Goal: Contribute content: Contribute content

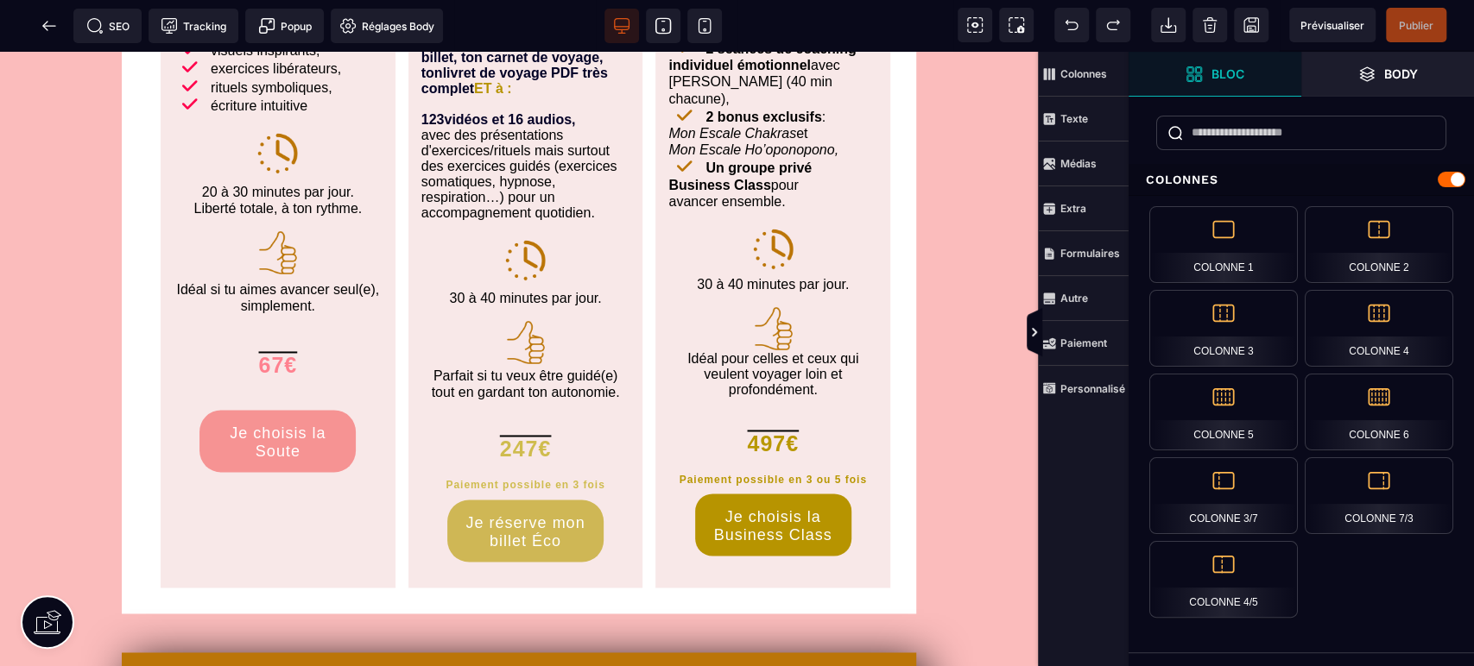
scroll to position [1663, 0]
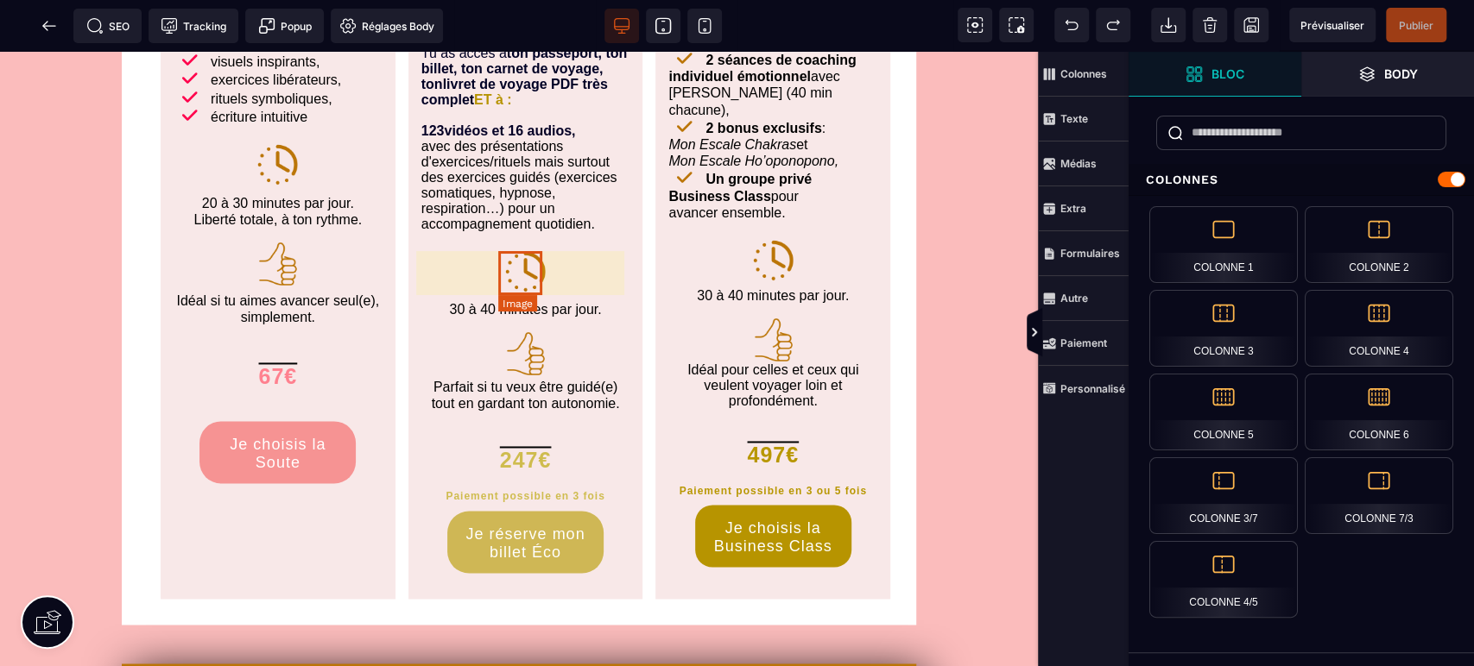
click at [540, 277] on img at bounding box center [525, 271] width 44 height 44
select select
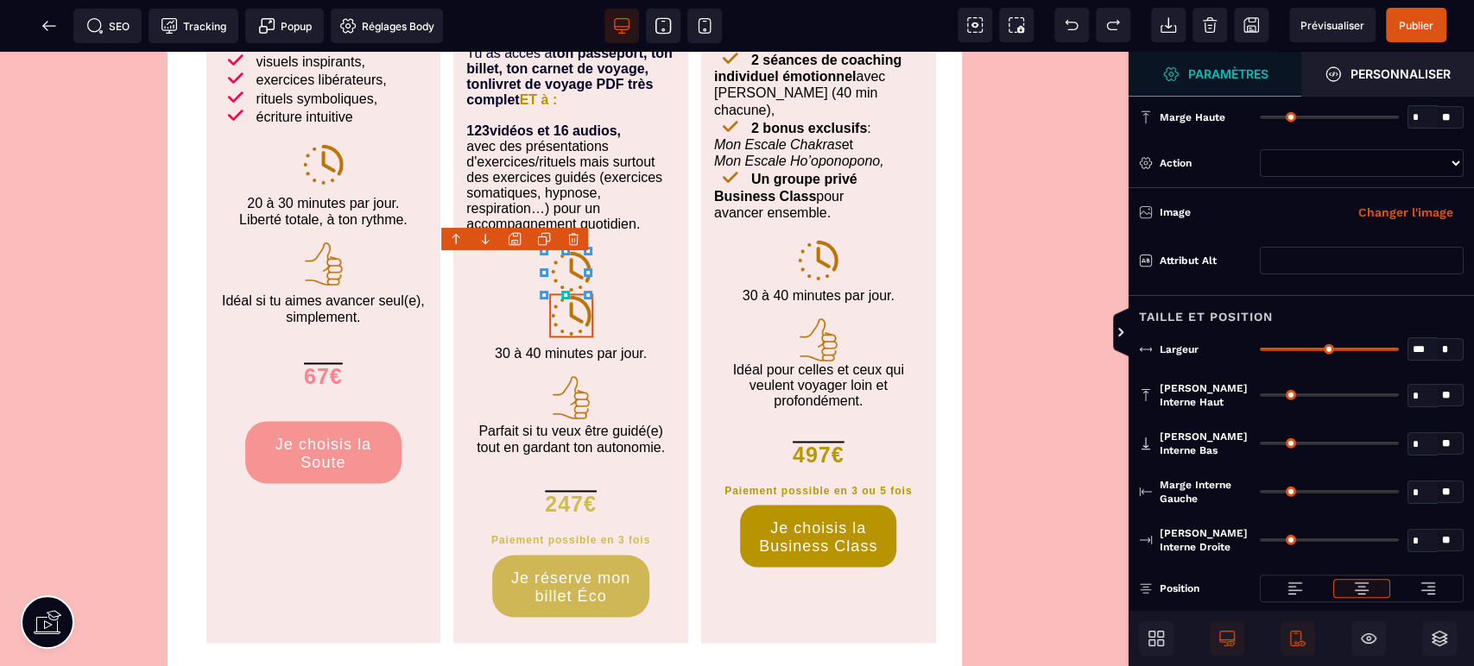
select select
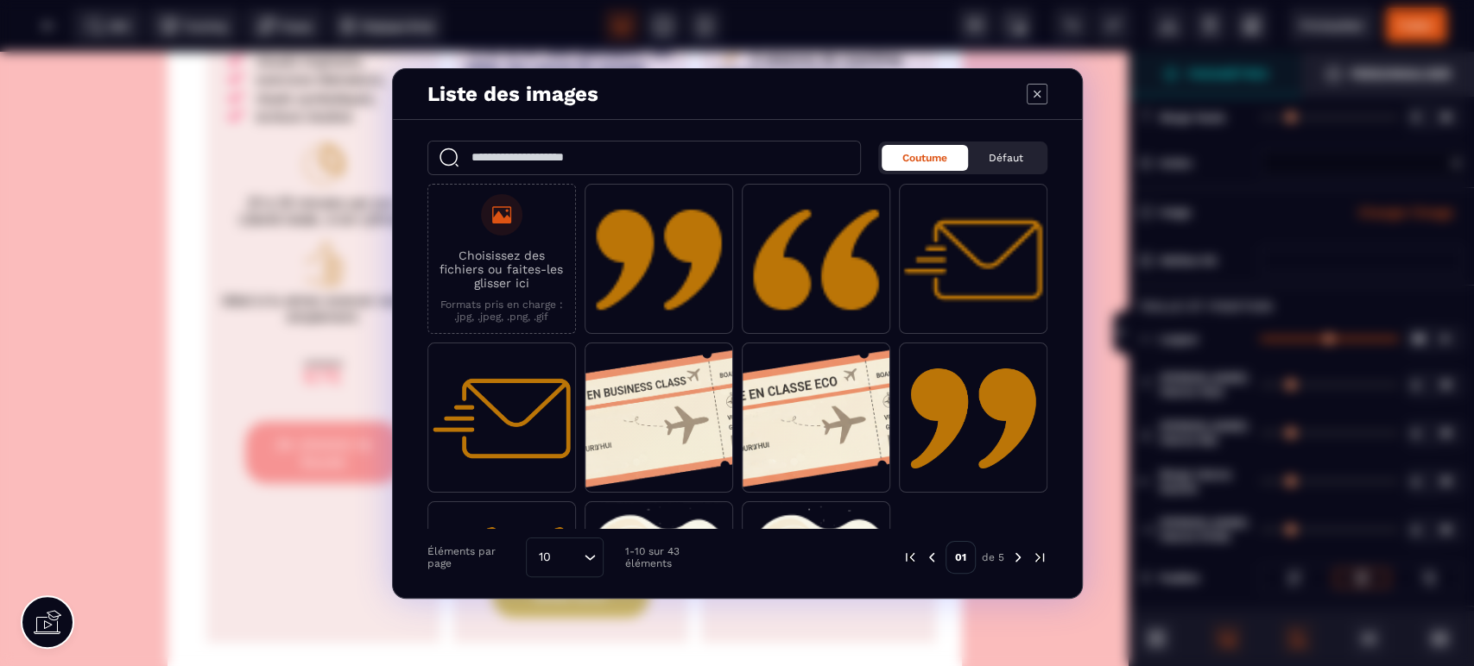
select select
click at [1037, 95] on icon "Modal window" at bounding box center [1035, 93] width 7 height 7
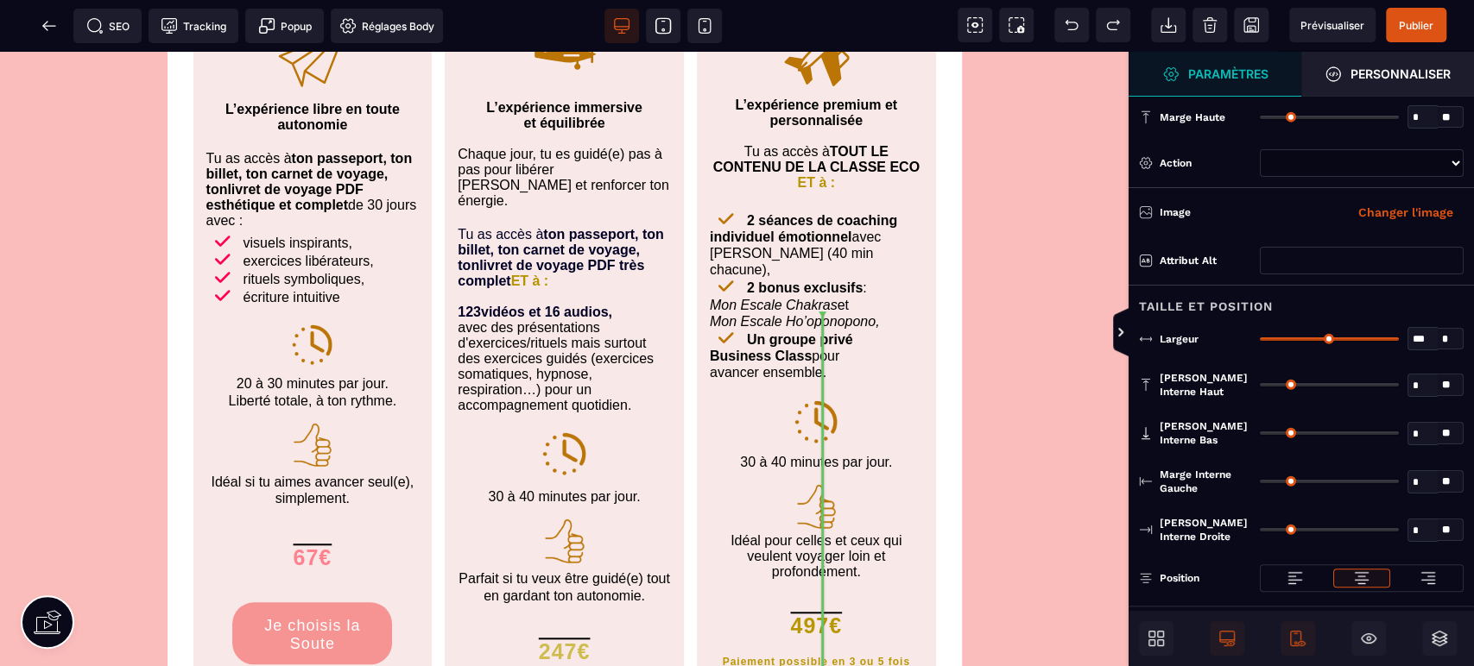
scroll to position [5242, 0]
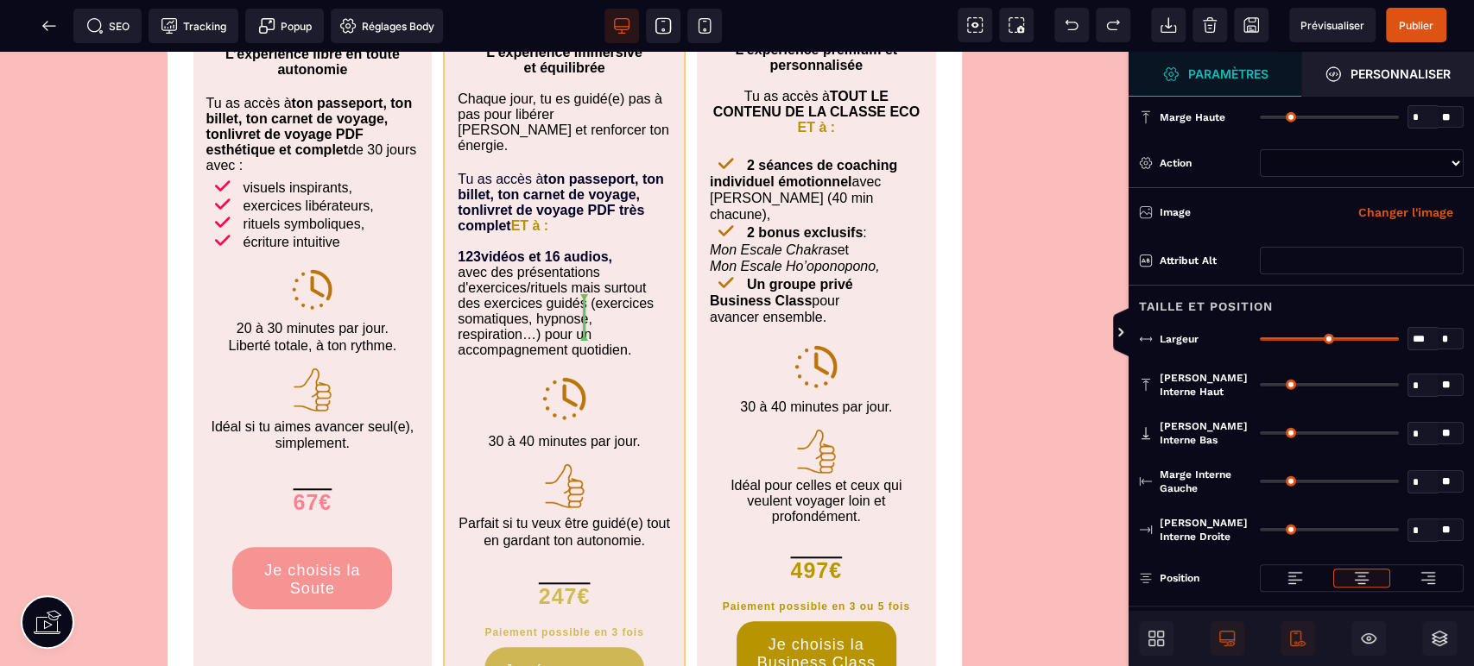
drag, startPoint x: 565, startPoint y: 314, endPoint x: 619, endPoint y: 320, distance: 53.9
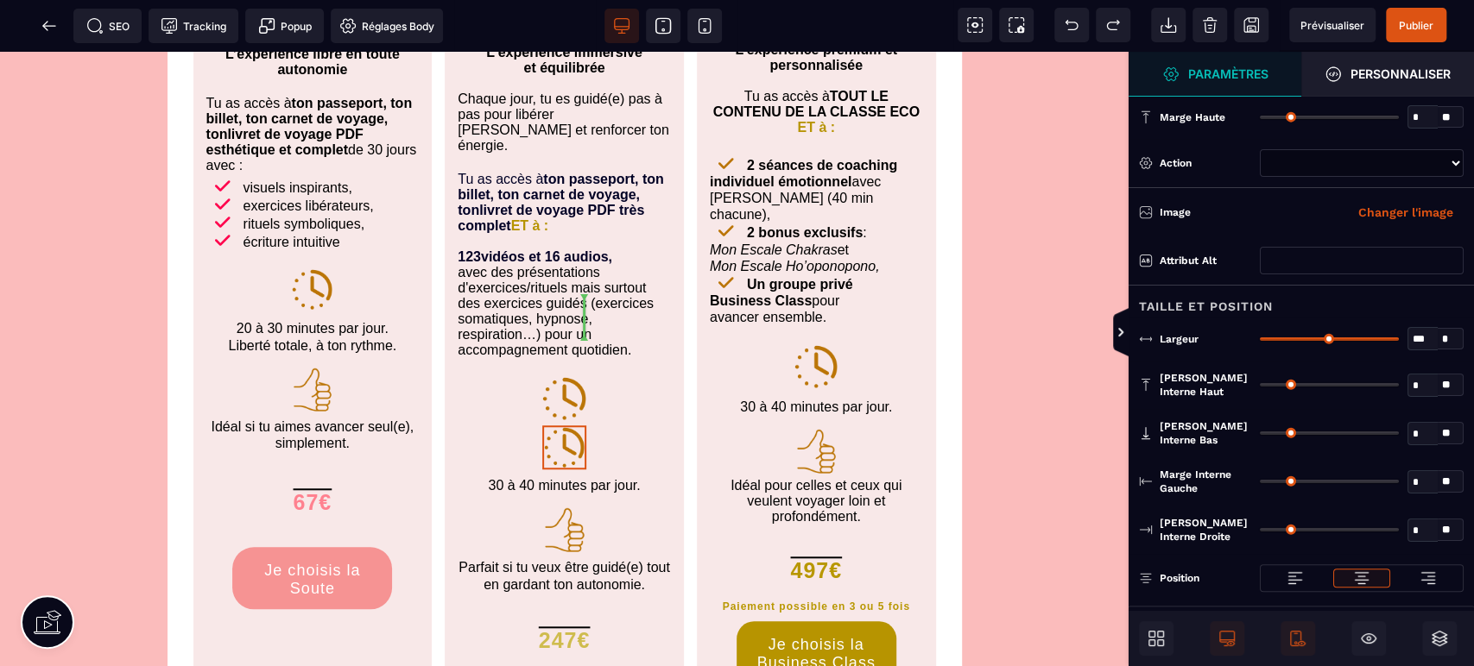
select select
click at [1353, 19] on span "Prévisualiser" at bounding box center [1332, 25] width 64 height 13
click at [568, 376] on img at bounding box center [563, 399] width 47 height 47
select select
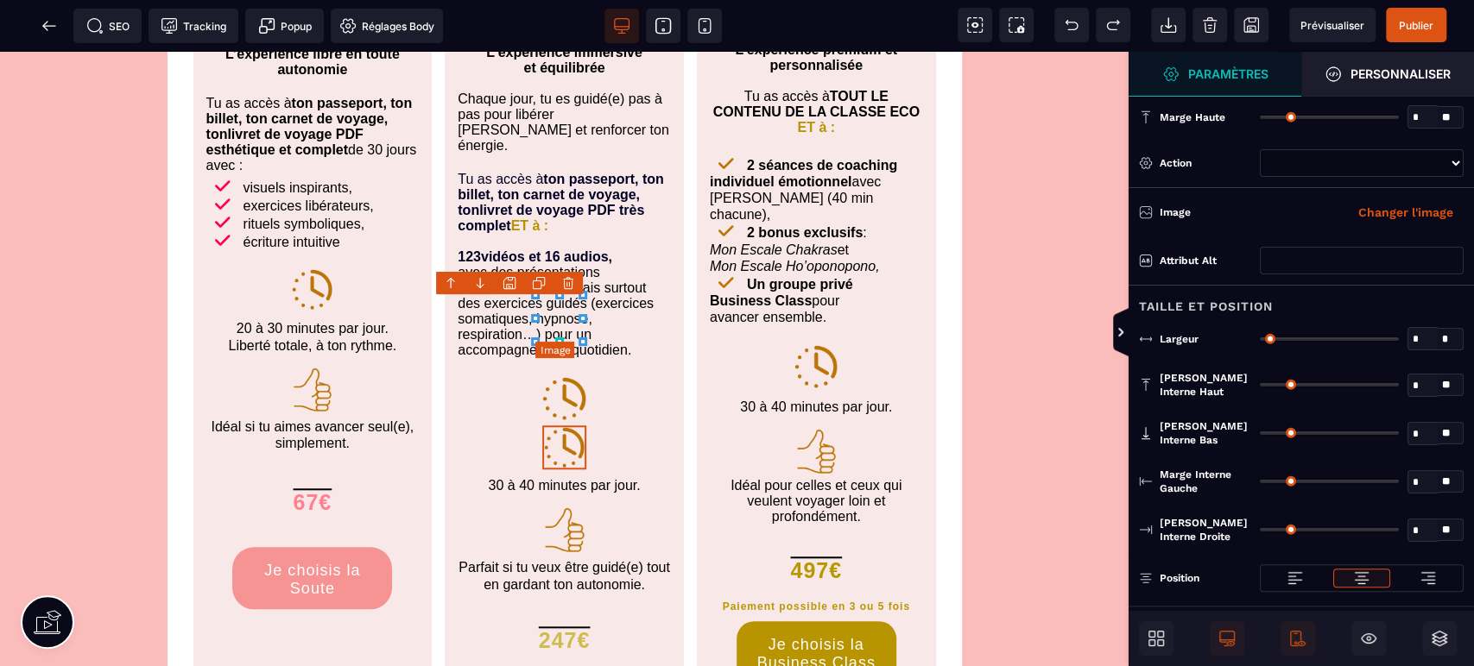
type input "**"
select select "**"
type input "*"
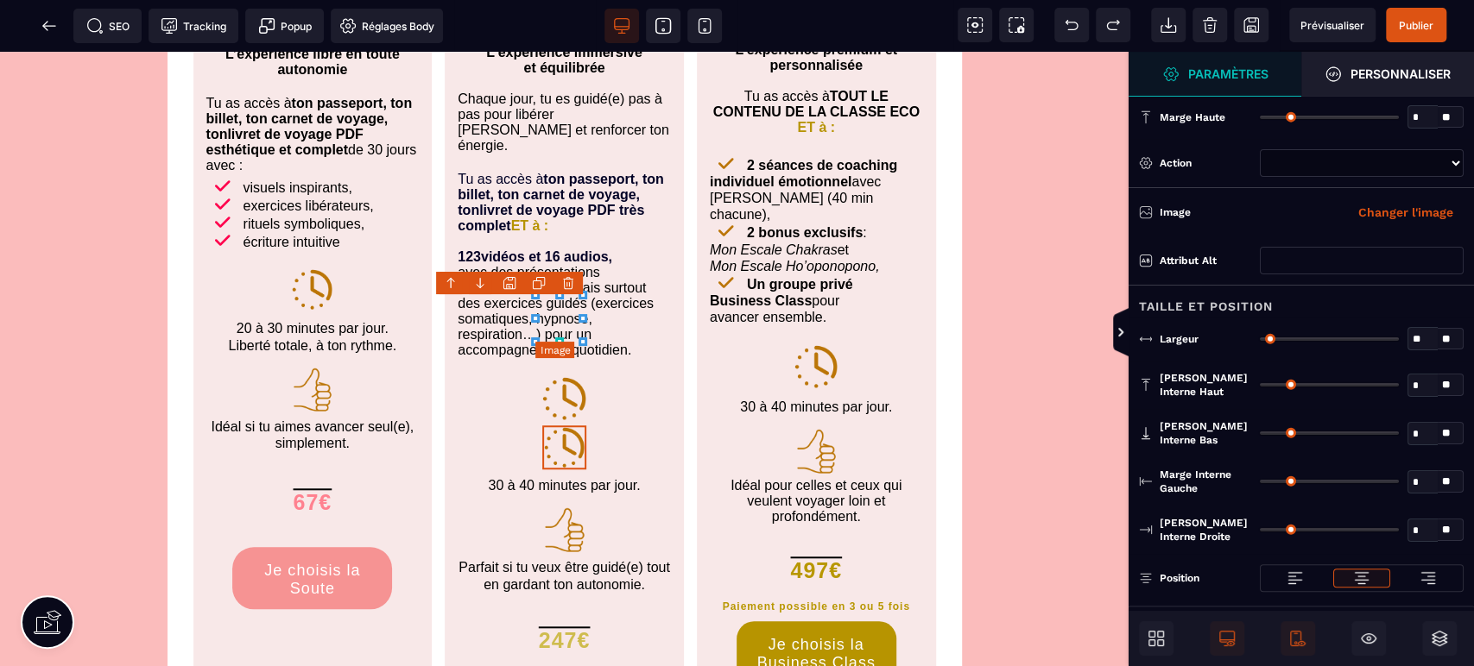
type input "*"
select select "*"
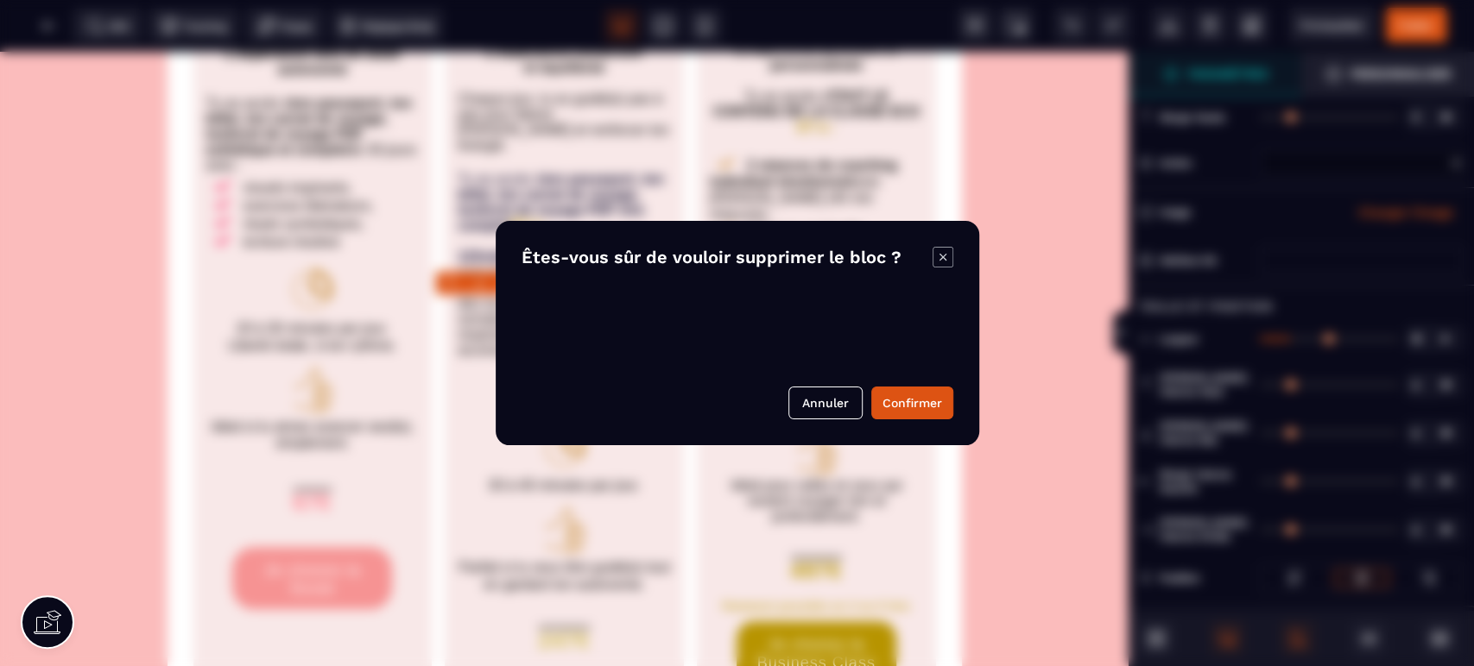
click at [564, 280] on body "B I U S A ******* Texte" at bounding box center [737, 333] width 1474 height 666
click at [938, 407] on button "Confirmer" at bounding box center [912, 403] width 82 height 33
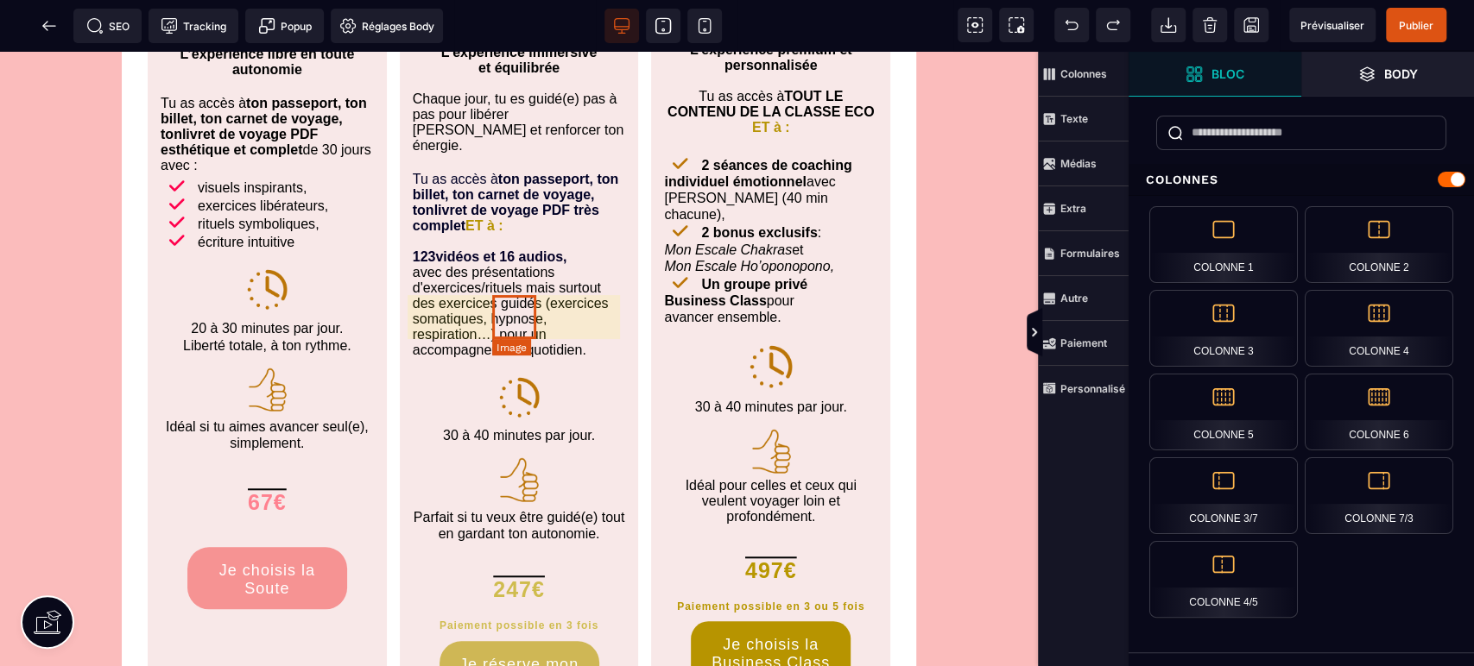
click at [531, 376] on img at bounding box center [519, 398] width 44 height 44
select select
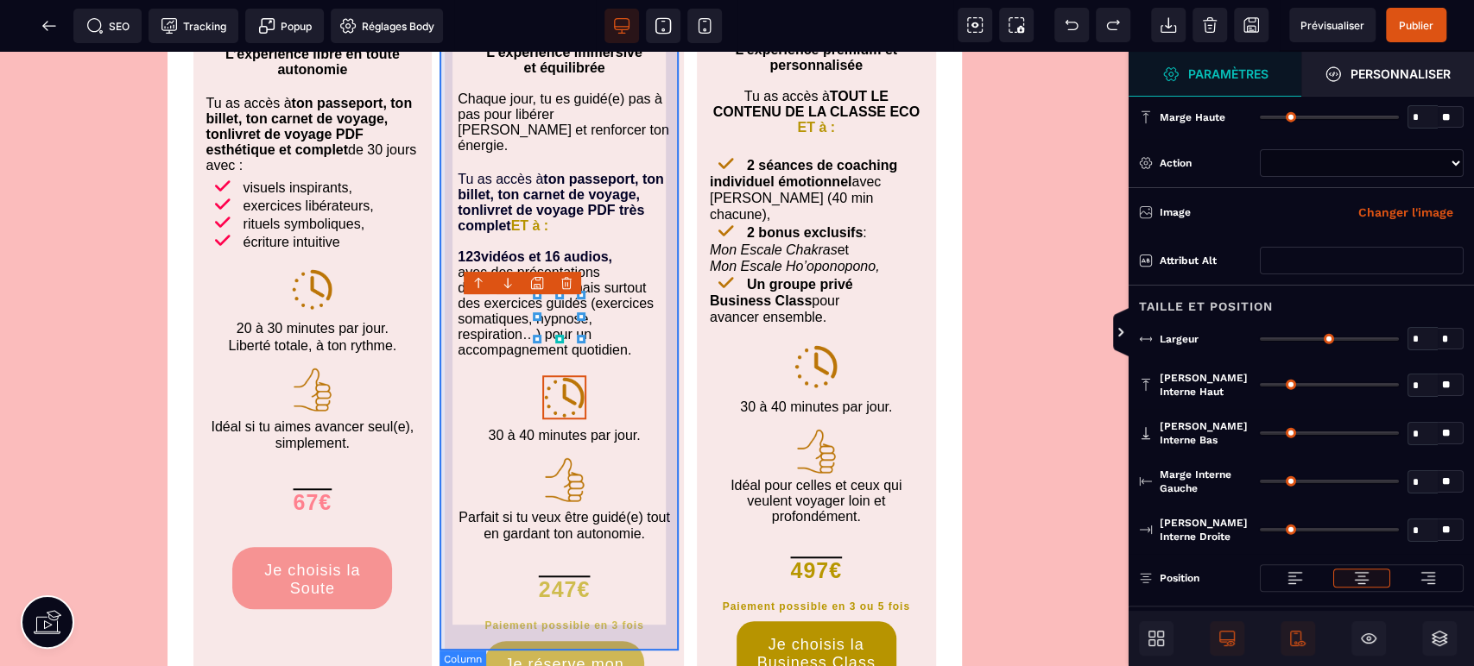
click at [515, 317] on div "Voyage en Classe Éco 247€ L’expérience immersive et équilibrée Chaque jour, tu …" at bounding box center [564, 189] width 239 height 1081
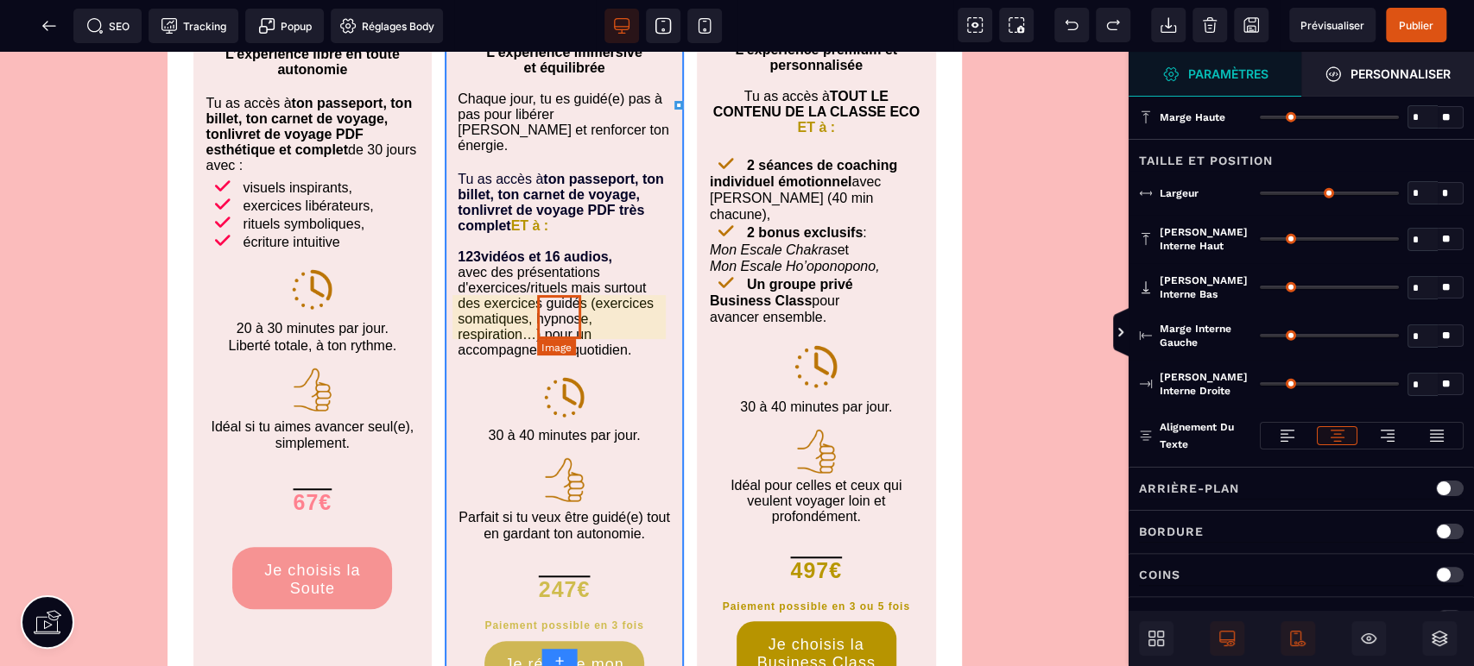
type input "*"
type input "**"
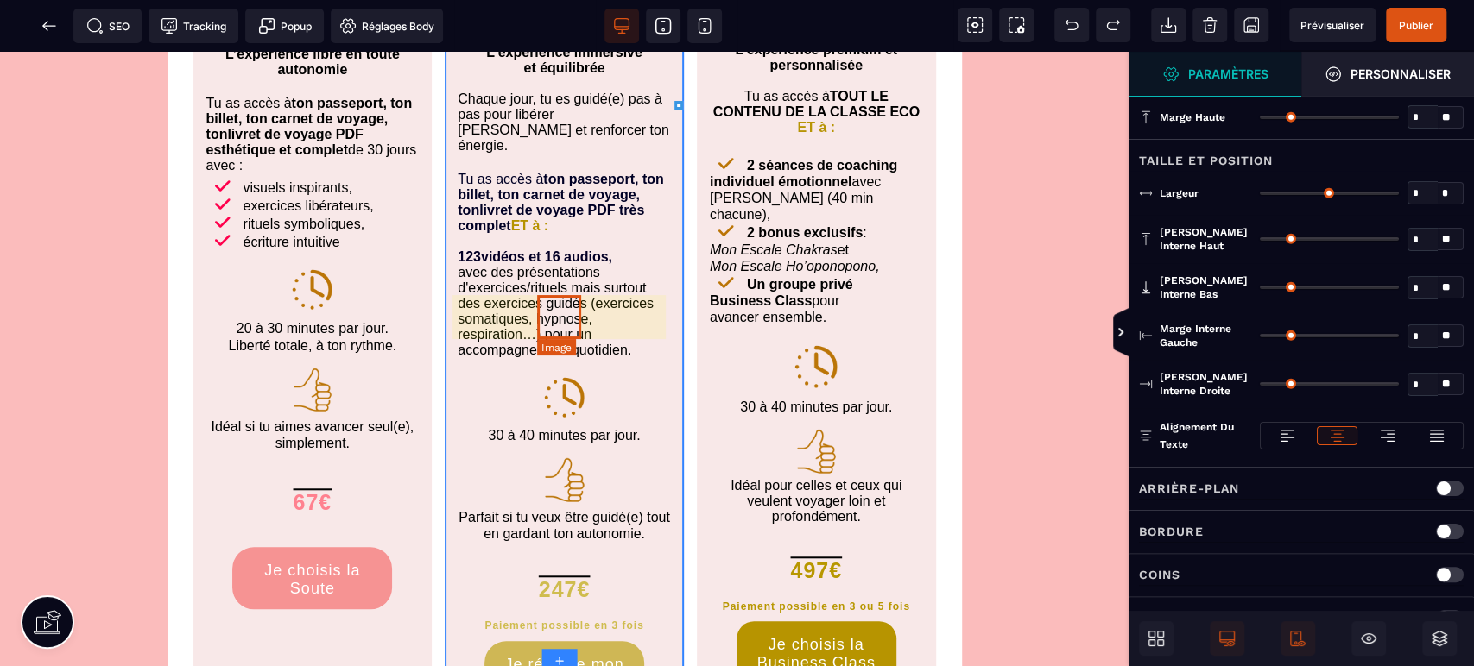
type input "**"
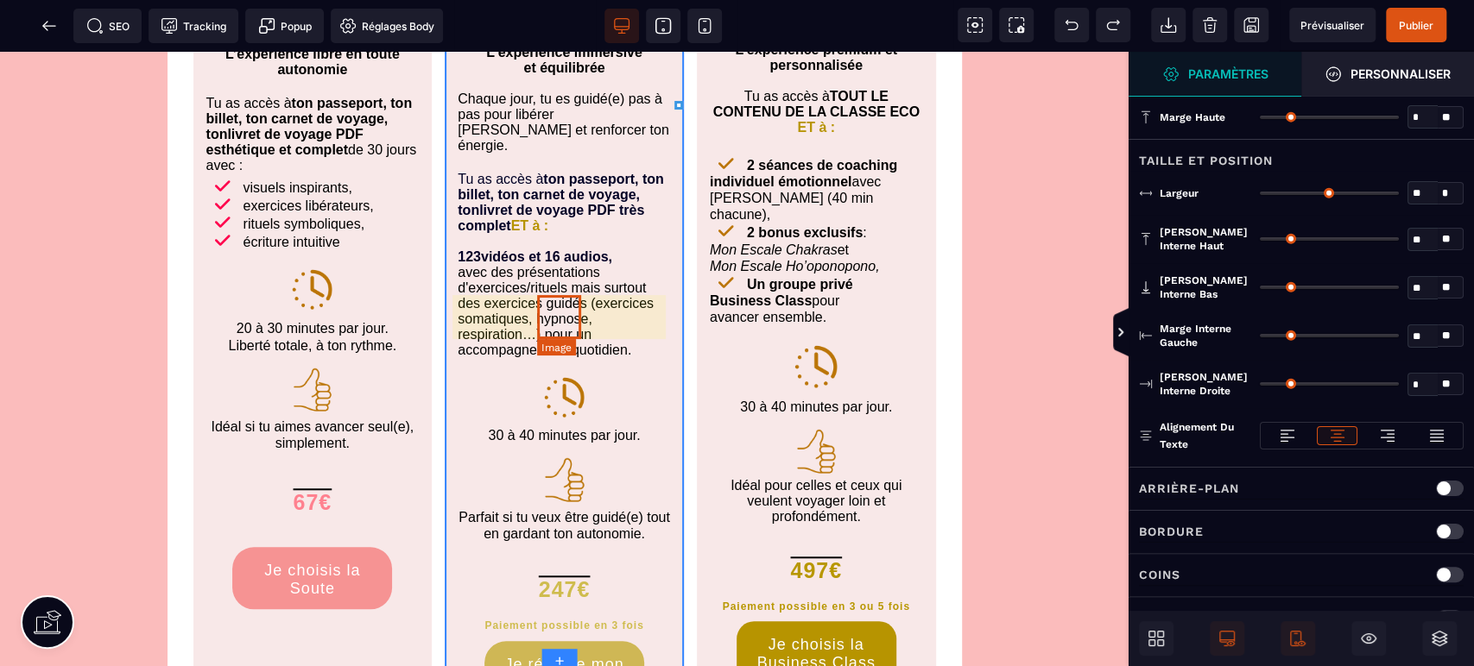
type input "**"
click at [552, 376] on img at bounding box center [564, 398] width 44 height 44
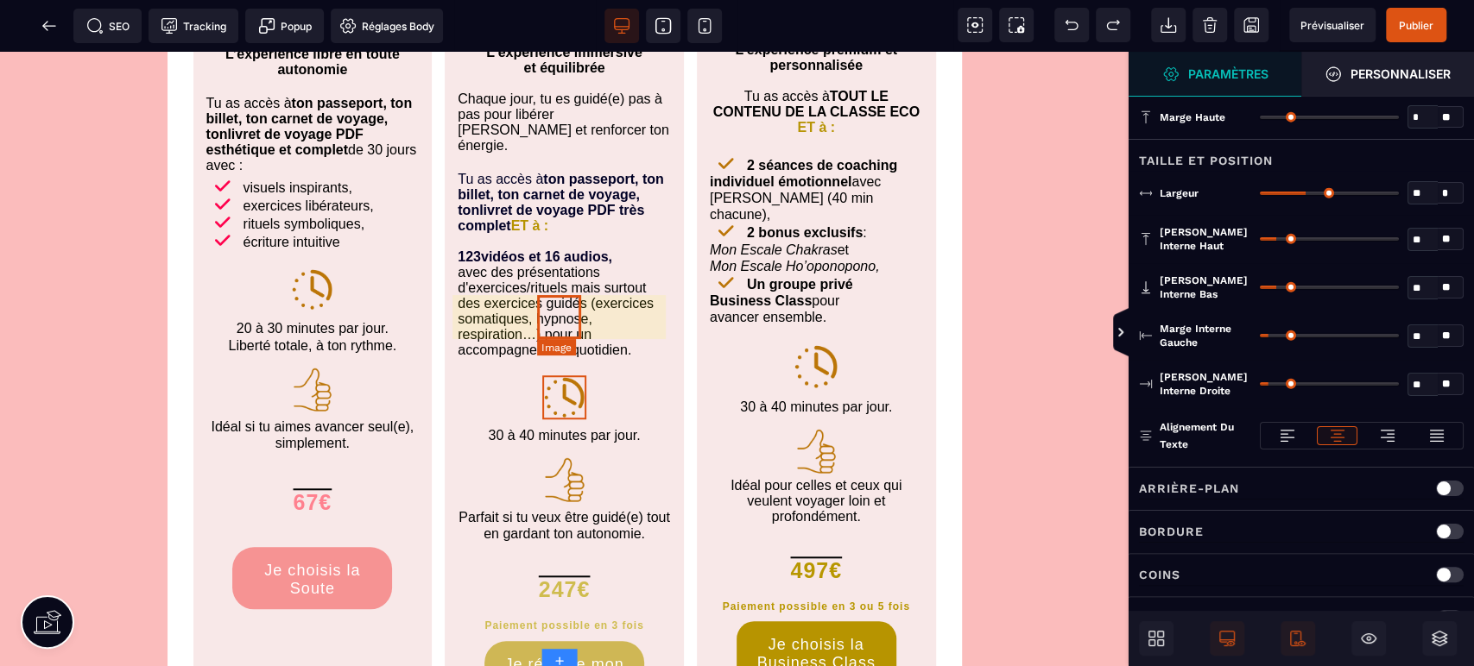
select select
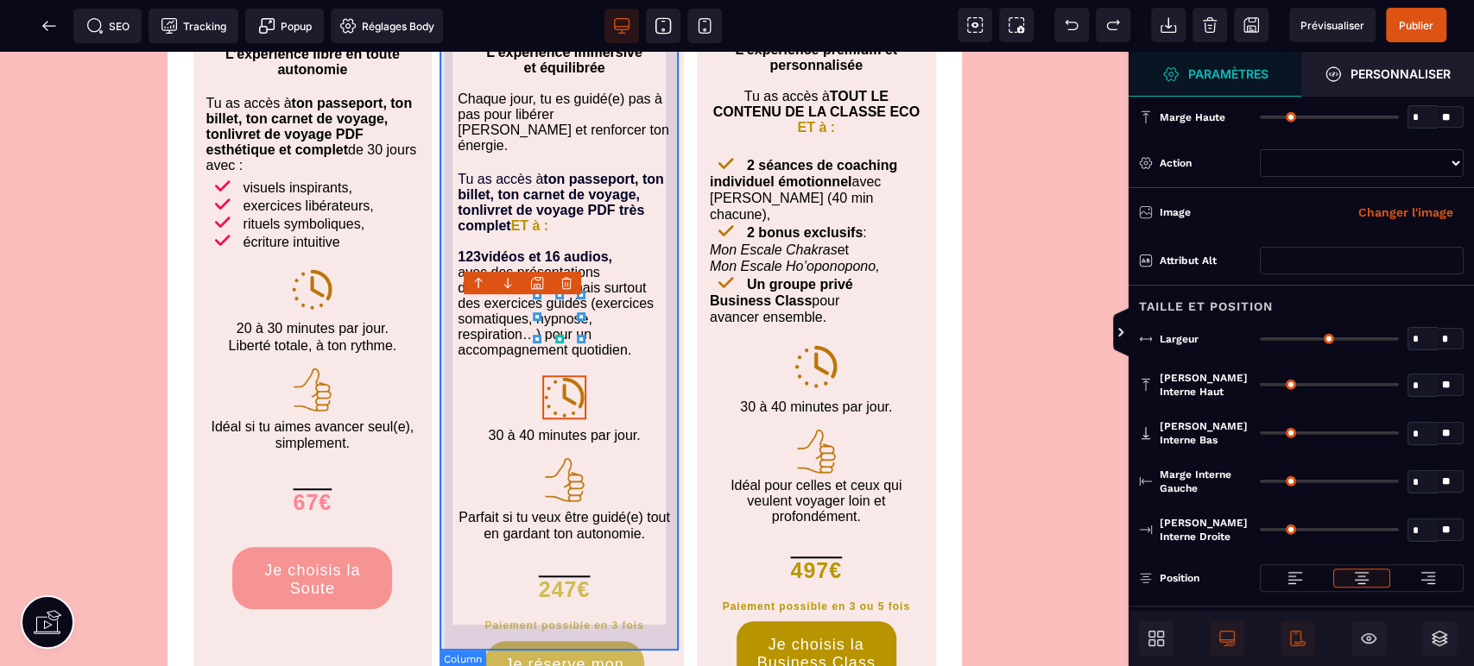
click at [618, 312] on div "Voyage en Classe Éco 247€ L’expérience immersive et équilibrée Chaque jour, tu …" at bounding box center [564, 189] width 239 height 1081
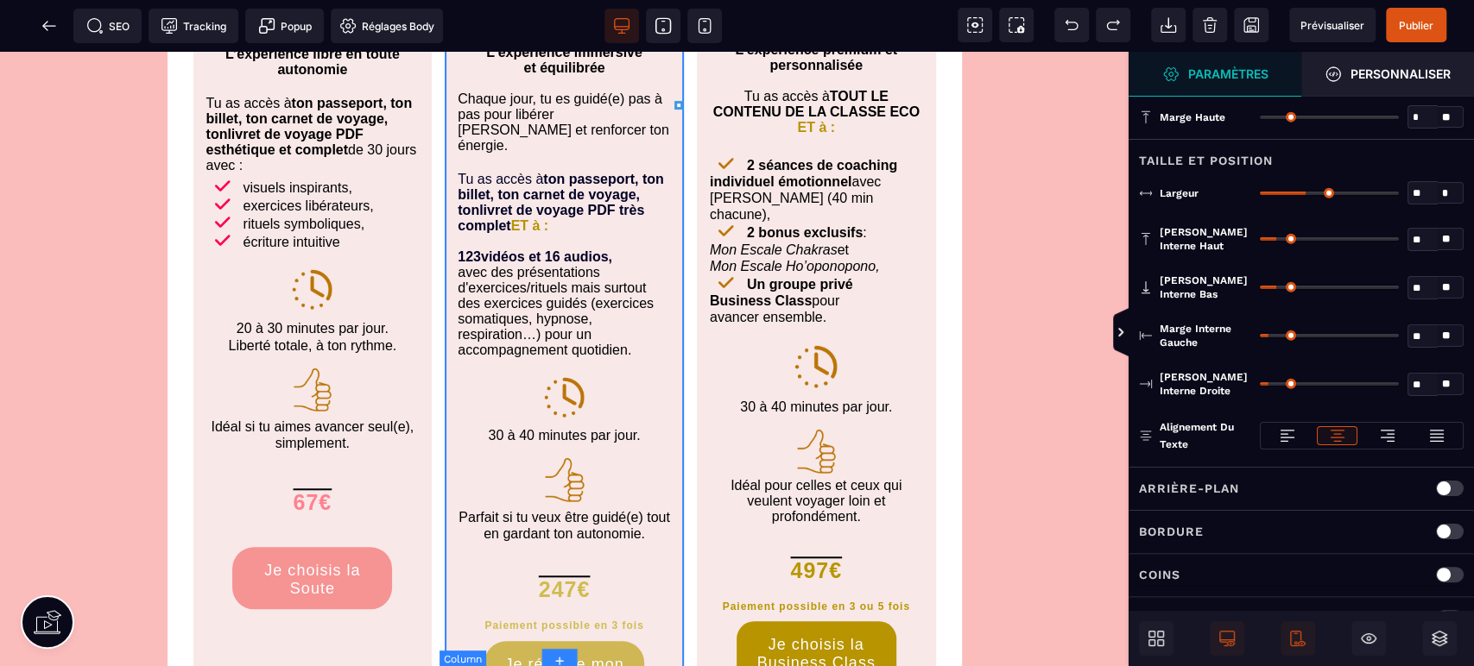
click at [592, 306] on div "Voyage en Classe Éco 247€ L’expérience immersive et équilibrée Chaque jour, tu …" at bounding box center [564, 189] width 239 height 1081
click at [569, 376] on img at bounding box center [564, 398] width 44 height 44
select select
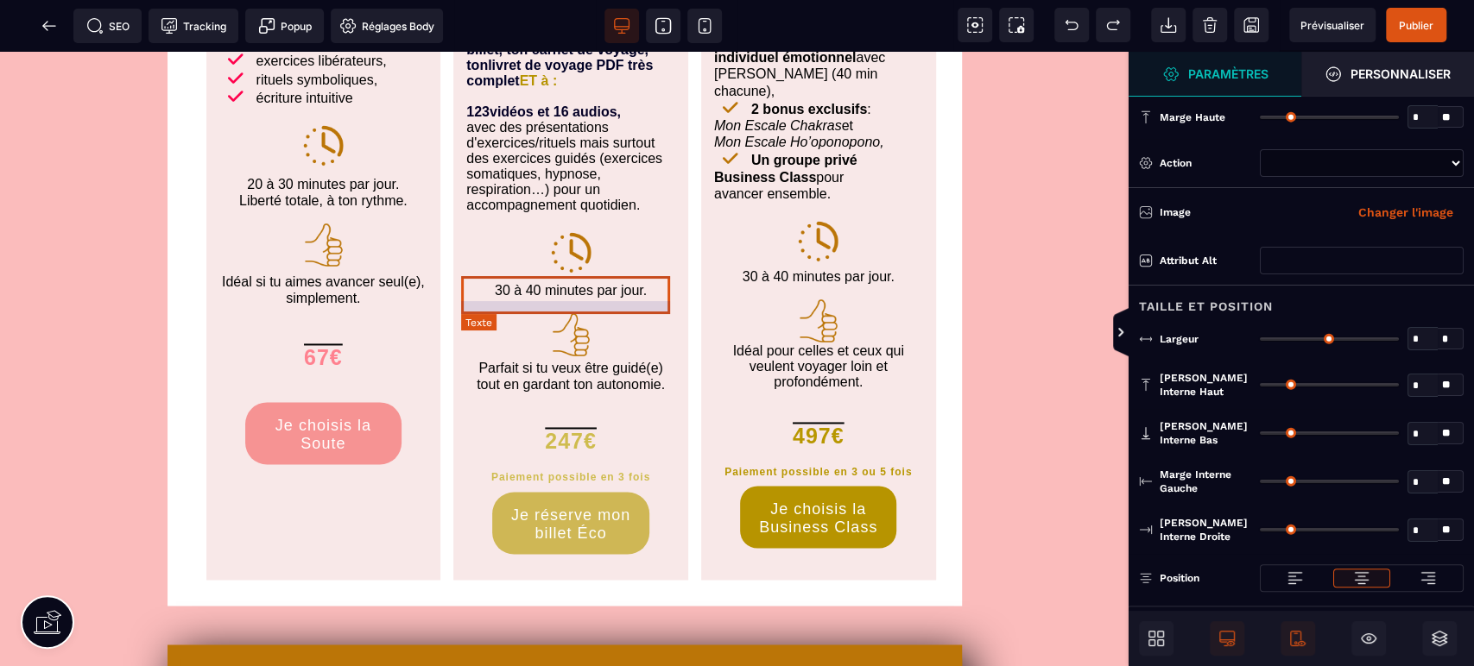
scroll to position [1490, 0]
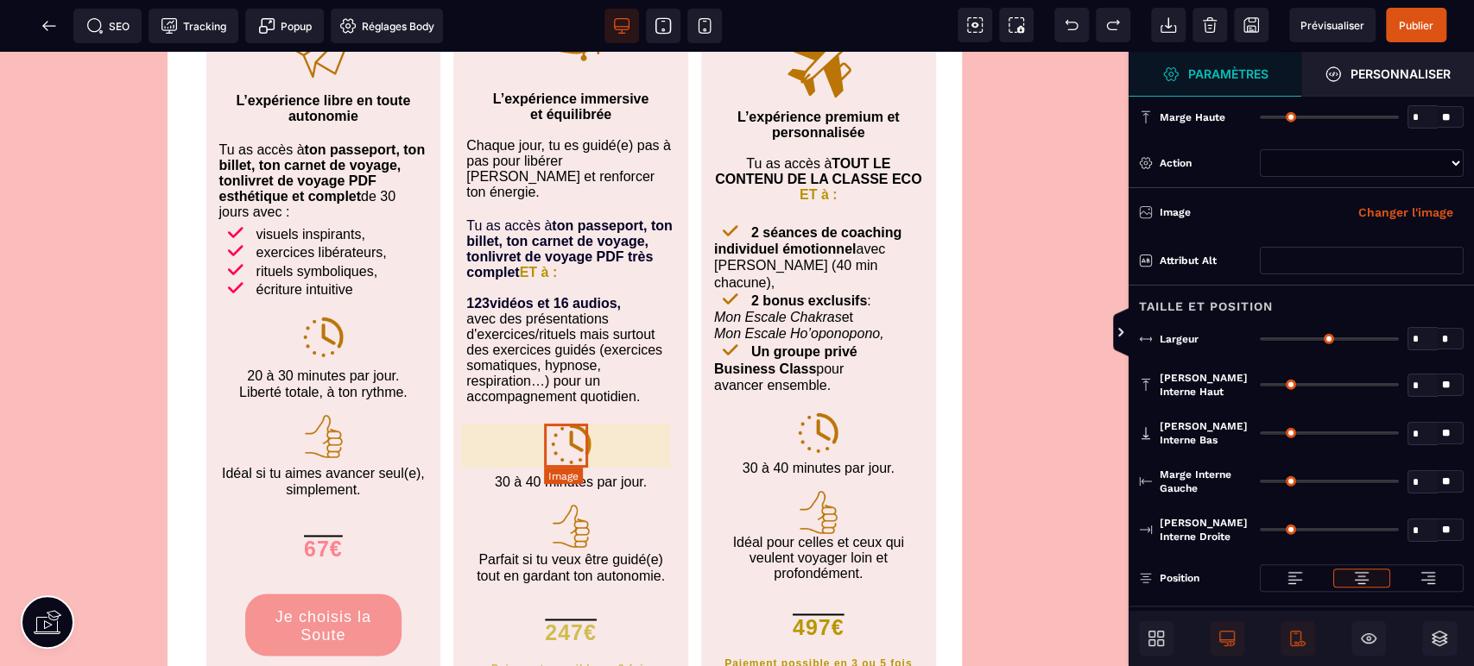
click at [564, 444] on img at bounding box center [571, 444] width 44 height 44
select select
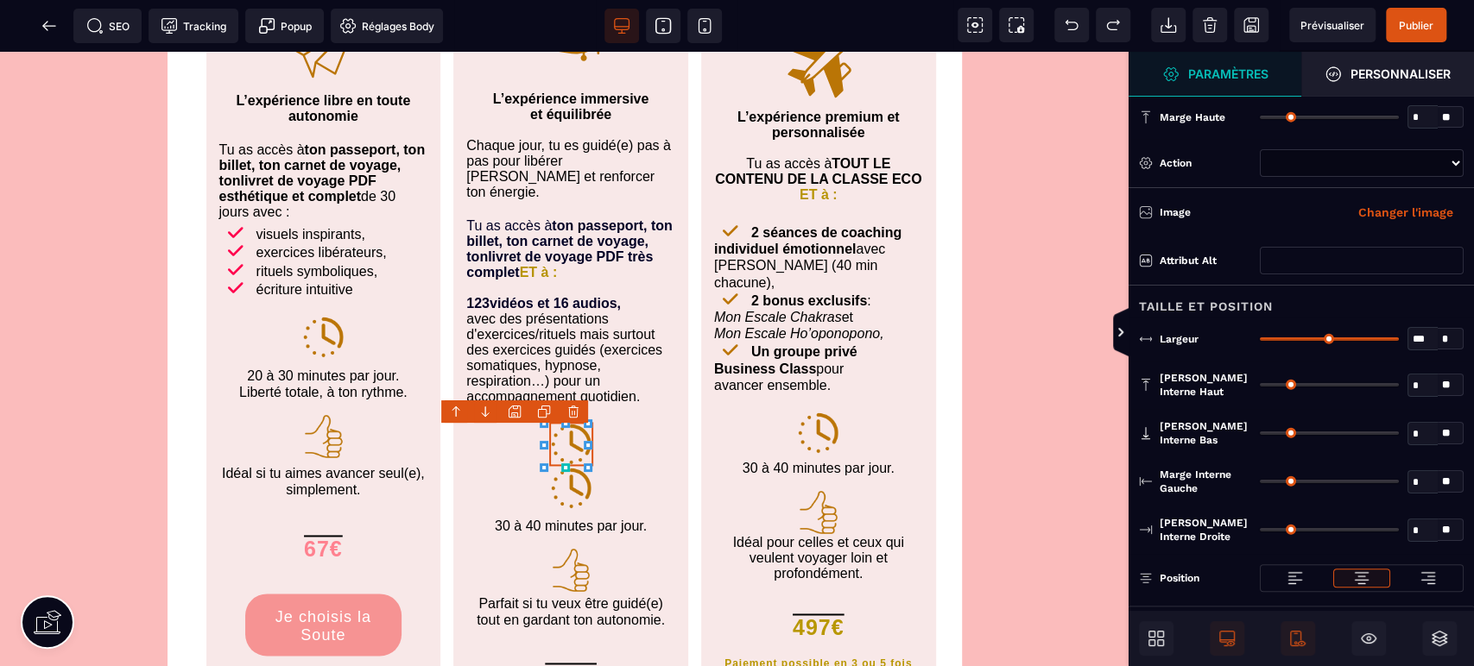
select select
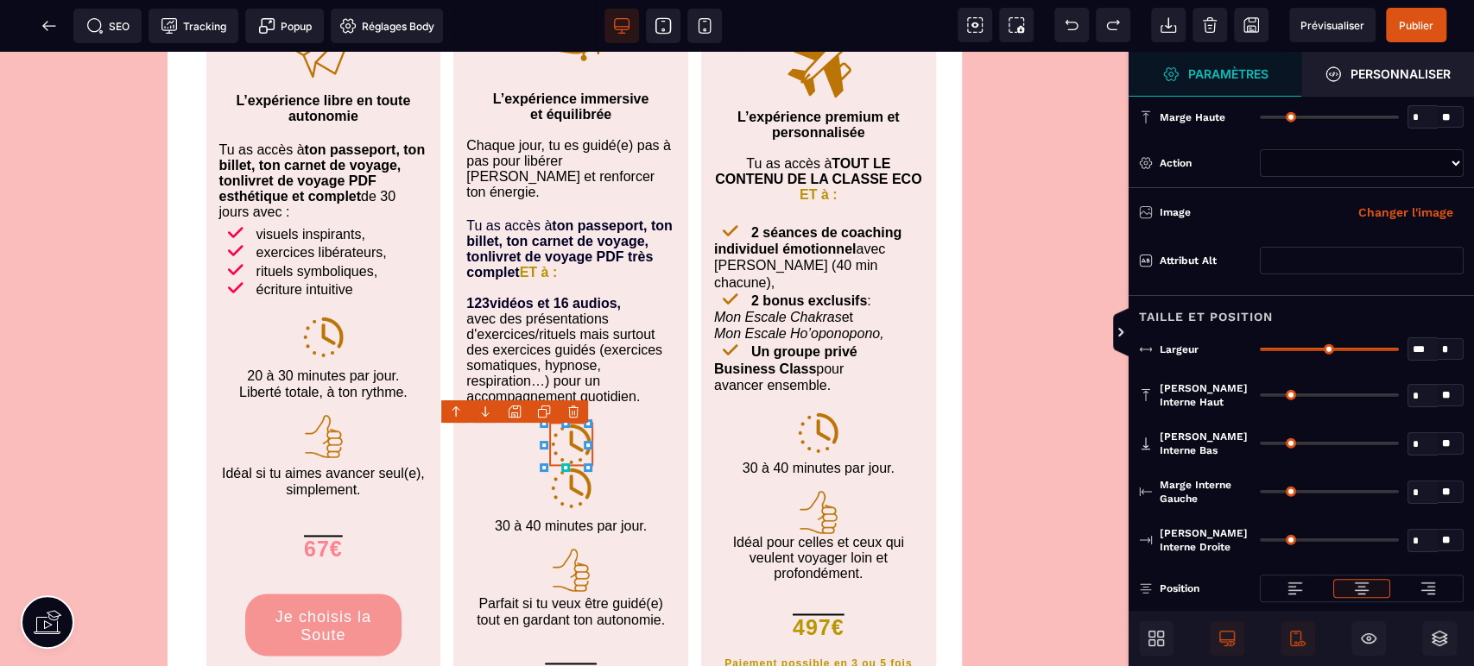
click at [546, 408] on icon at bounding box center [544, 412] width 14 height 14
select select
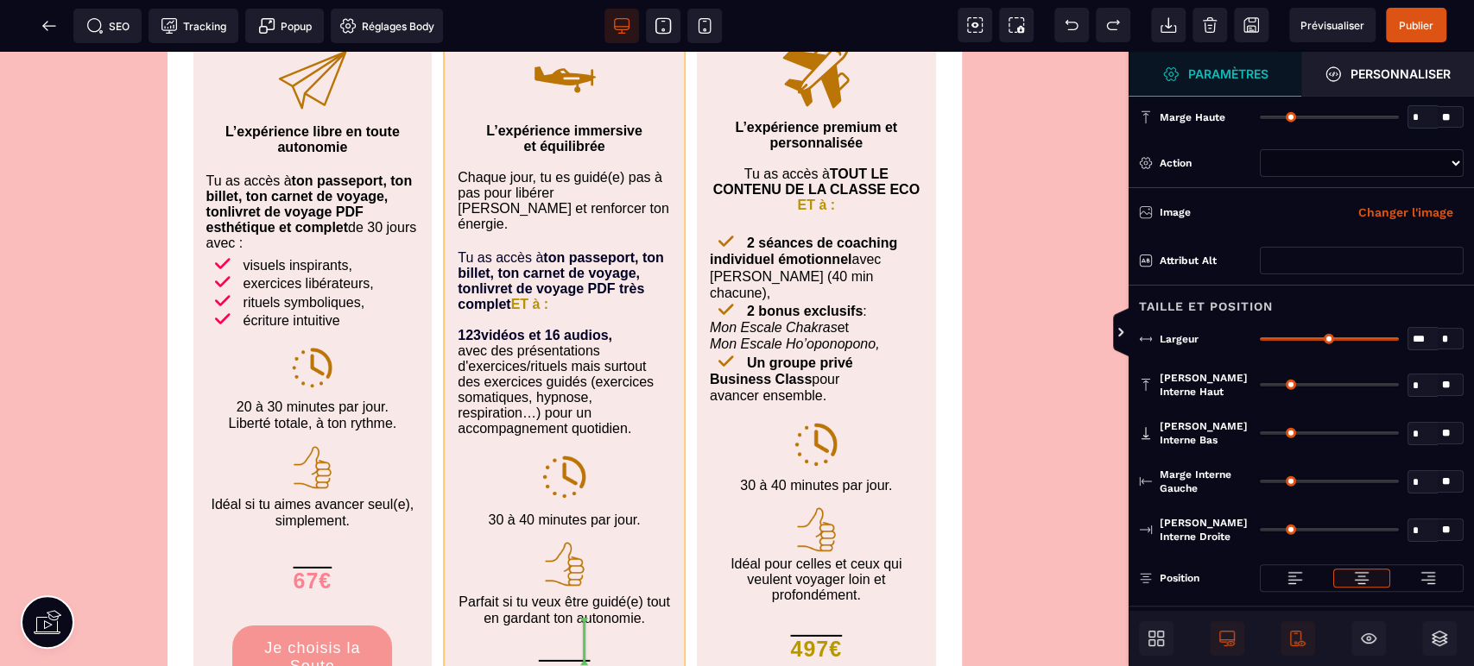
scroll to position [7820, 0]
drag, startPoint x: 565, startPoint y: 485, endPoint x: 559, endPoint y: 399, distance: 86.5
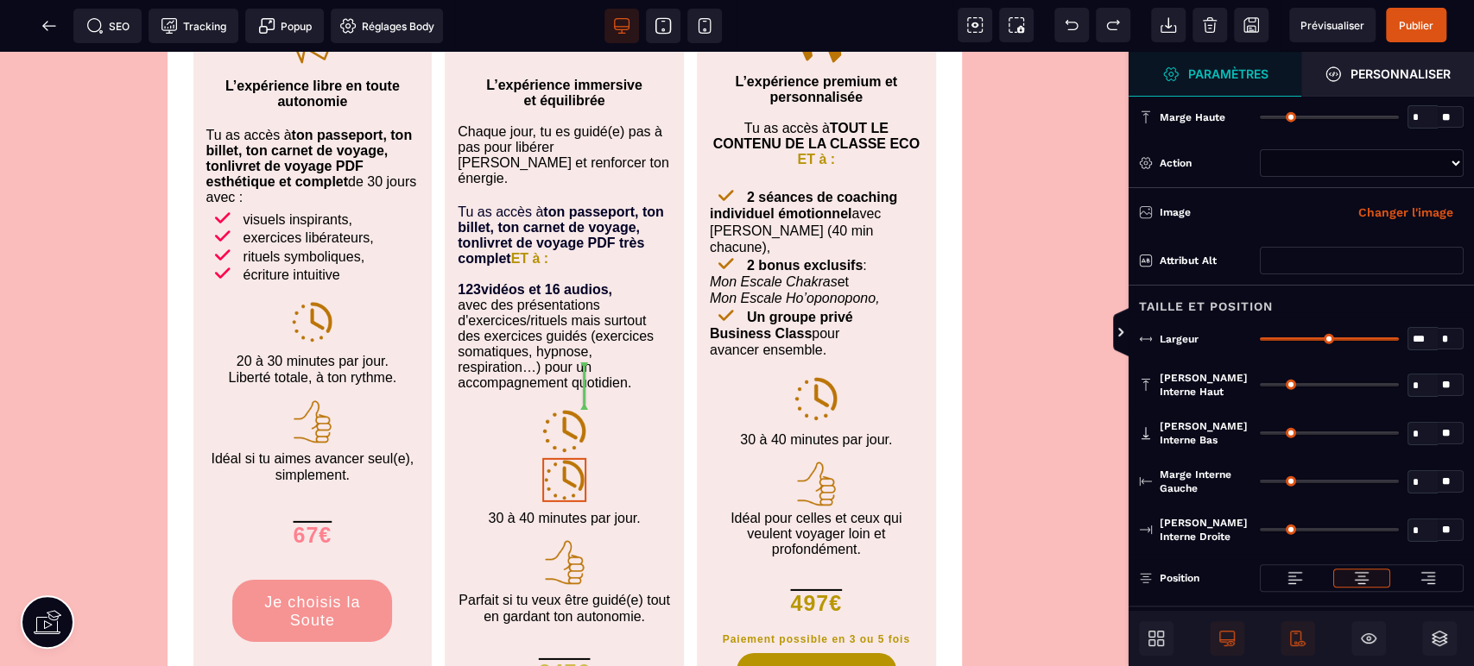
scroll to position [7776, 0]
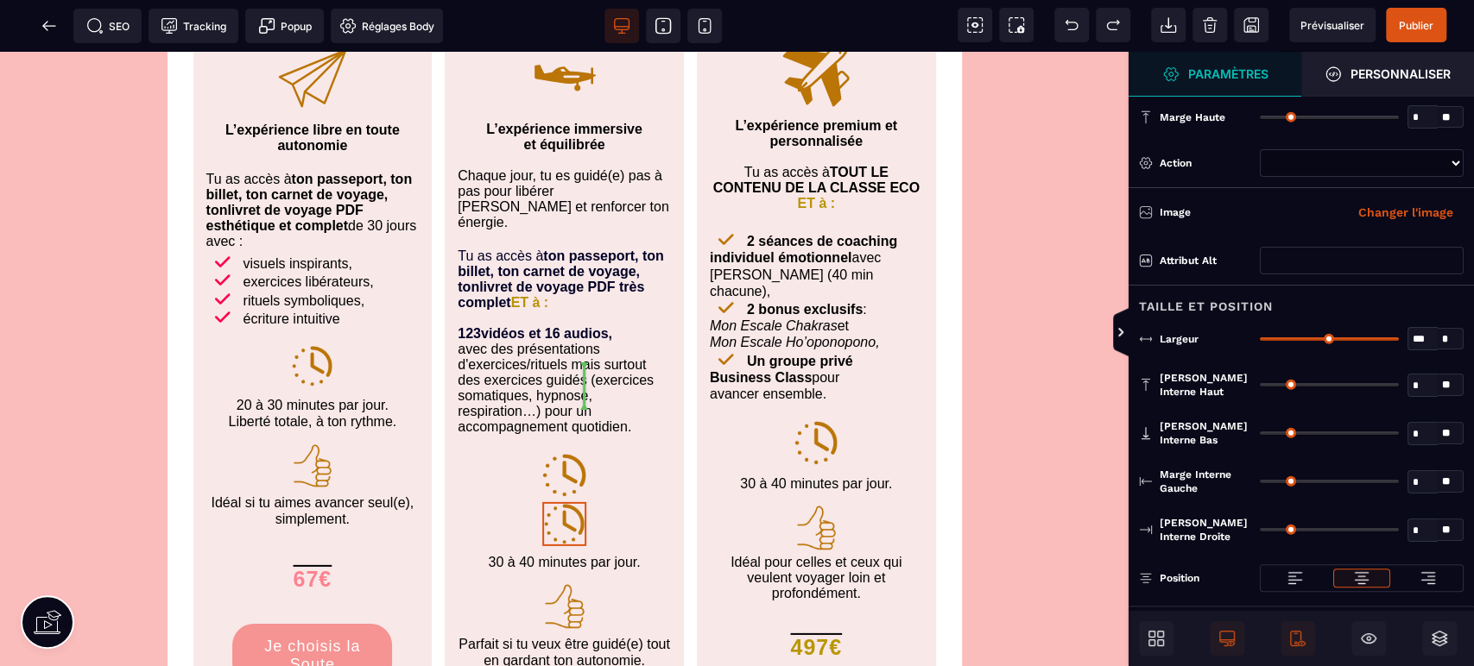
select select
click at [568, 452] on img at bounding box center [563, 475] width 47 height 47
select select
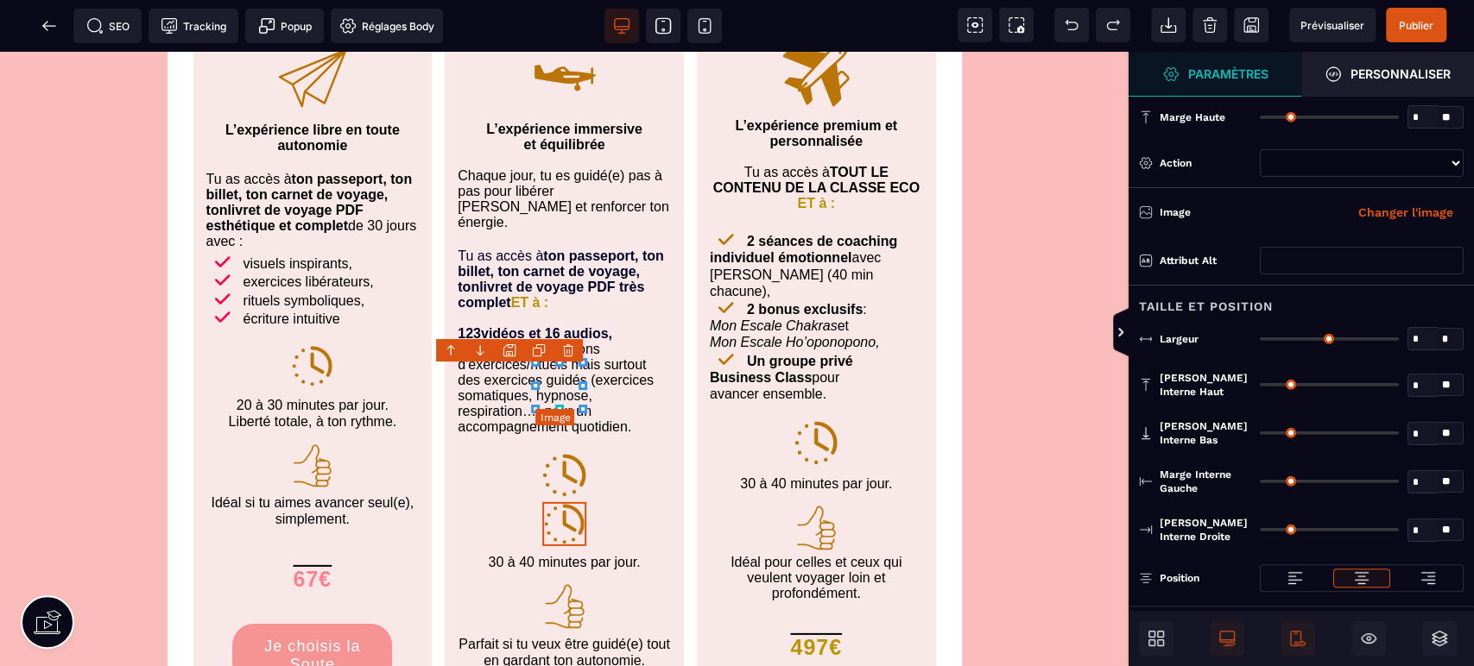
type input "**"
type input "*"
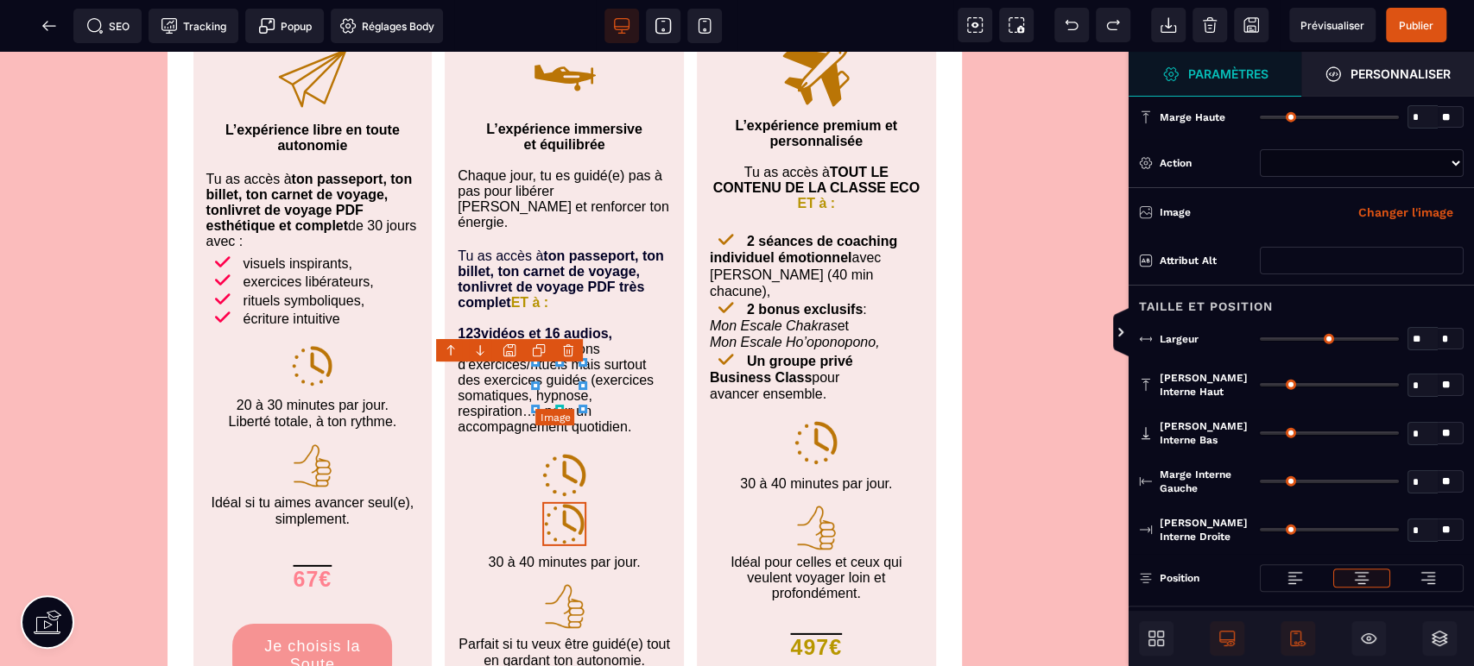
type input "*"
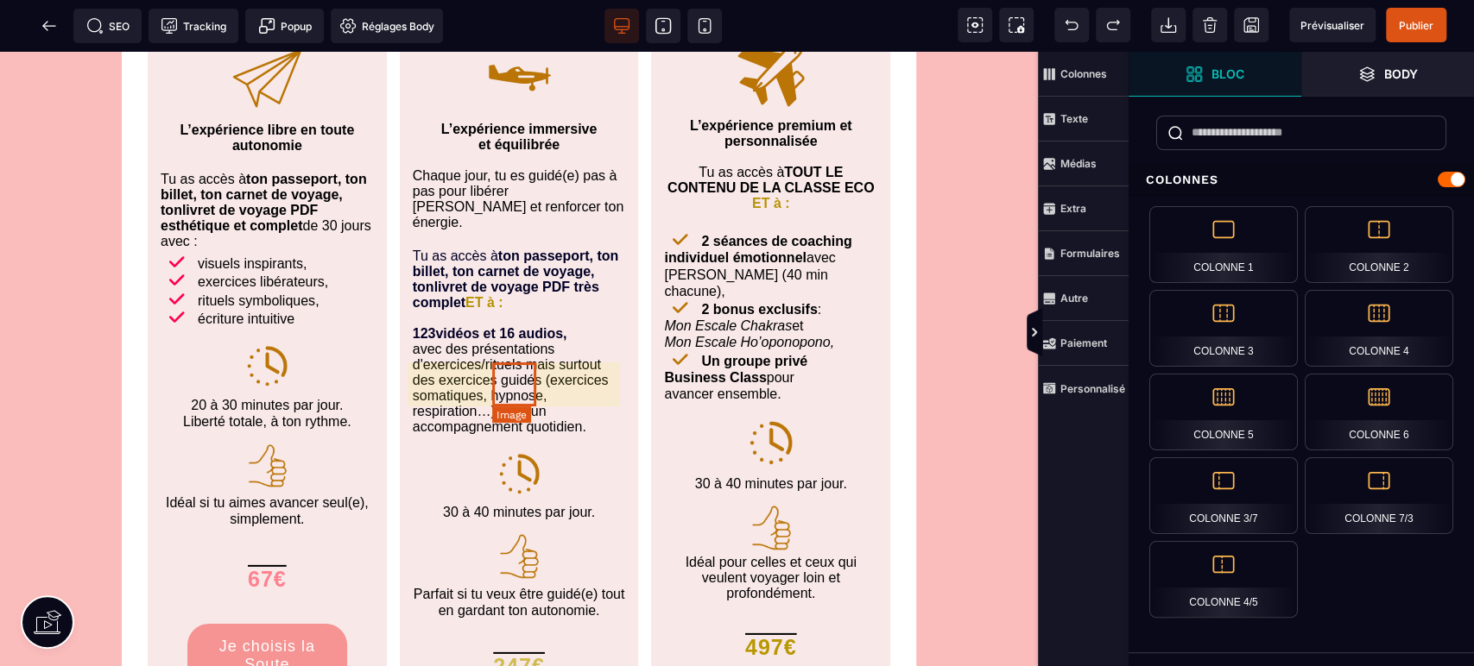
click at [503, 452] on img at bounding box center [519, 474] width 44 height 44
select select
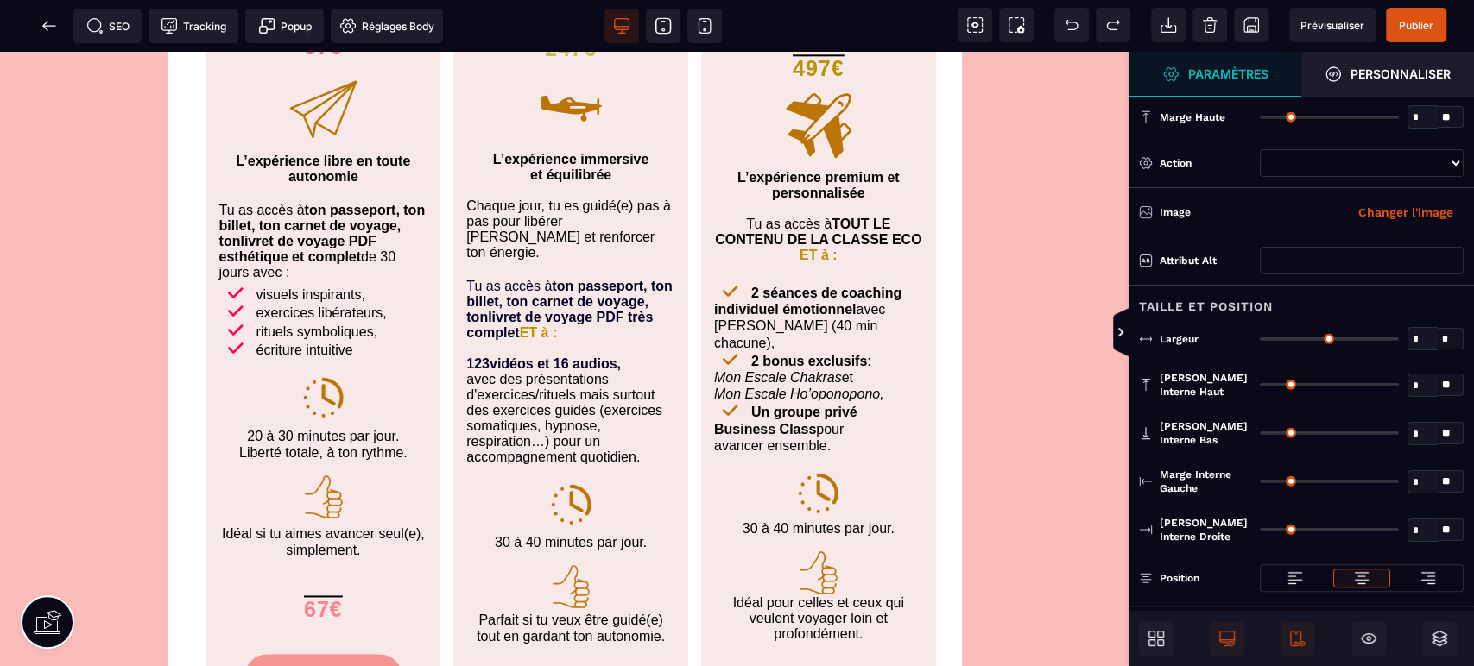
scroll to position [1623, 0]
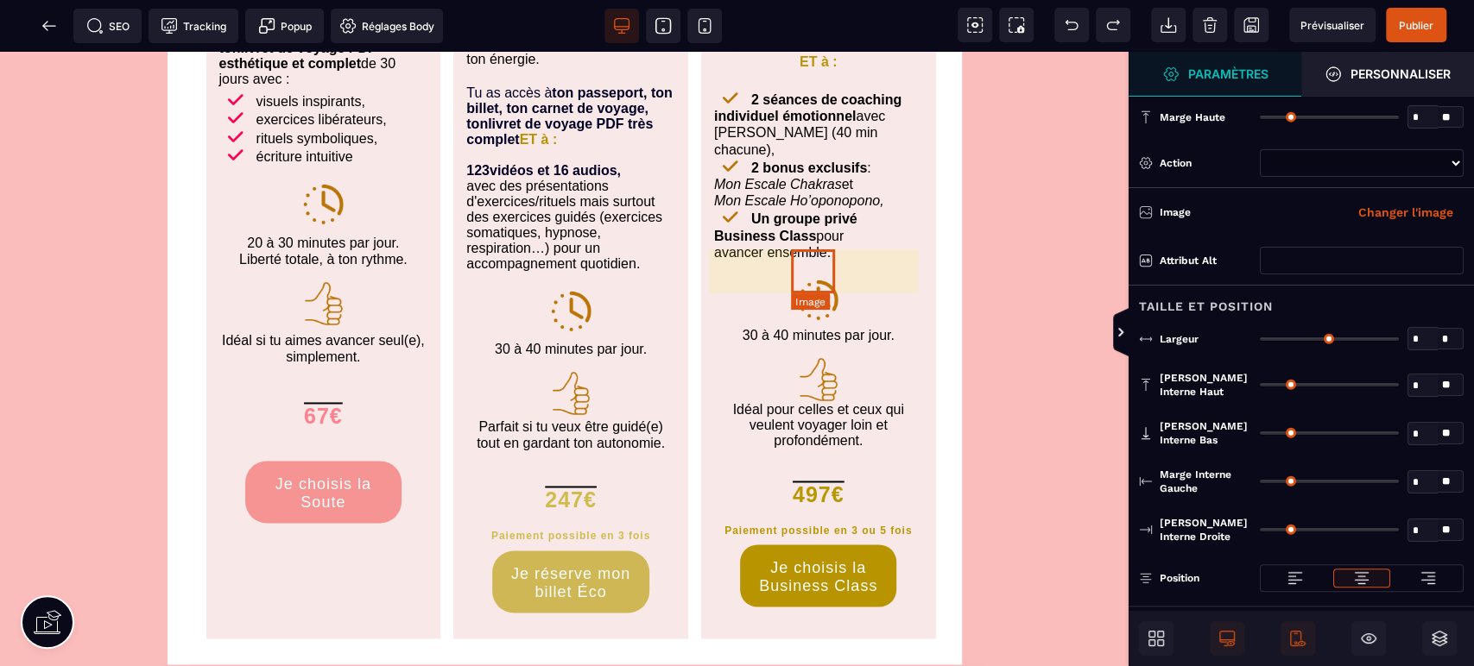
click at [803, 278] on img at bounding box center [818, 300] width 44 height 44
select select
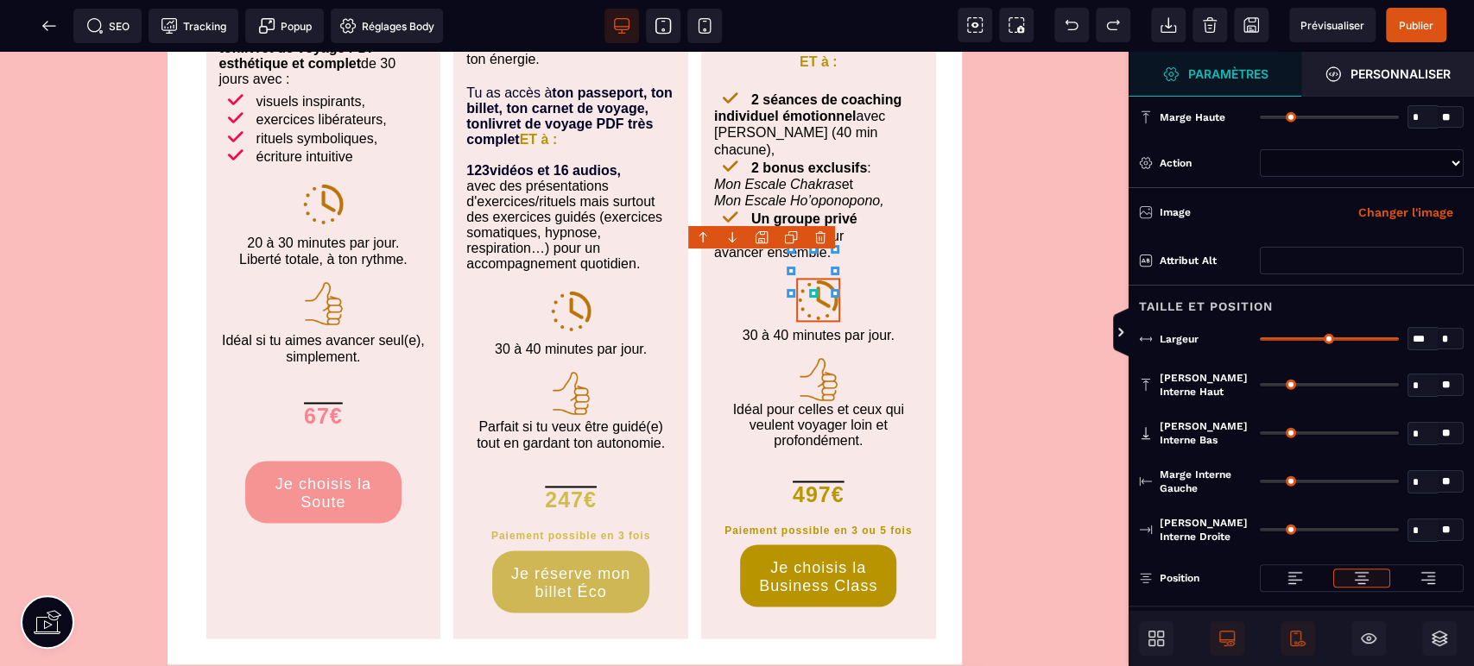
click at [791, 235] on icon at bounding box center [789, 239] width 9 height 9
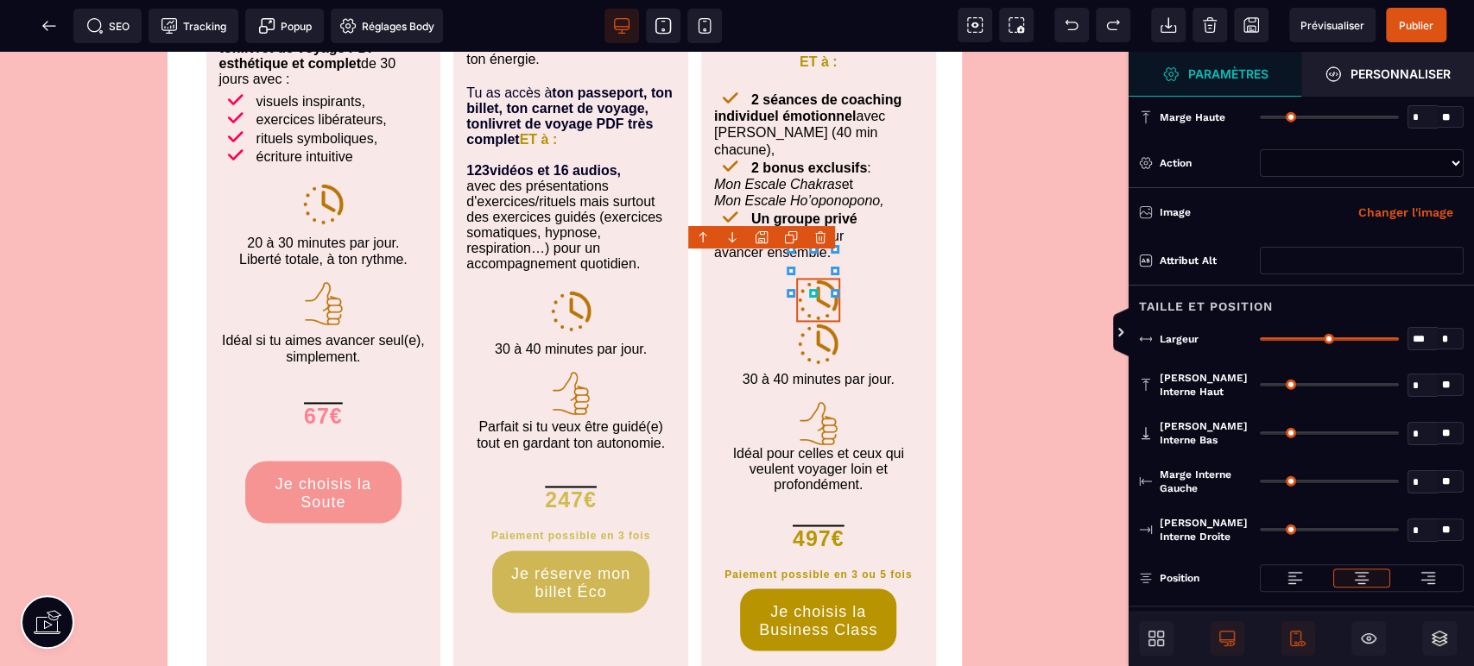
select select
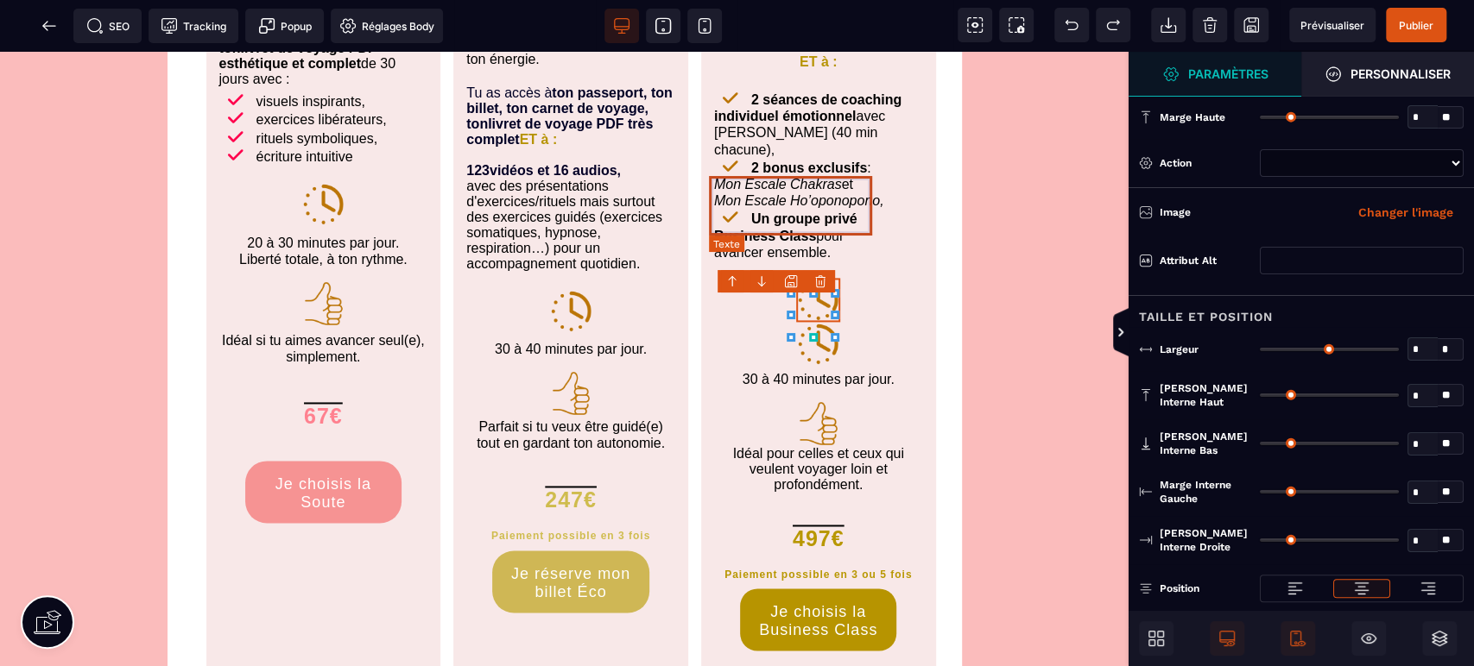
type input "*"
type input "***"
type input "*"
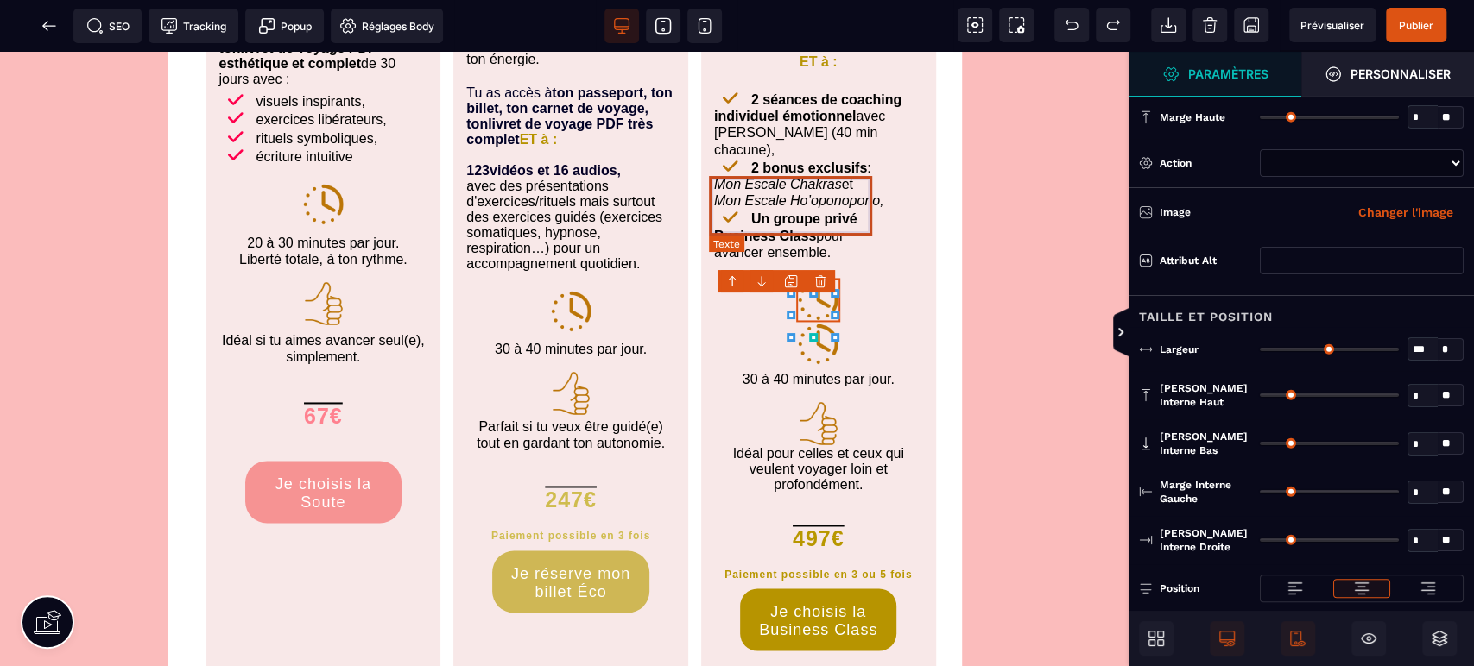
type input "*"
select select
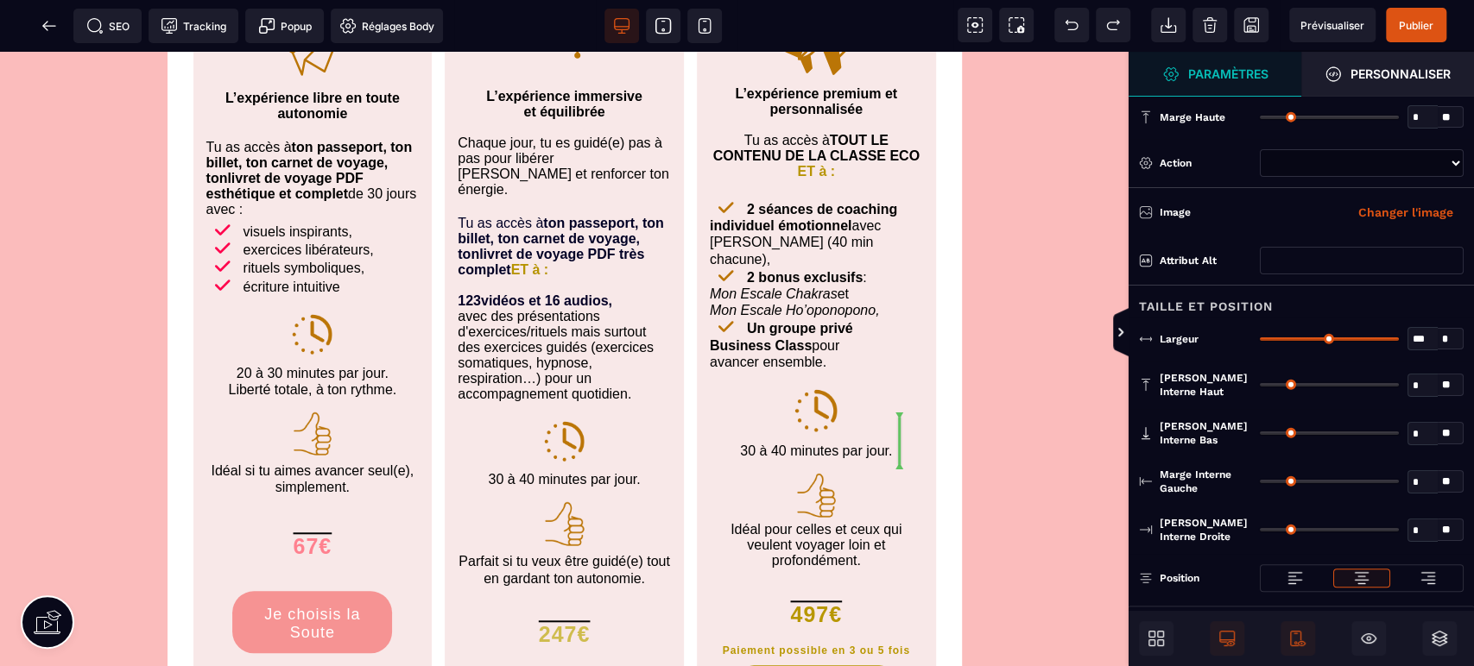
scroll to position [5203, 0]
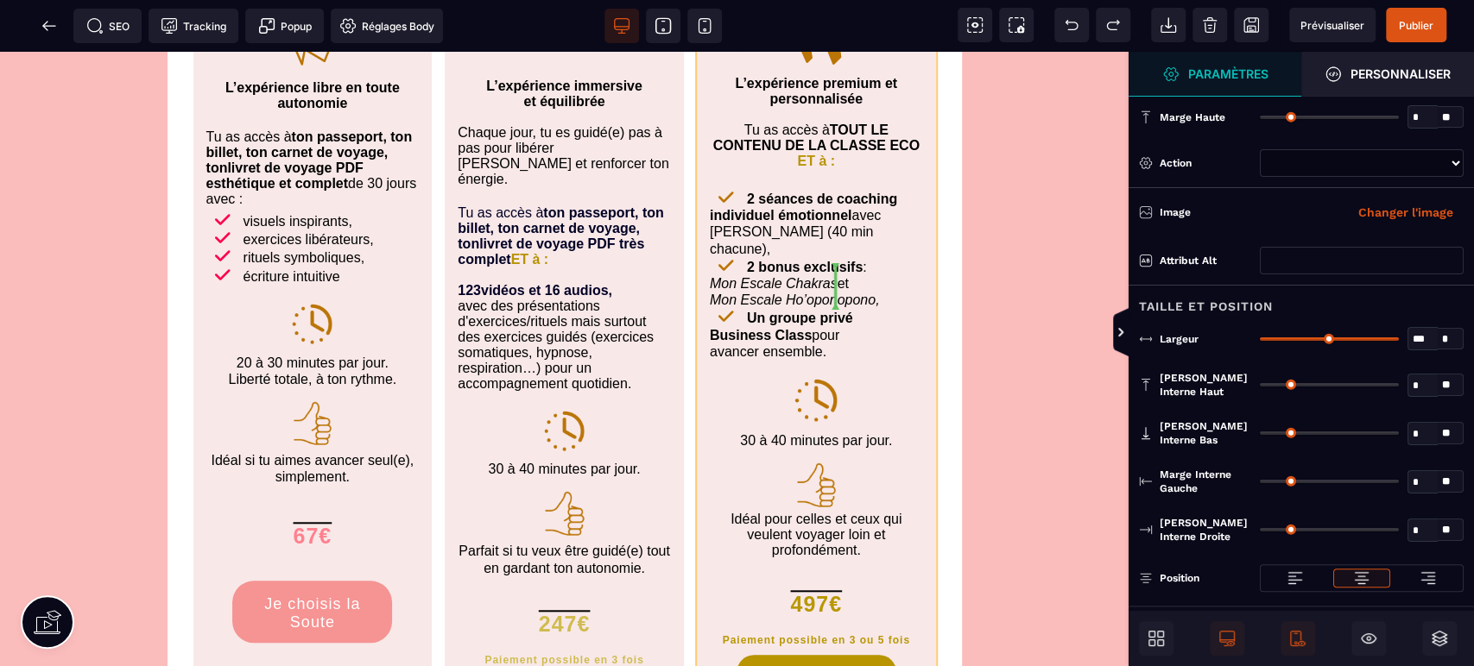
drag, startPoint x: 811, startPoint y: 311, endPoint x: 839, endPoint y: 298, distance: 30.5
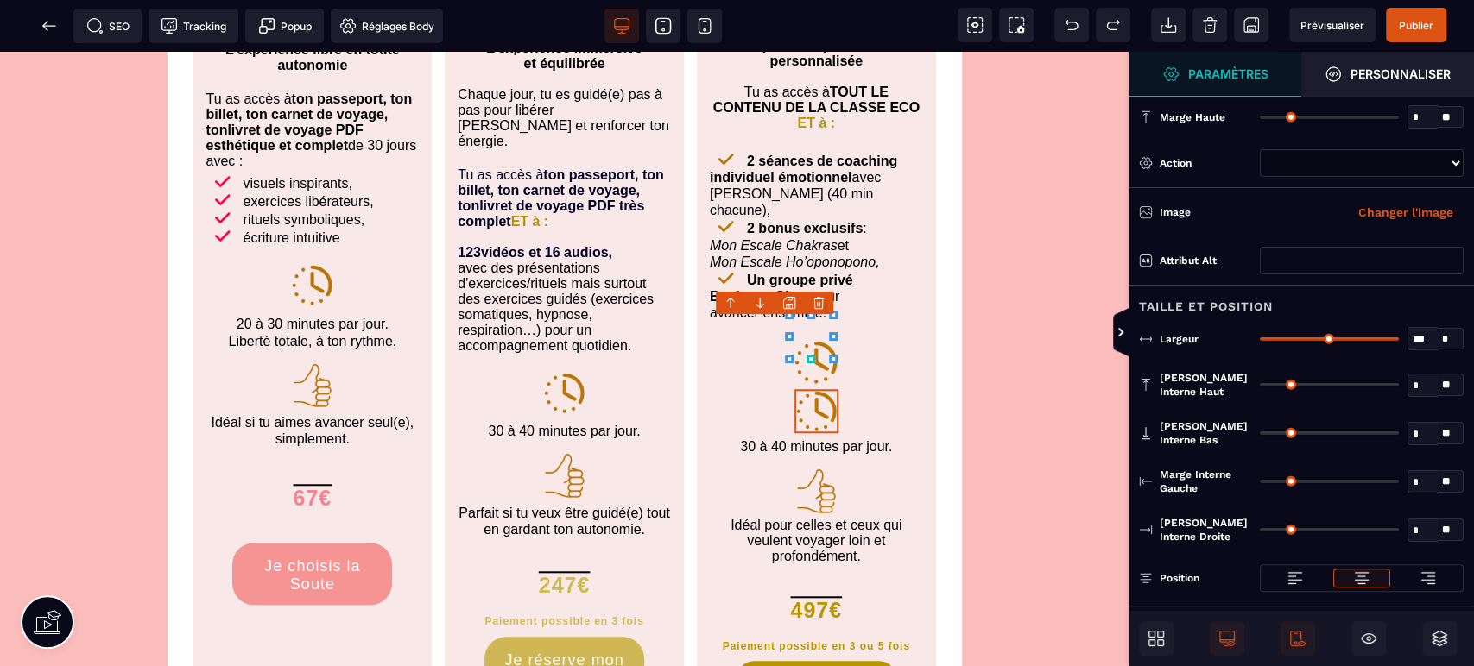
scroll to position [5187, 0]
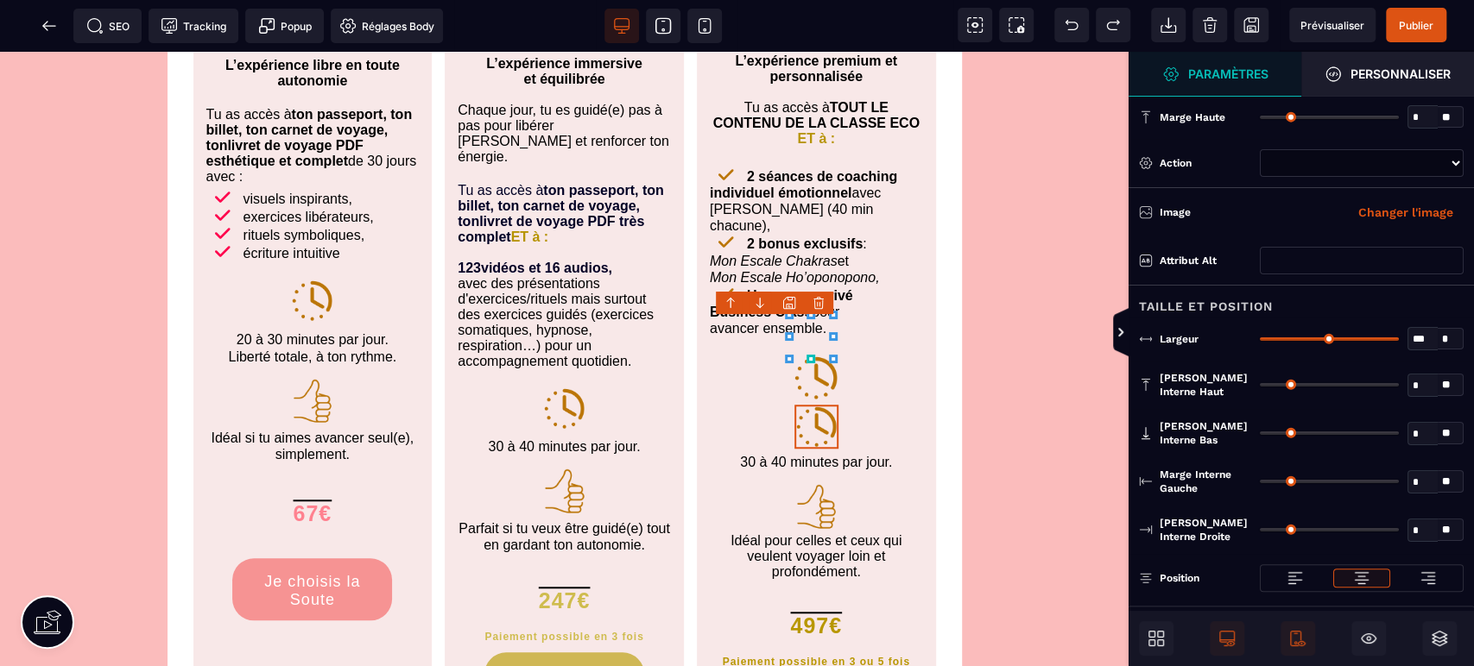
select select
click at [818, 355] on img at bounding box center [815, 378] width 47 height 47
select select
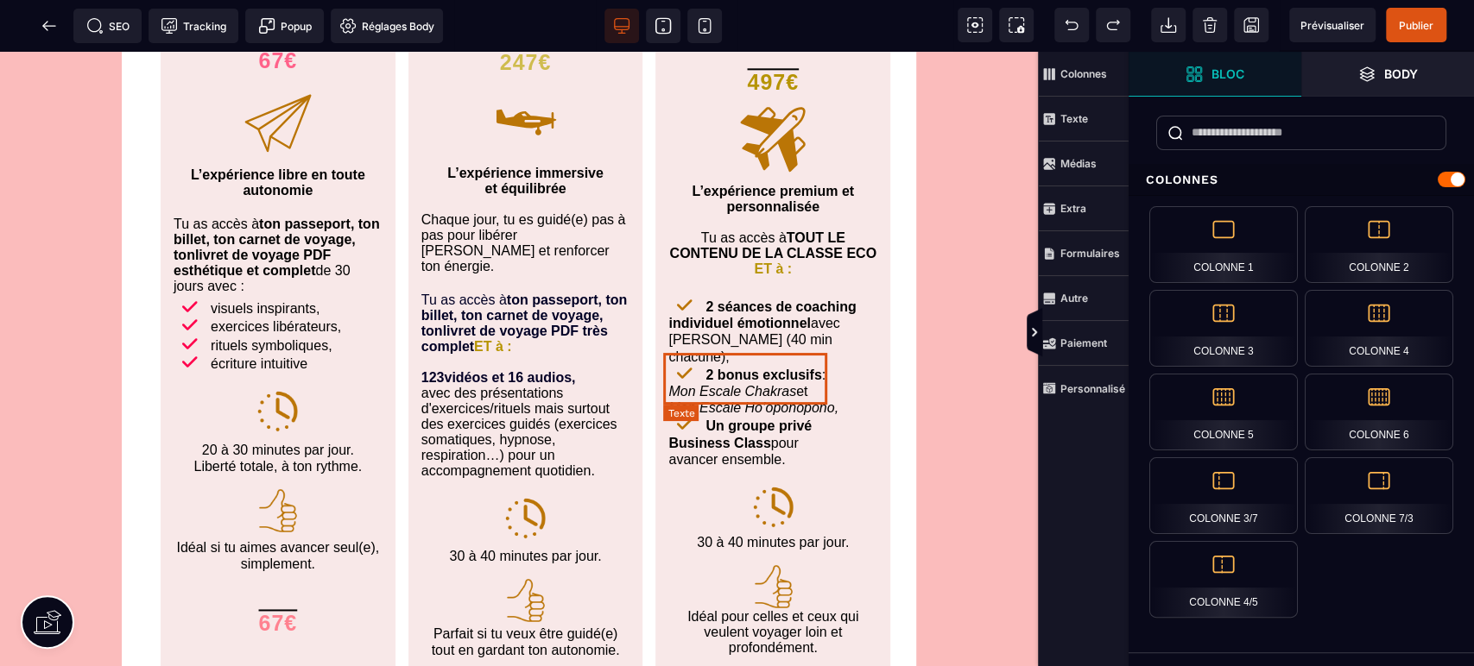
scroll to position [1543, 0]
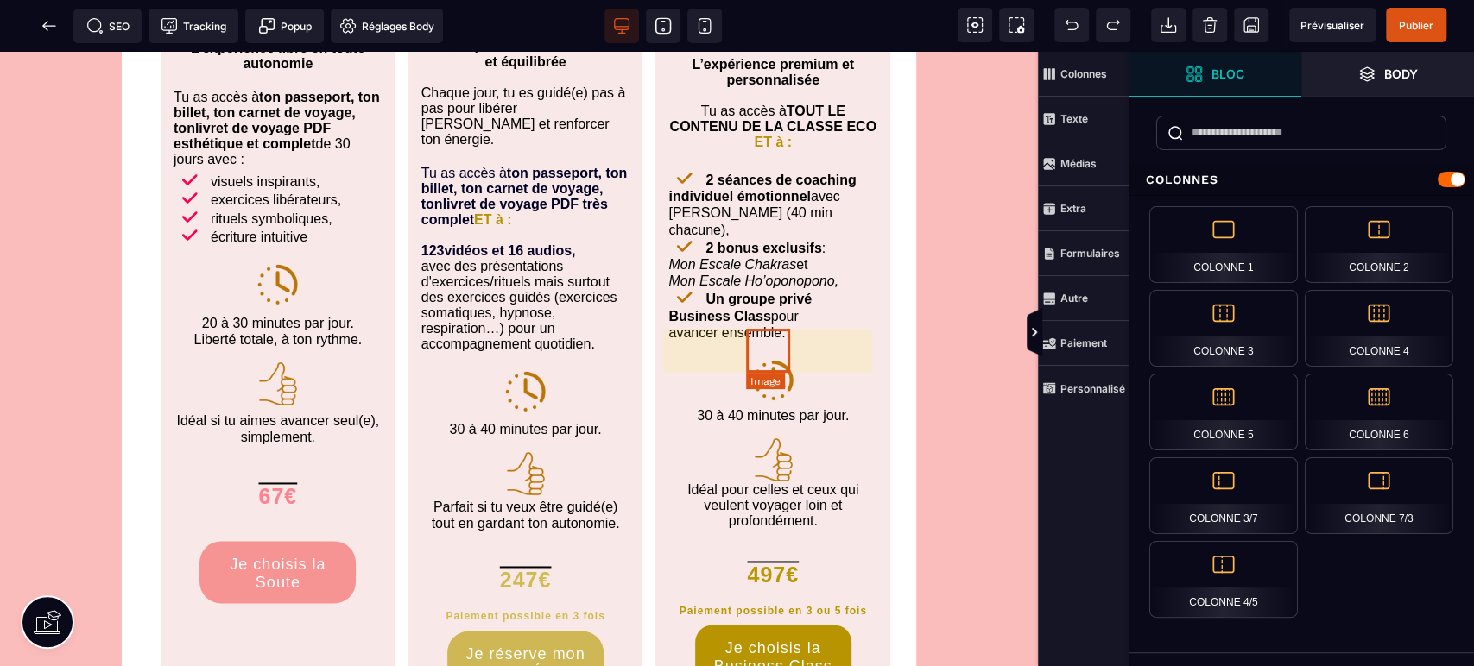
click at [781, 358] on img at bounding box center [773, 380] width 44 height 44
select select
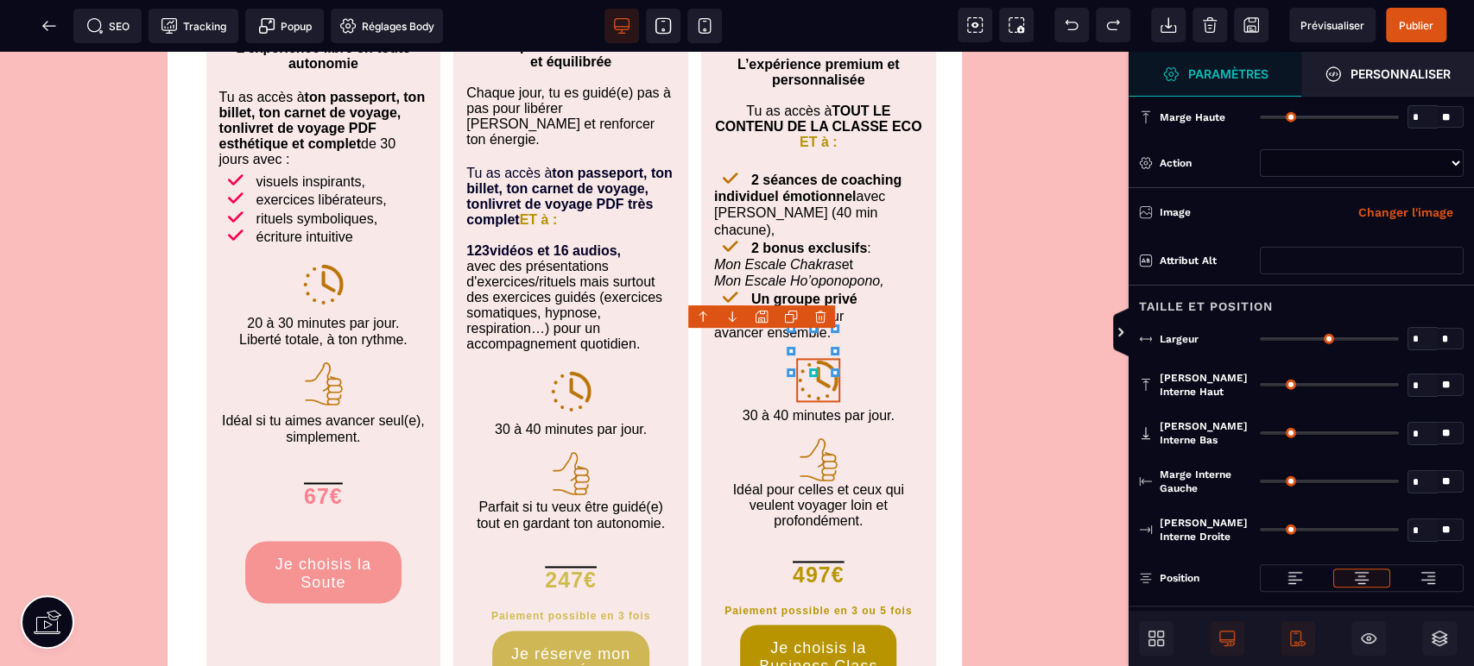
click at [794, 312] on icon at bounding box center [791, 317] width 14 height 14
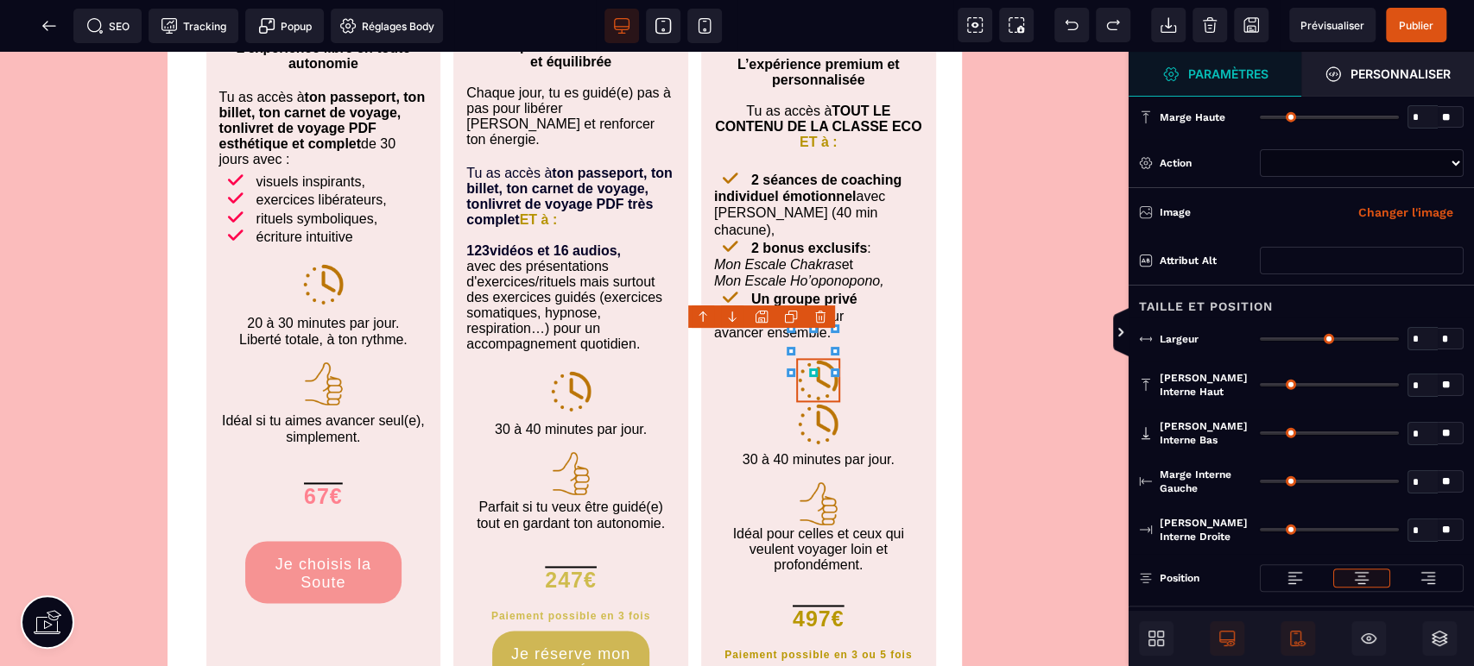
select select
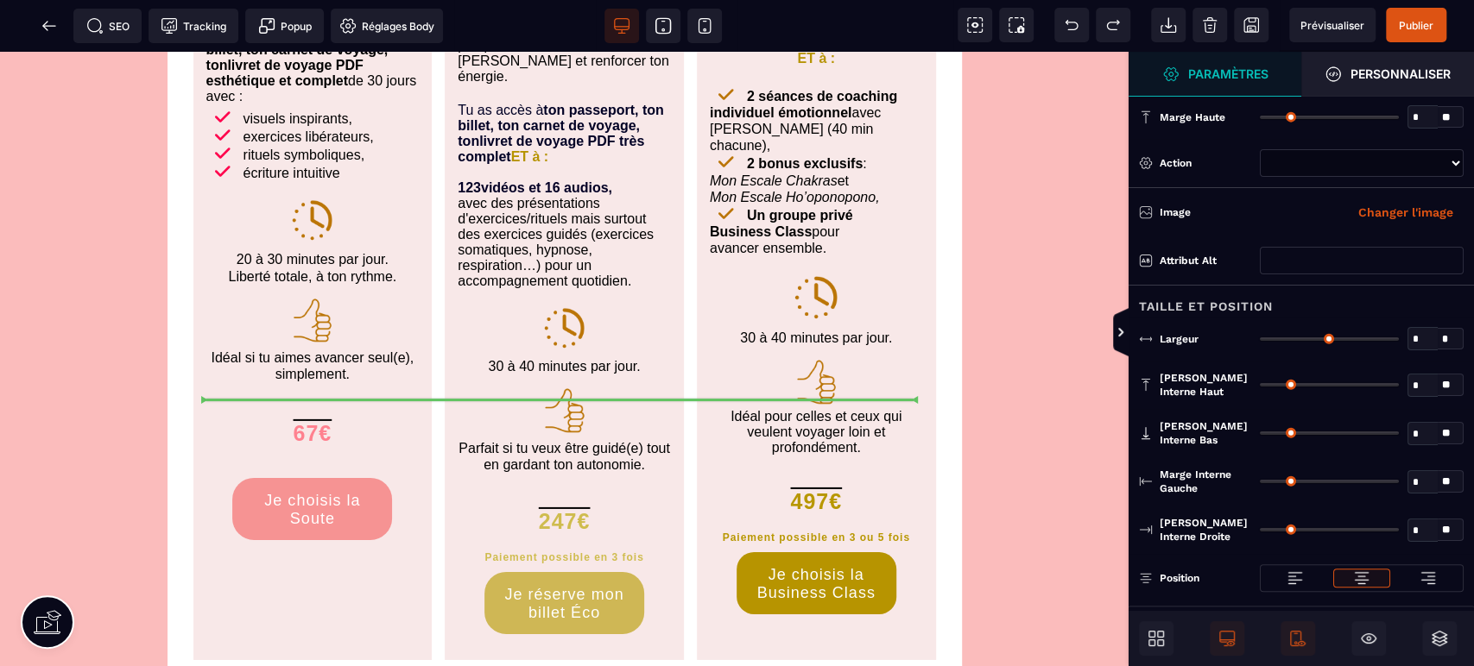
scroll to position [8001, 0]
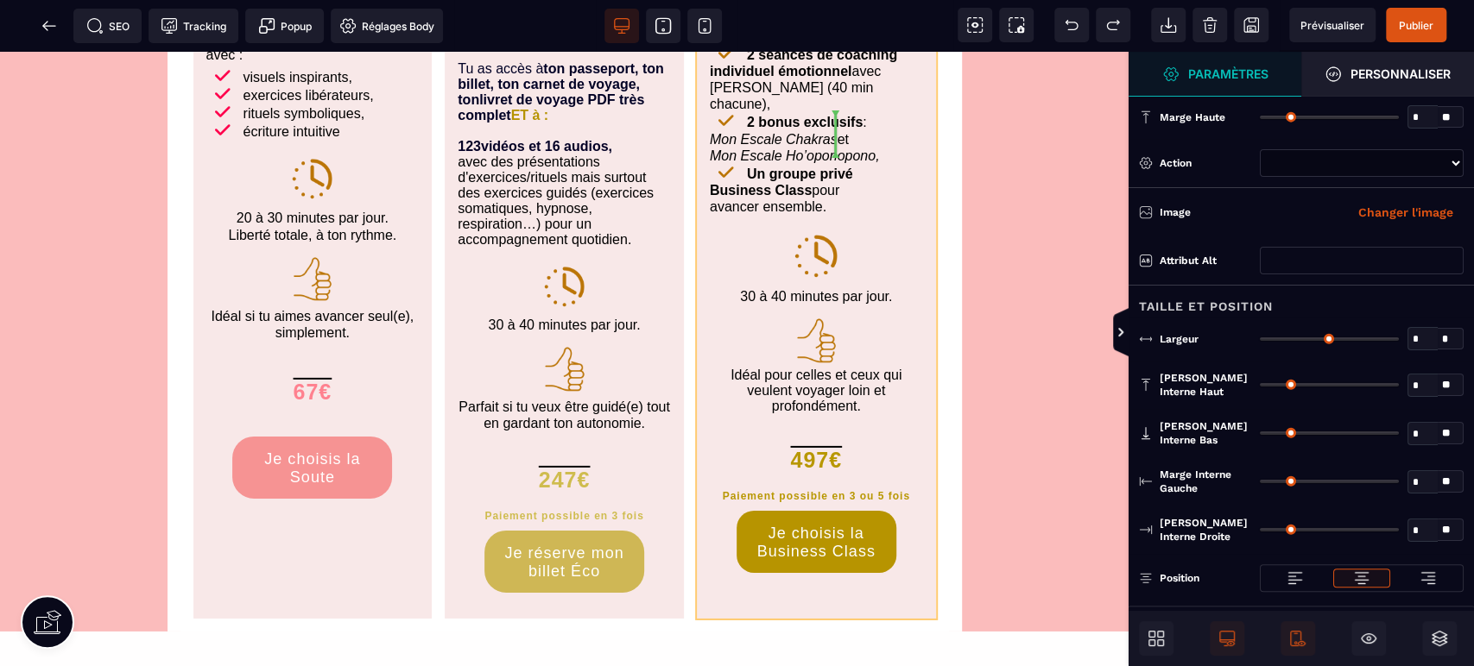
drag, startPoint x: 817, startPoint y: 390, endPoint x: 879, endPoint y: 150, distance: 247.7
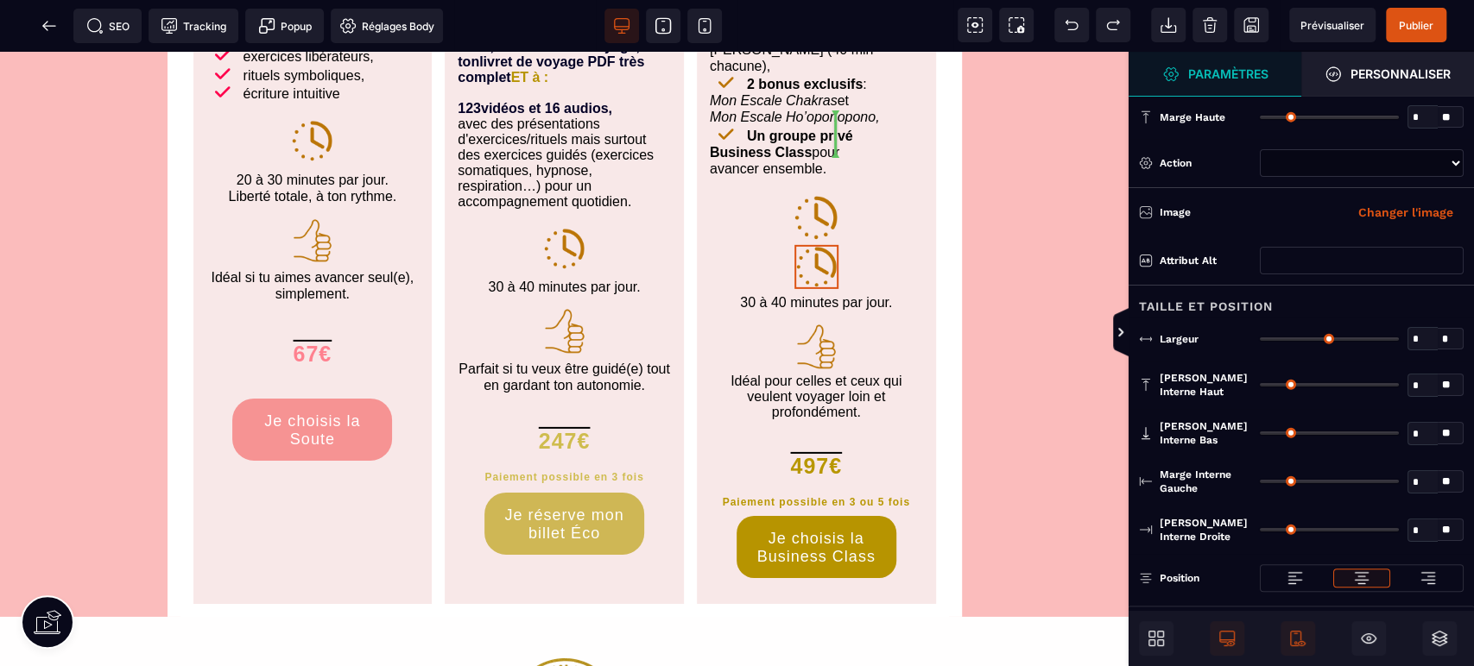
scroll to position [7987, 0]
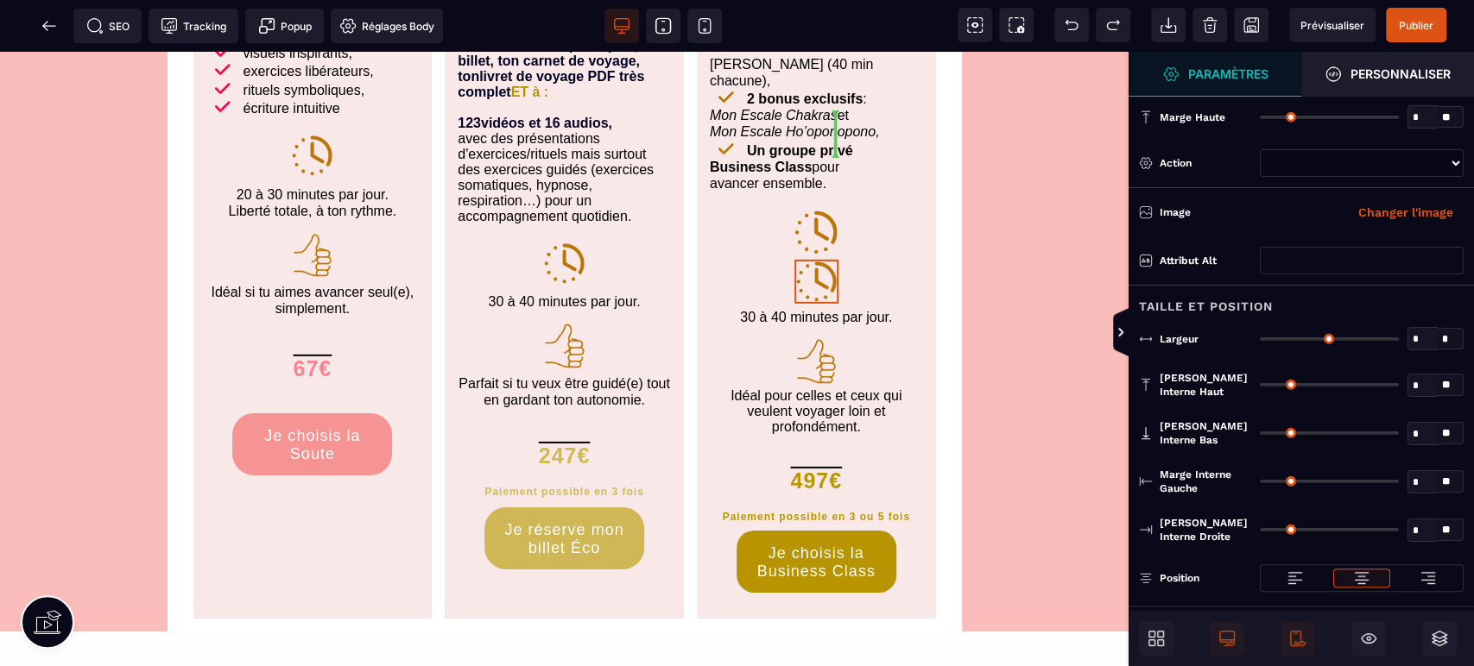
select select
type input "*"
type input "****"
type input "*"
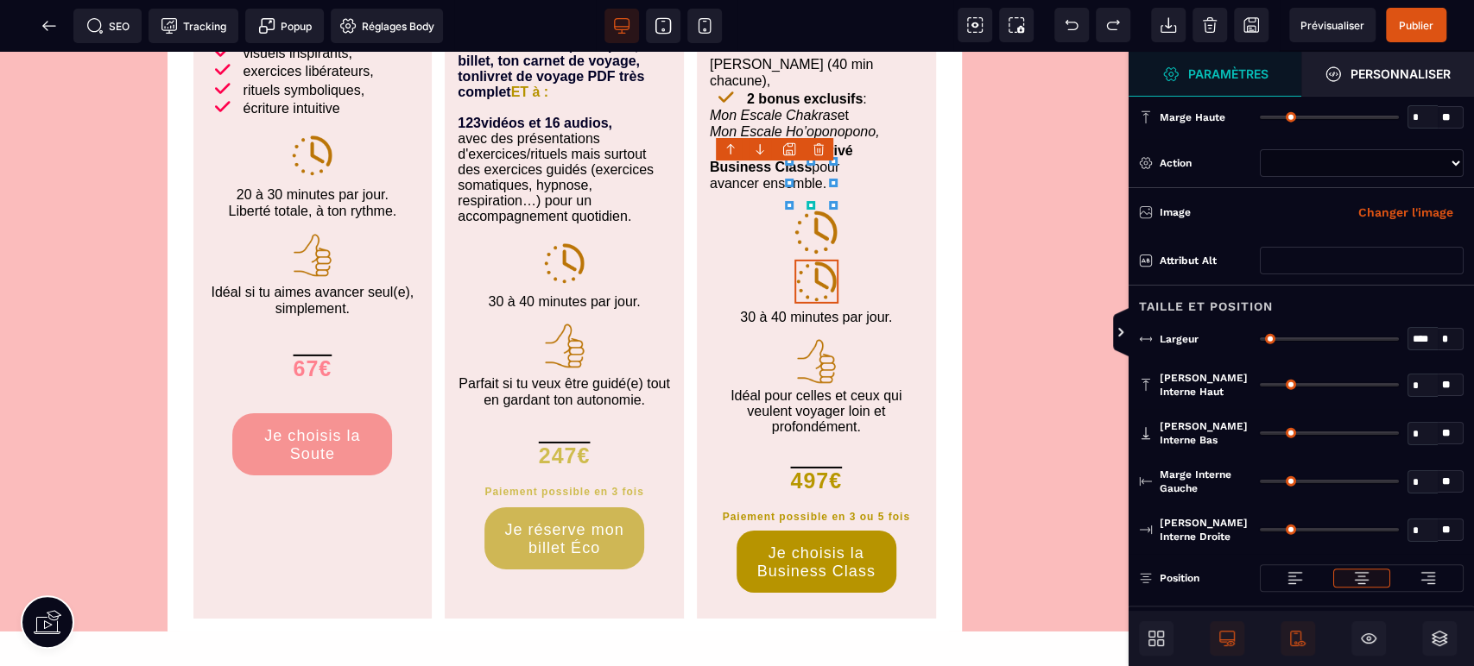
type input "*"
select select "**"
select select
select select "**"
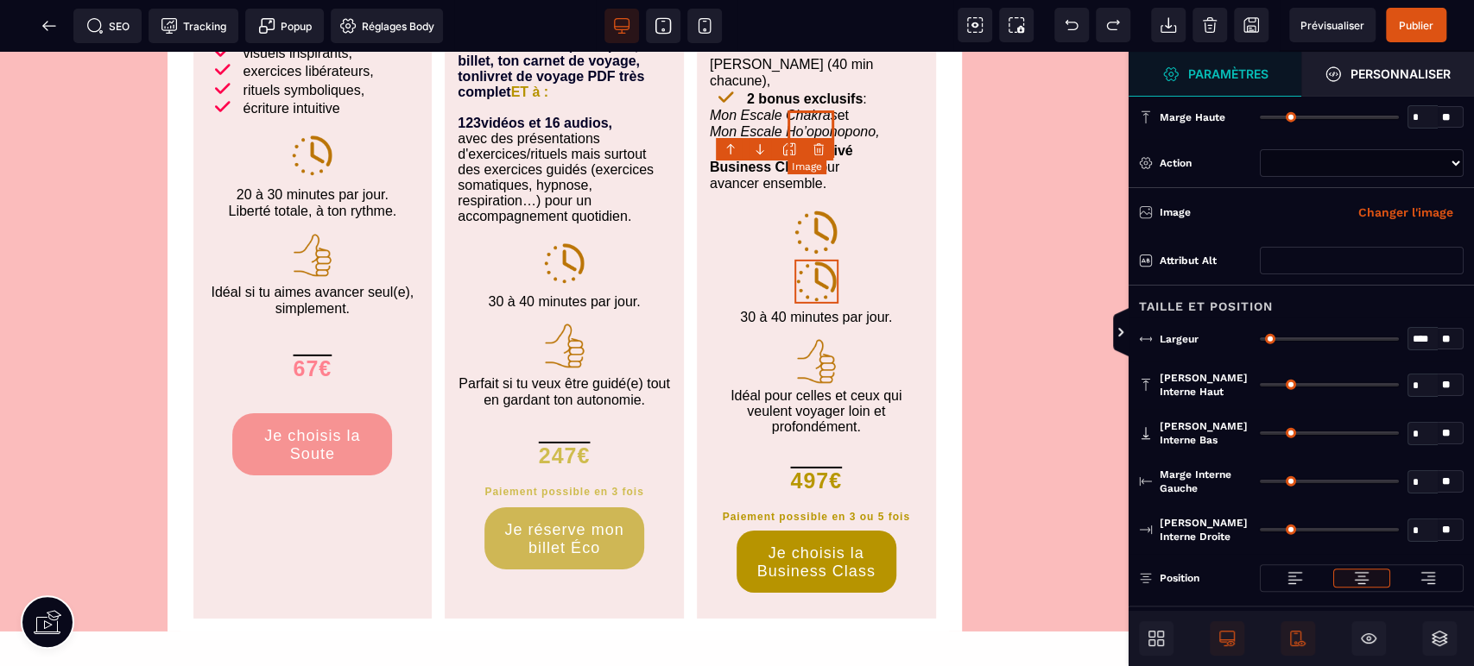
click at [815, 209] on img at bounding box center [815, 232] width 47 height 47
select select
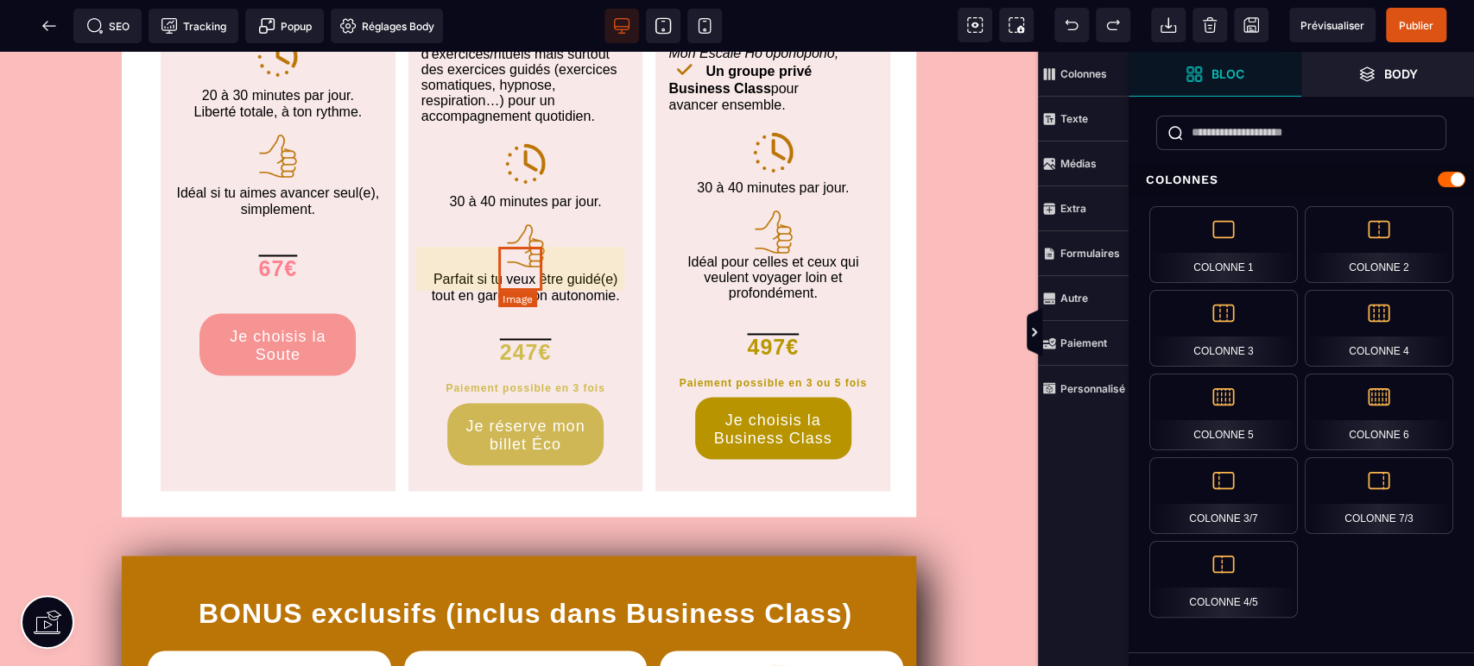
scroll to position [1789, 0]
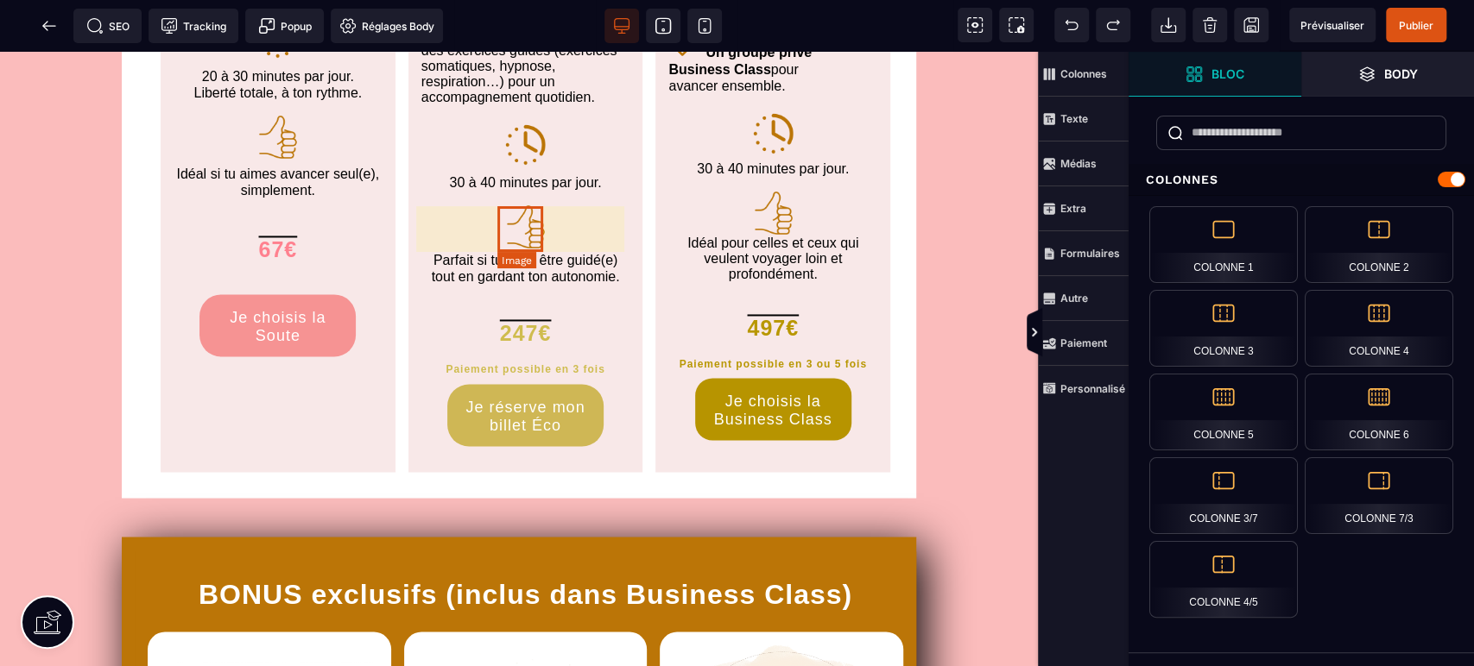
click at [539, 228] on img at bounding box center [525, 227] width 46 height 46
select select
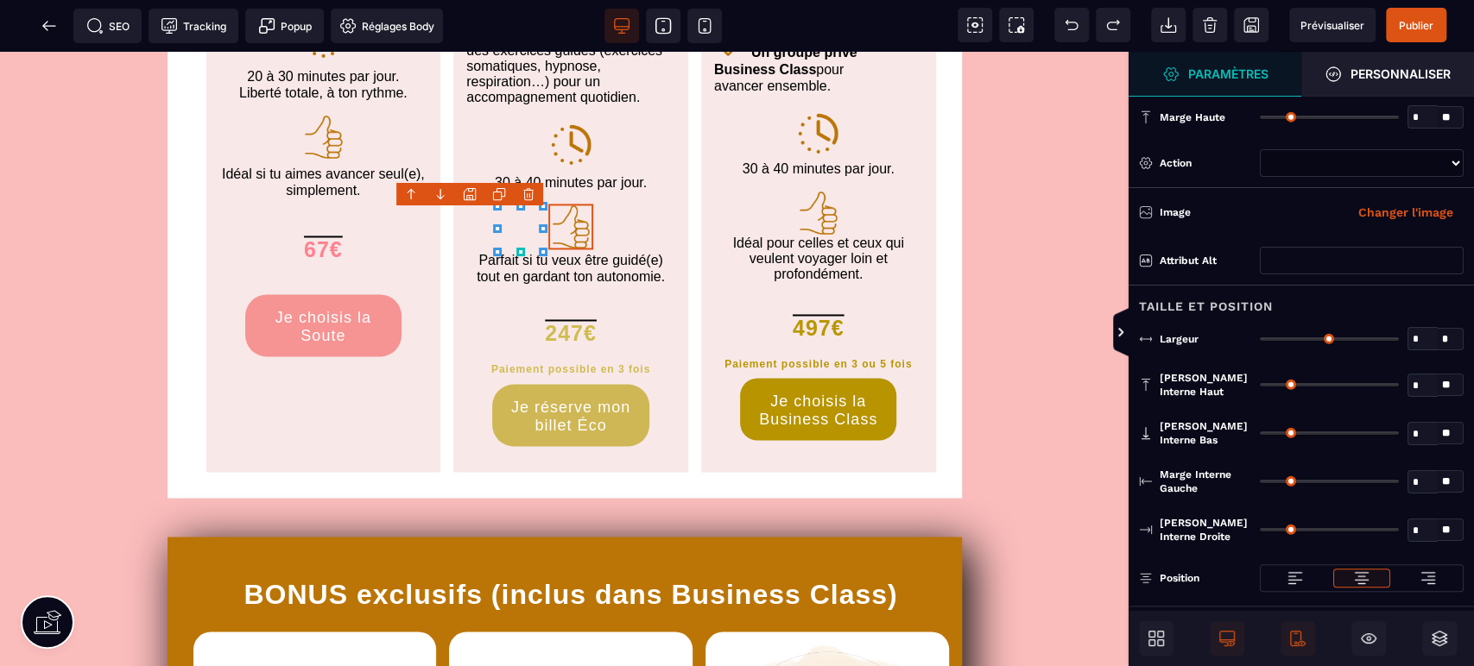
type input "*"
type input "****"
type input "*"
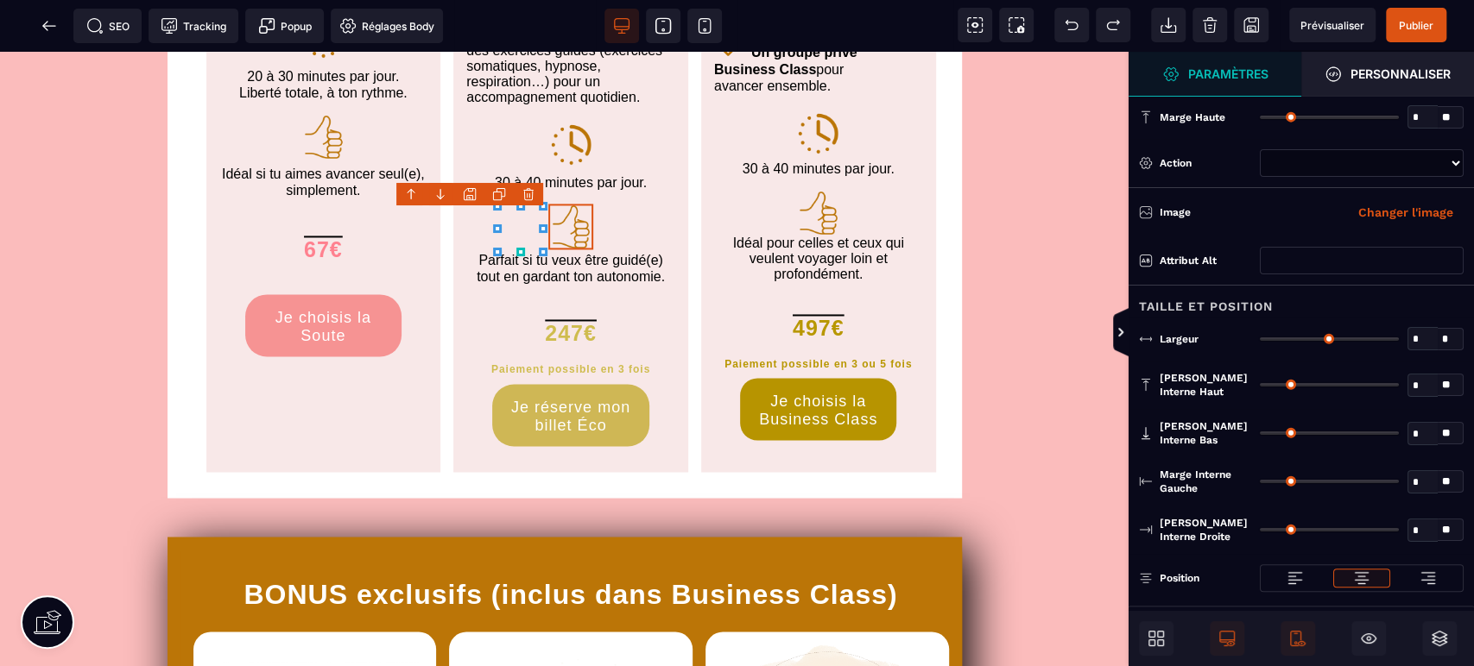
type input "*"
select select "**"
click at [546, 190] on icon at bounding box center [544, 194] width 14 height 14
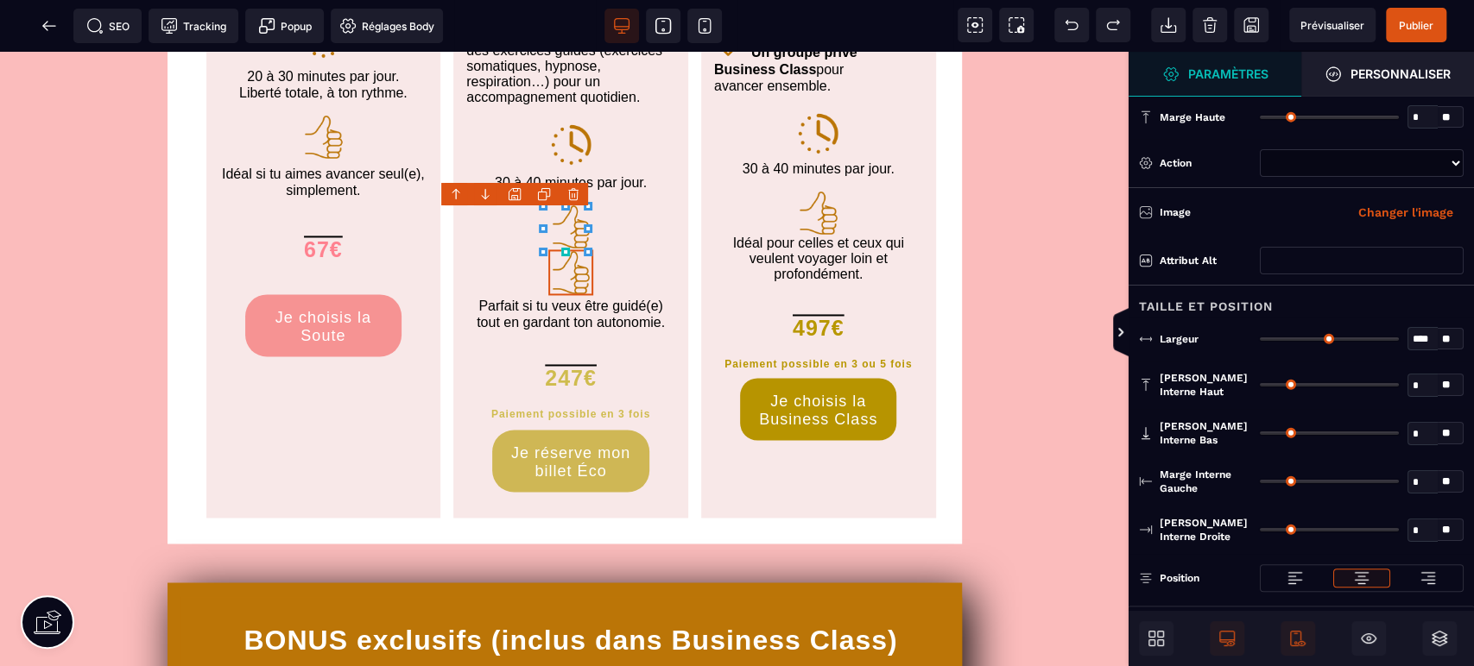
select select
select select "**"
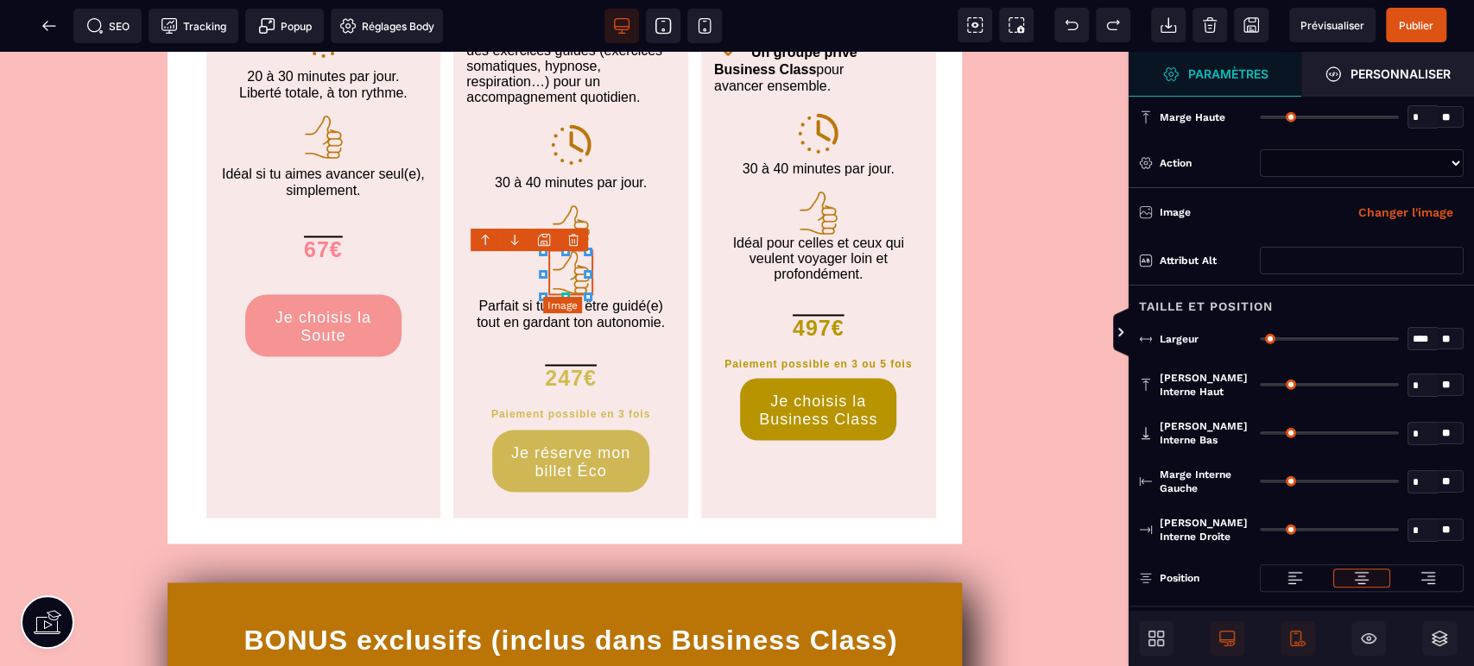
select select
select select "**"
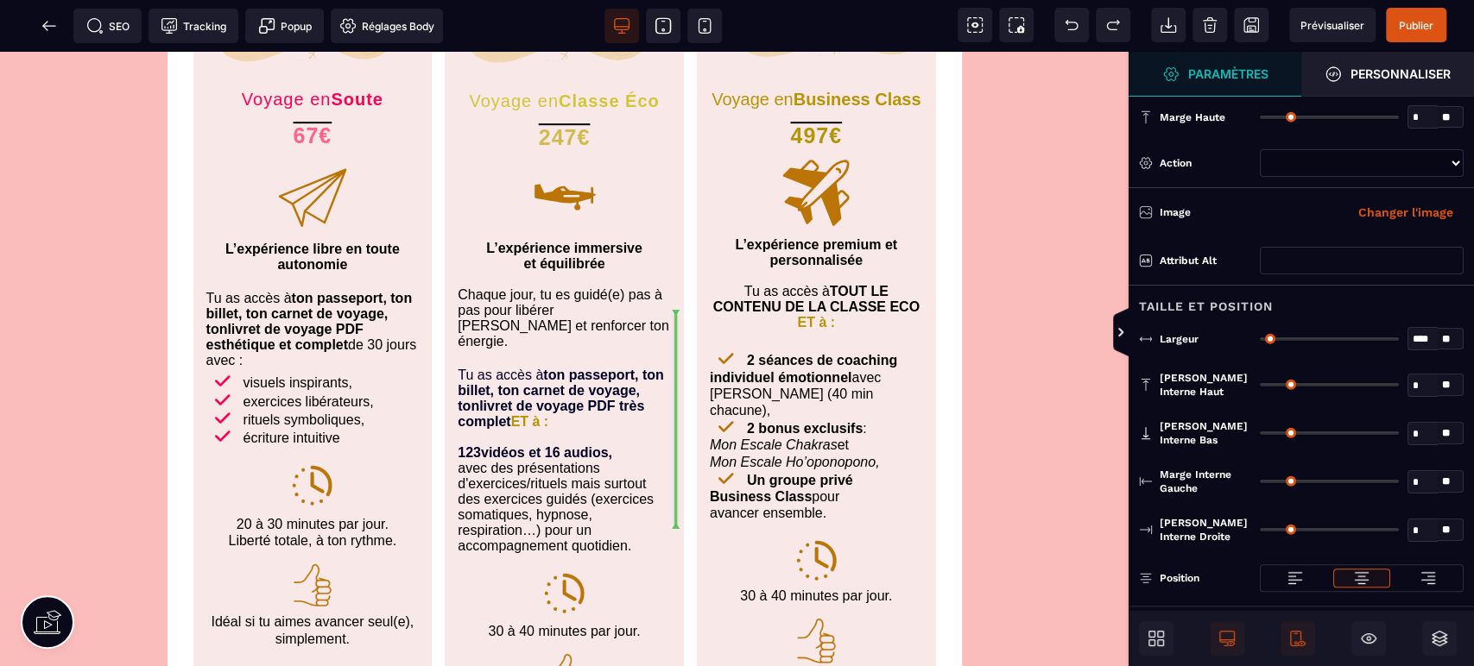
scroll to position [5179, 0]
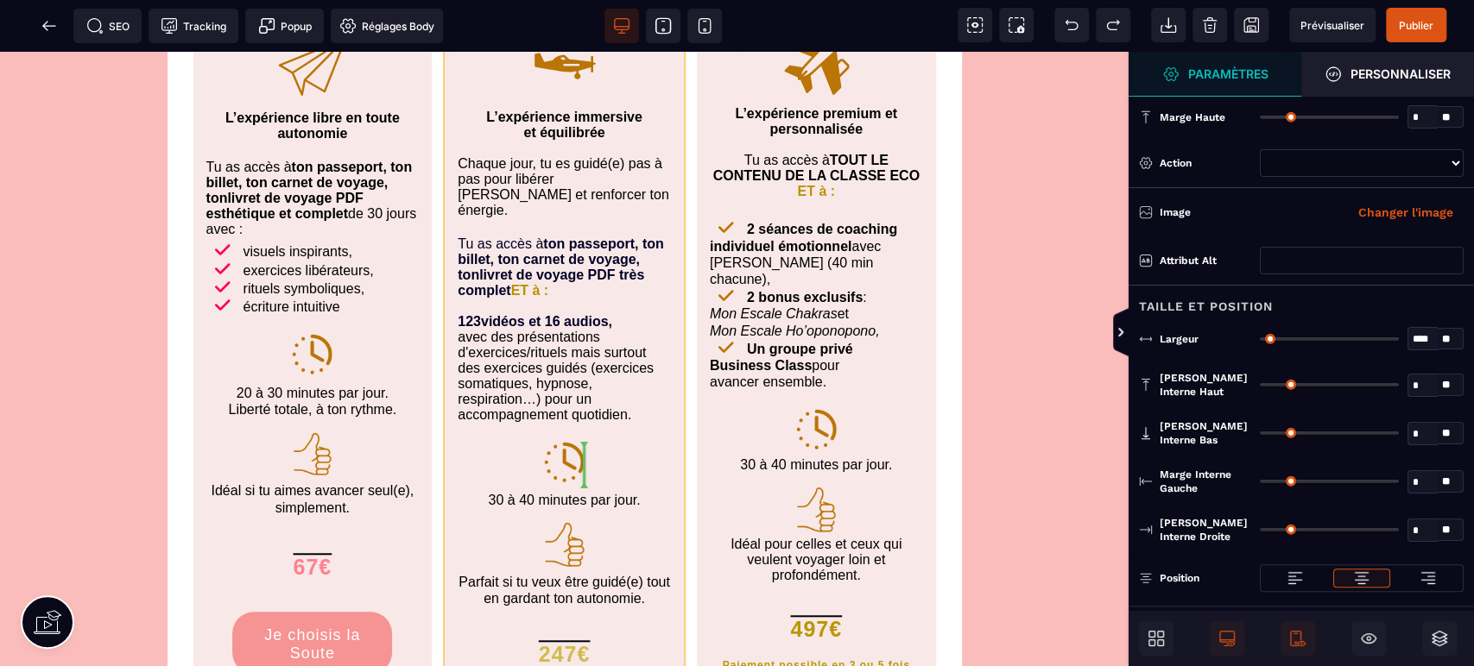
drag, startPoint x: 562, startPoint y: 260, endPoint x: 580, endPoint y: 451, distance: 192.5
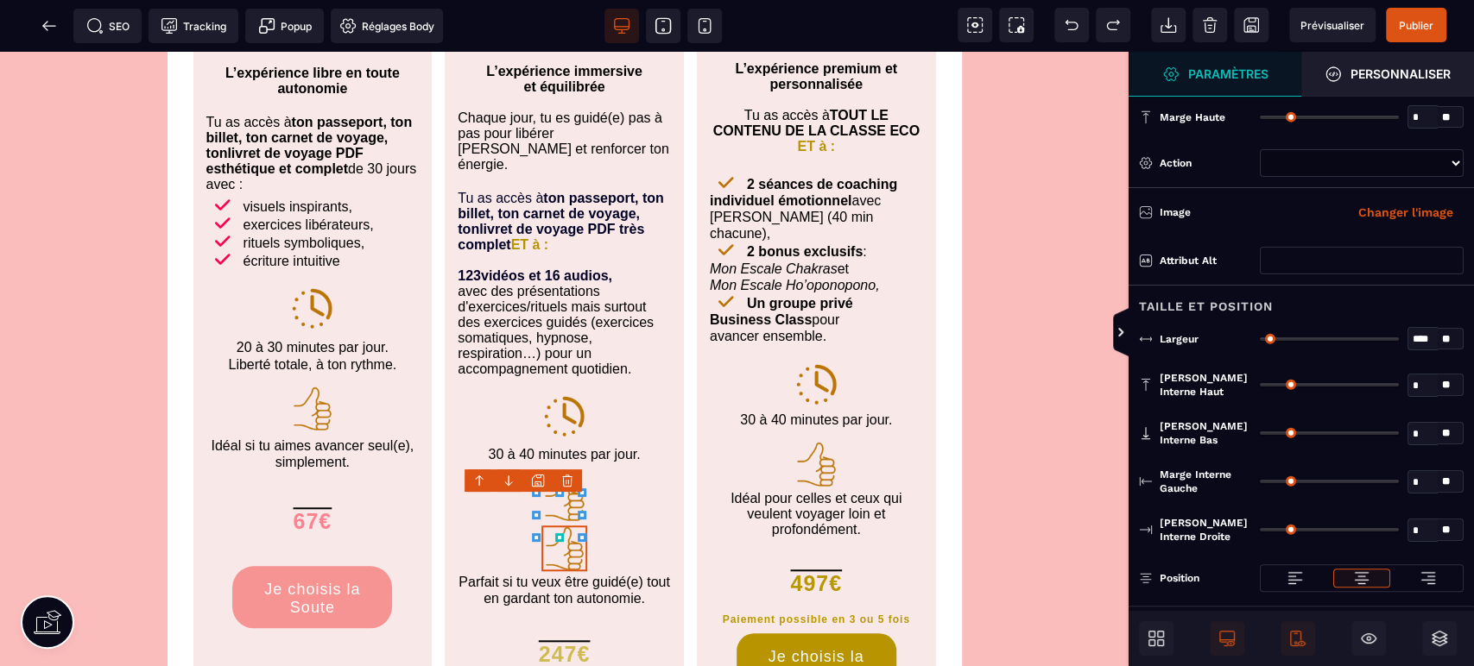
scroll to position [5134, 0]
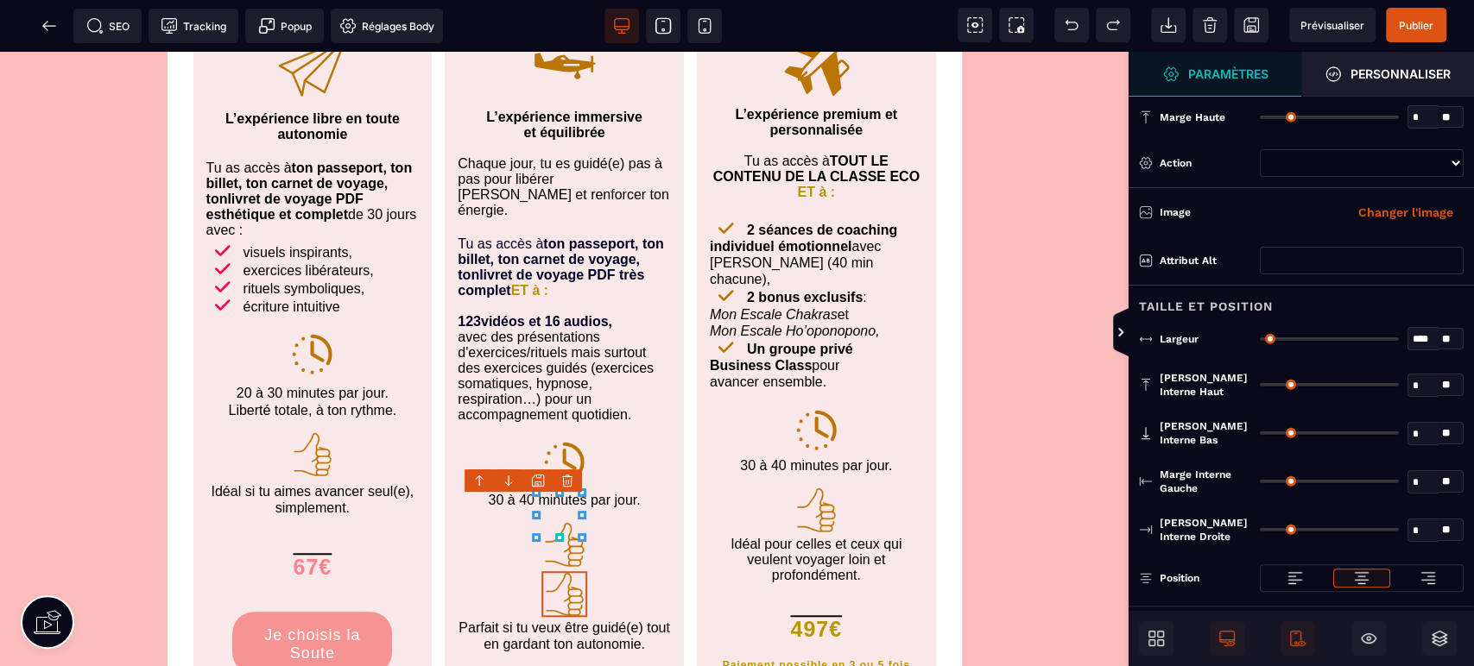
select select
select select "**"
click at [563, 521] on img at bounding box center [563, 544] width 47 height 47
select select
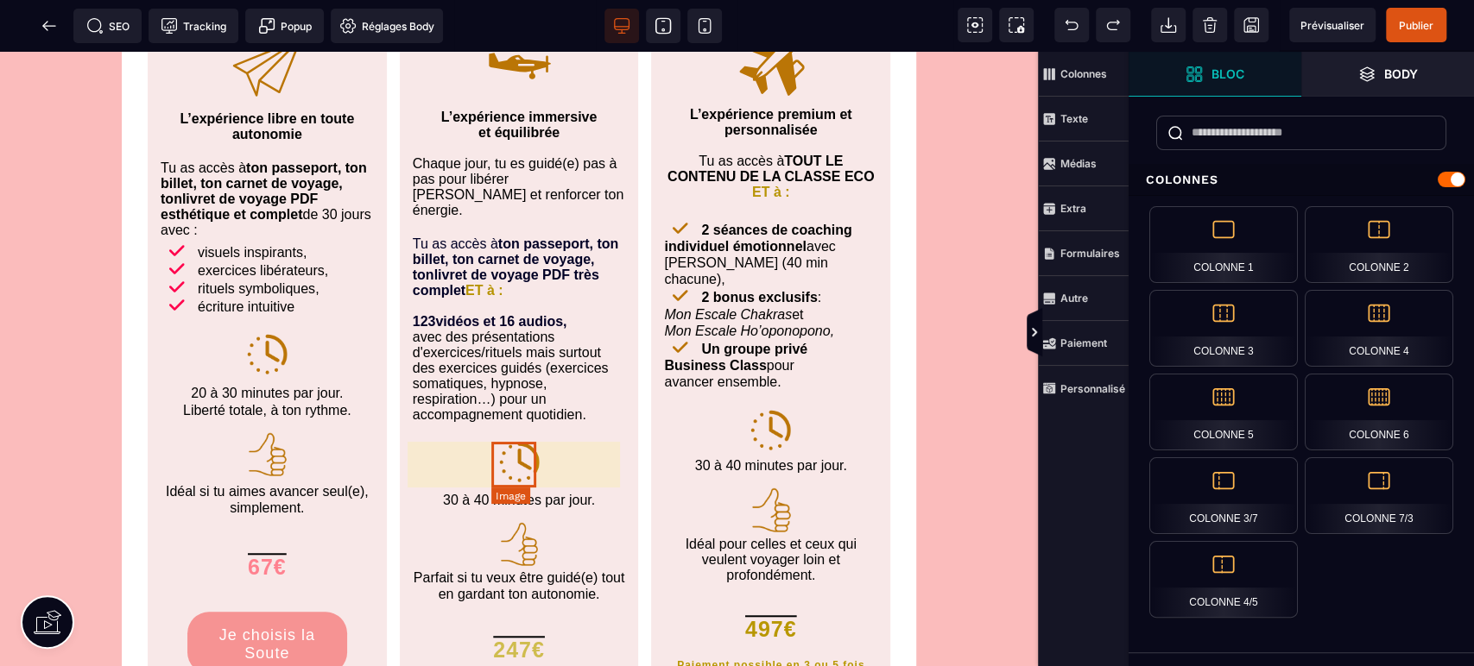
click at [508, 521] on img at bounding box center [519, 544] width 46 height 46
select select
select select "**"
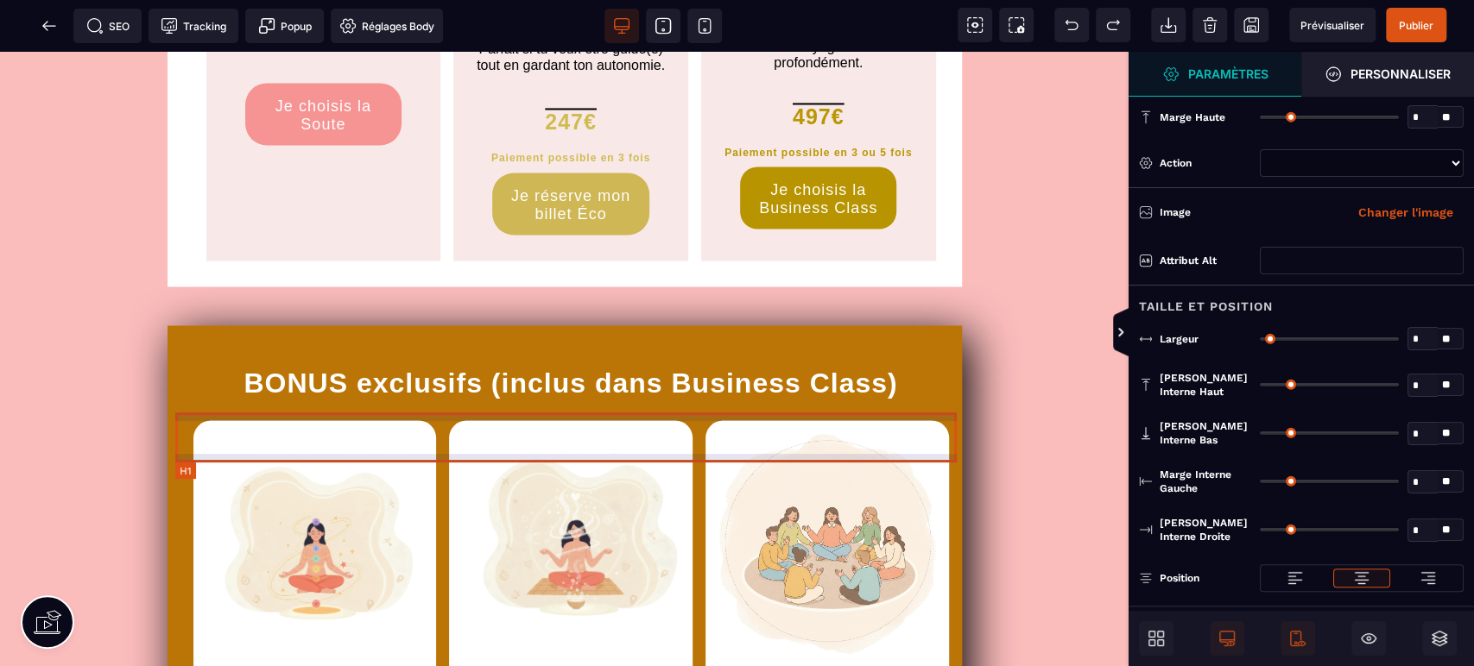
scroll to position [1617, 0]
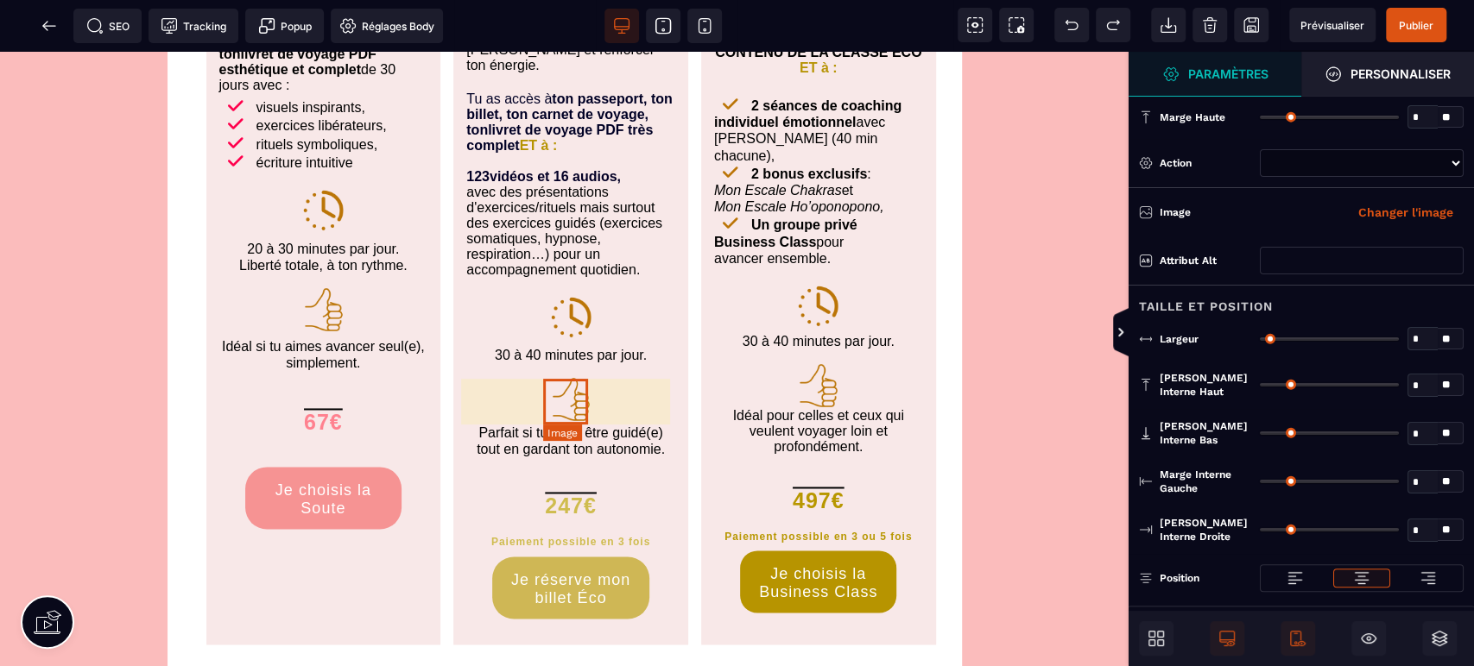
click at [570, 396] on img at bounding box center [571, 399] width 46 height 46
select select
select select "**"
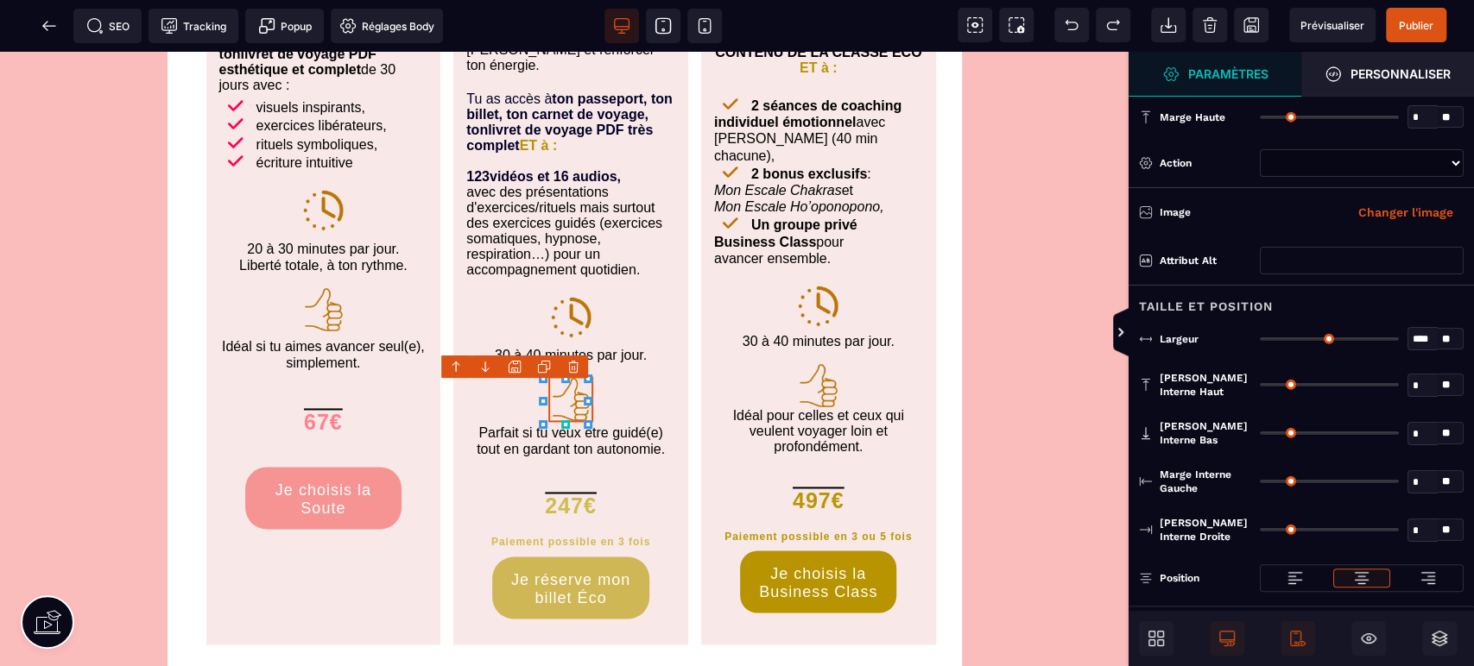
click at [543, 363] on icon at bounding box center [544, 367] width 14 height 14
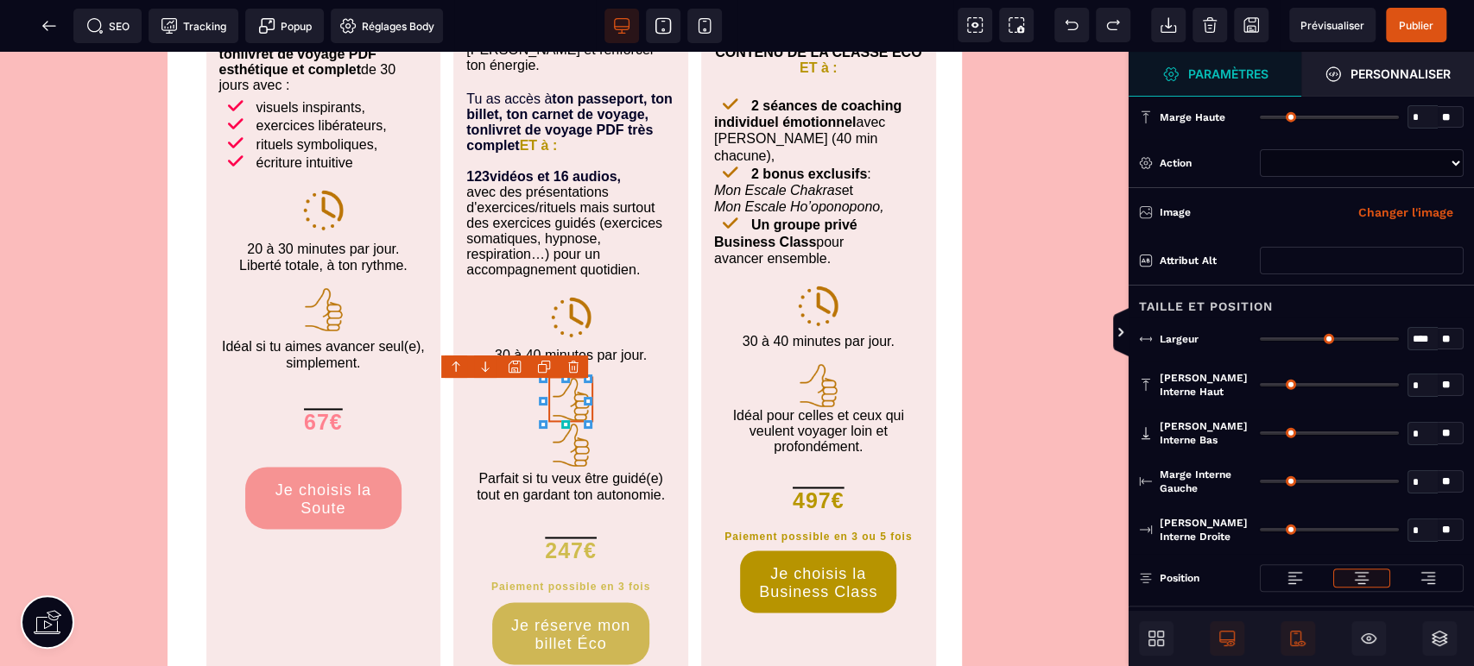
select select
select select "**"
select select
select select "**"
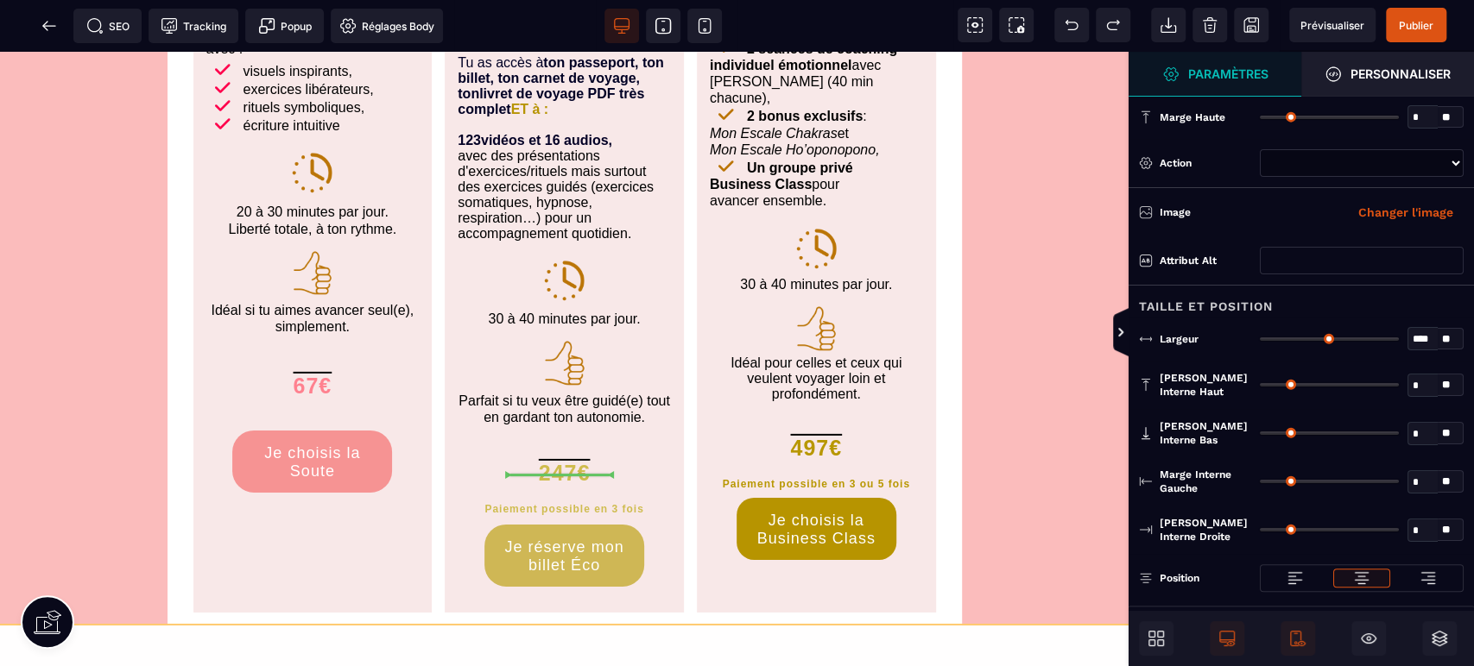
scroll to position [8075, 0]
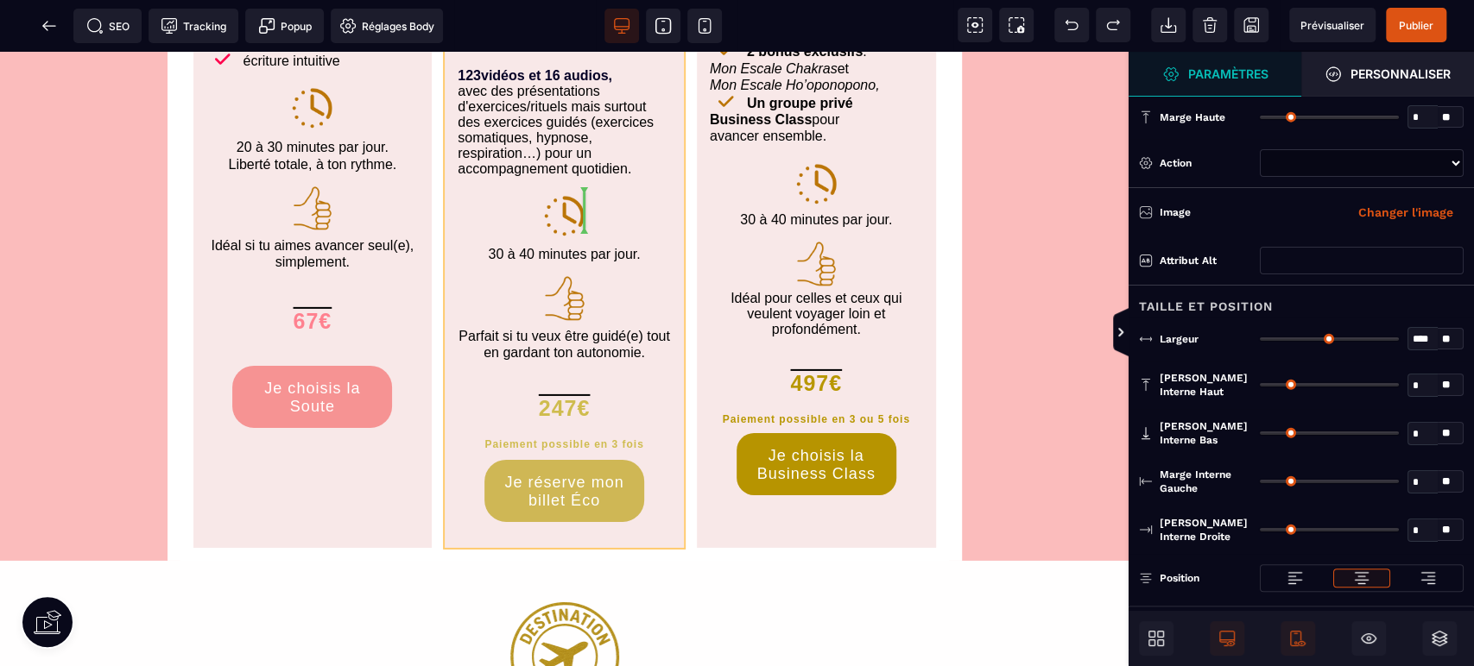
drag, startPoint x: 568, startPoint y: 451, endPoint x: 579, endPoint y: 211, distance: 240.2
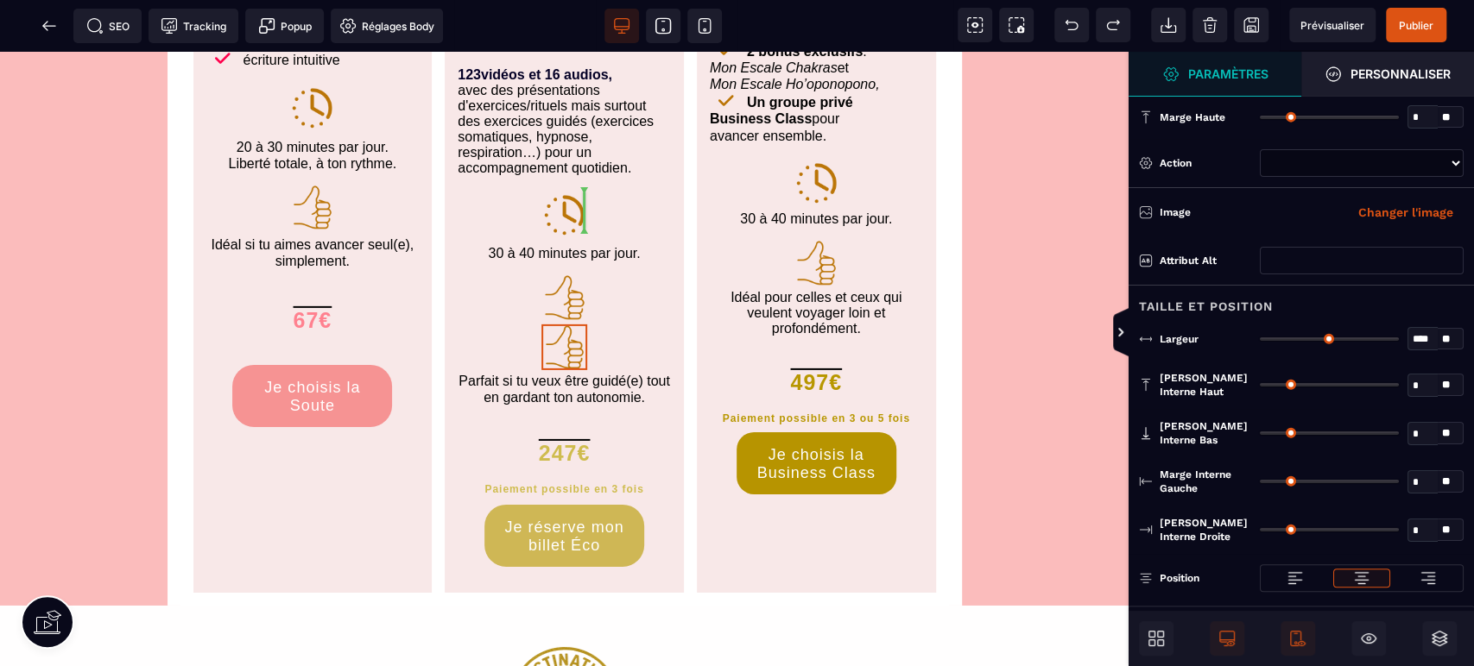
select select
select select "**"
click at [561, 275] on img at bounding box center [563, 298] width 47 height 47
select select
type input "**"
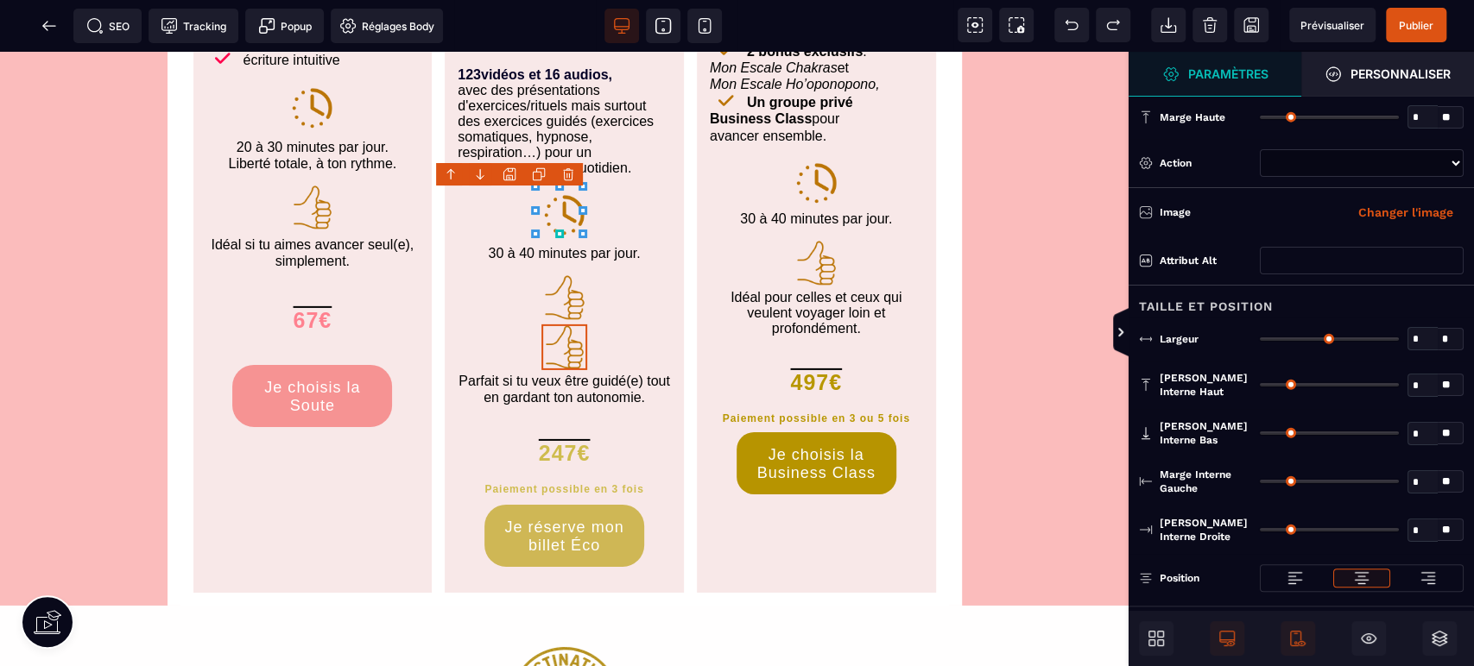
type input "**"
type input "*"
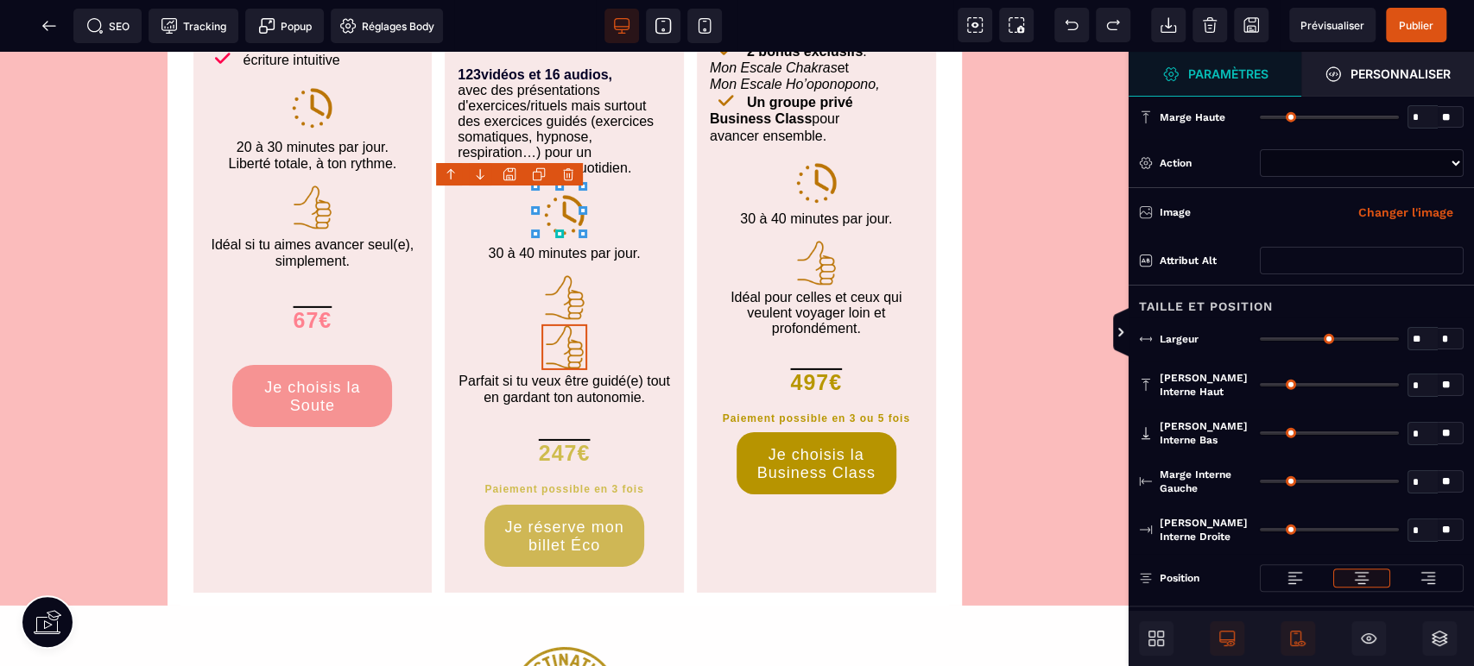
type input "*"
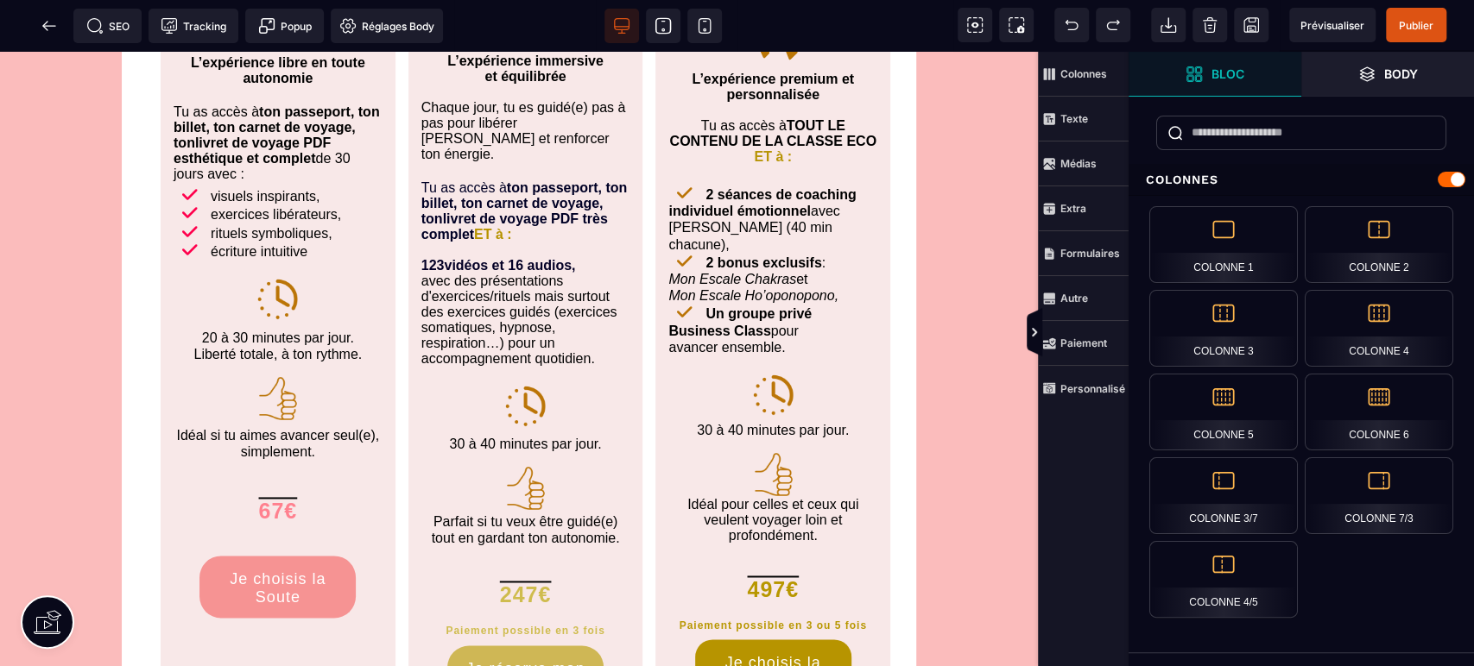
scroll to position [0, 0]
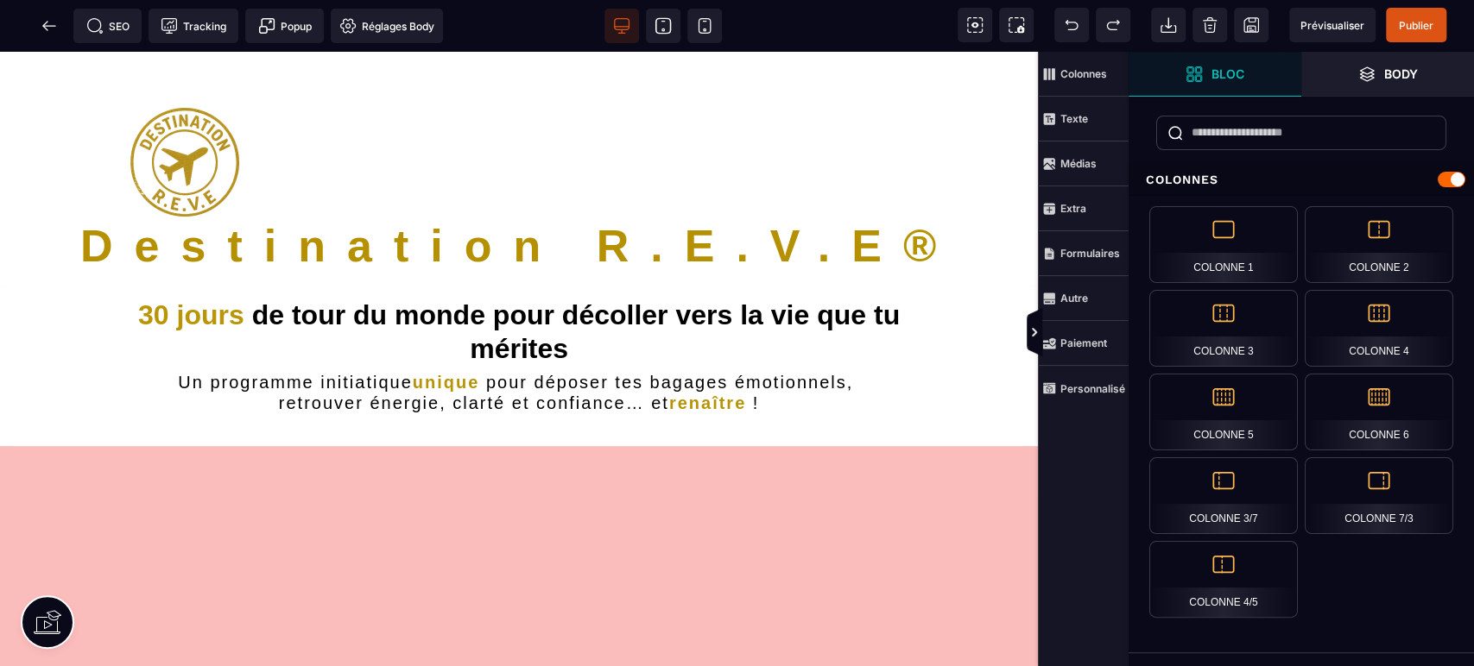
drag, startPoint x: 1033, startPoint y: 550, endPoint x: 1038, endPoint y: 129, distance: 420.4
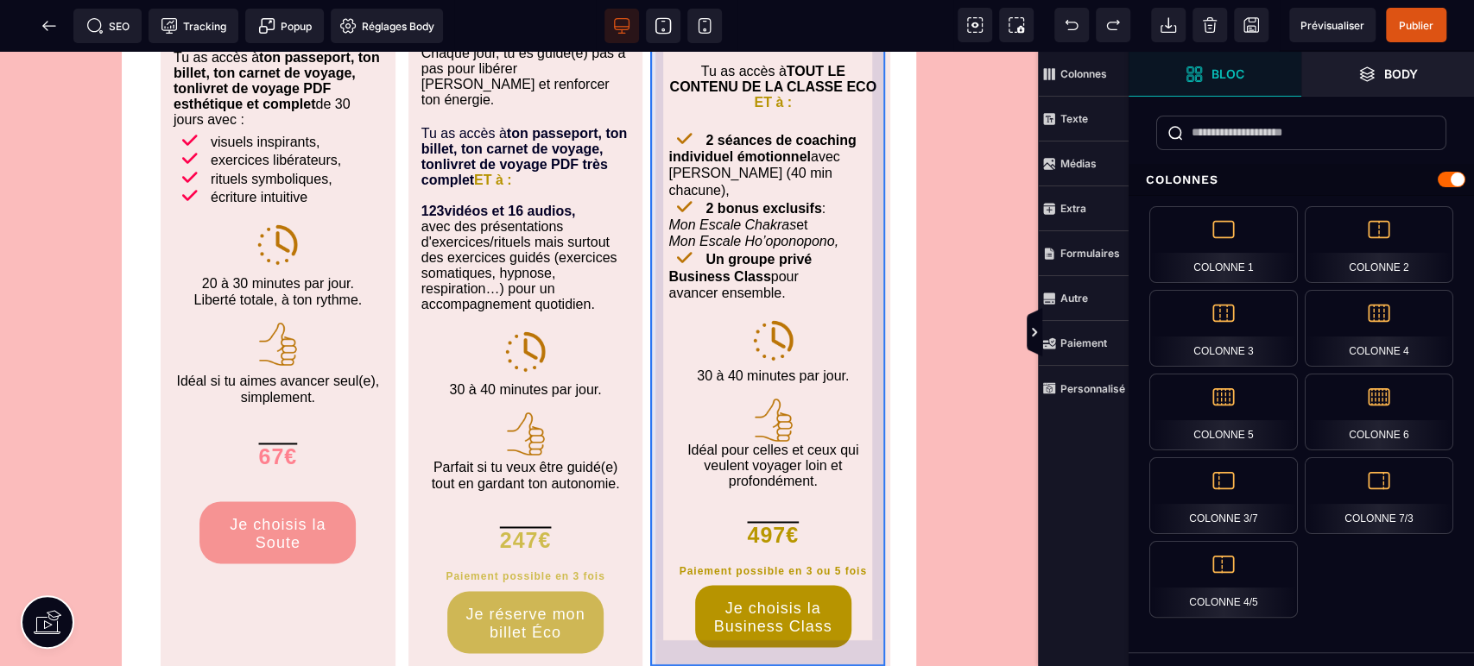
scroll to position [1598, 0]
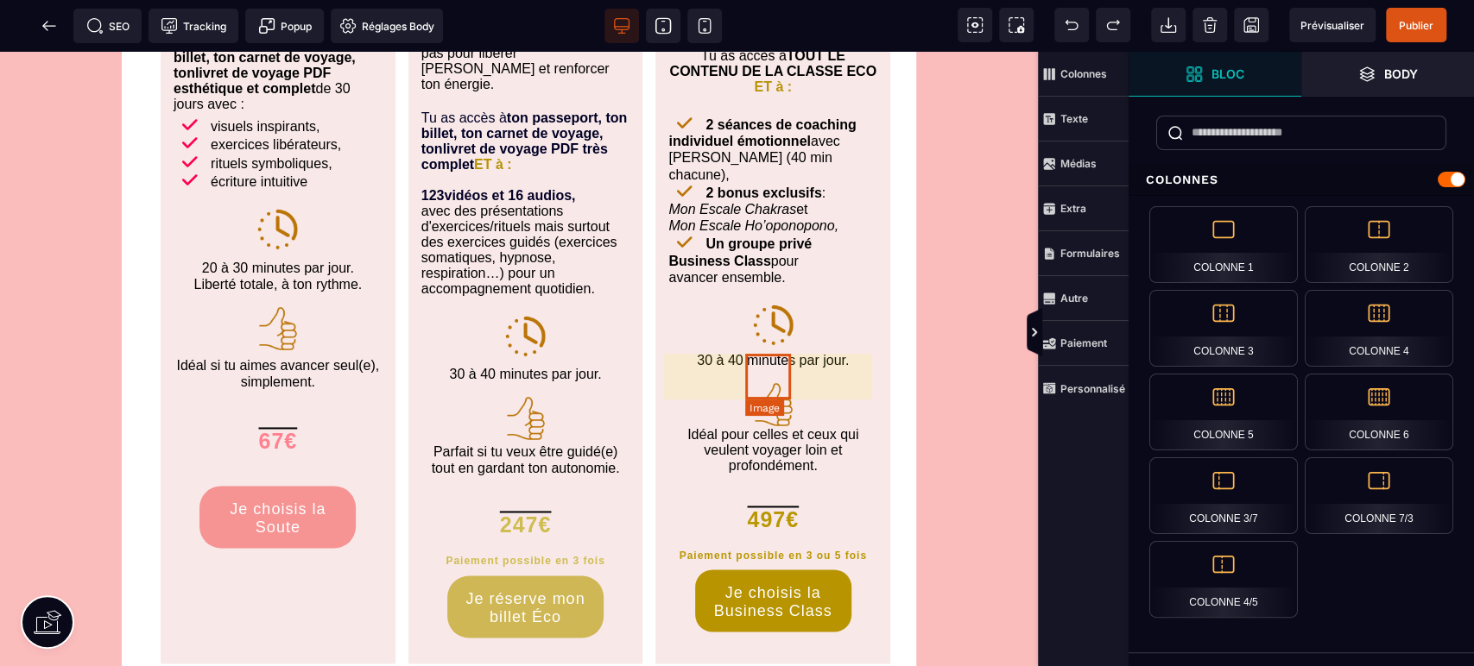
click at [779, 382] on img at bounding box center [773, 405] width 46 height 46
select select
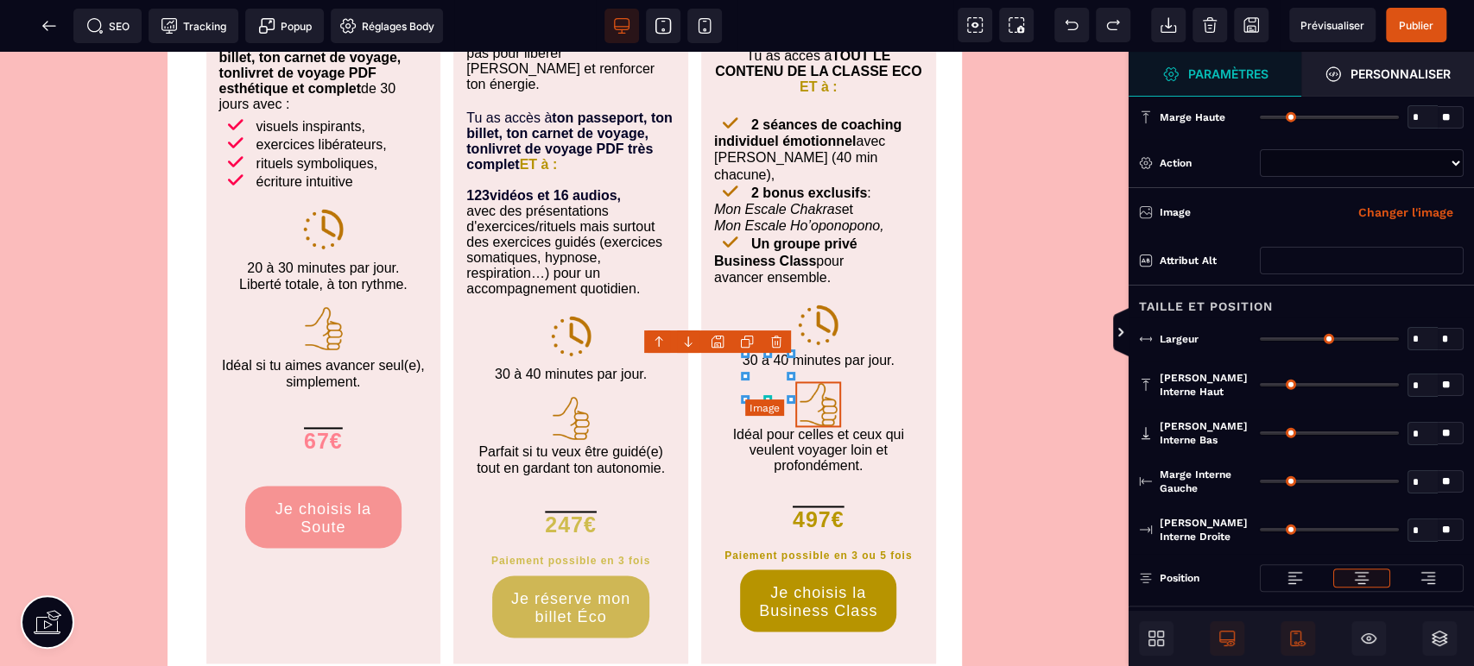
type input "*"
type input "****"
type input "*"
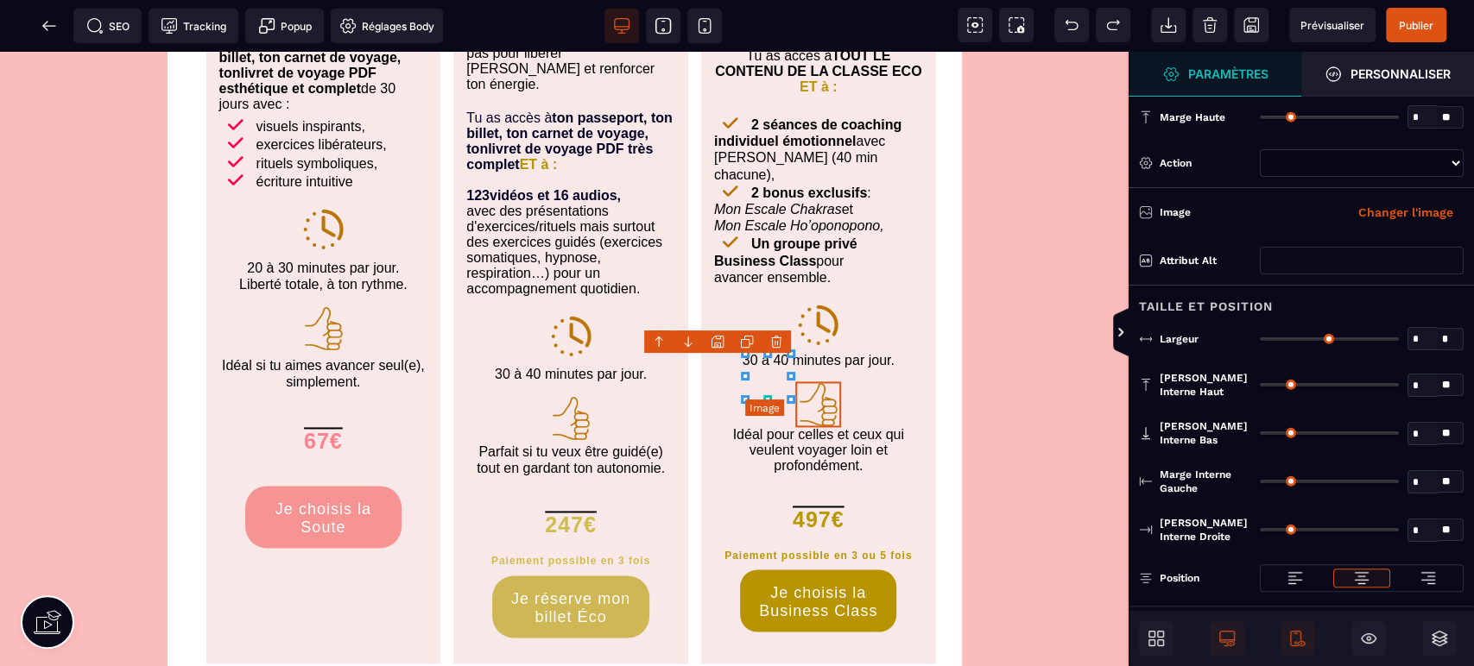
type input "*"
select select "**"
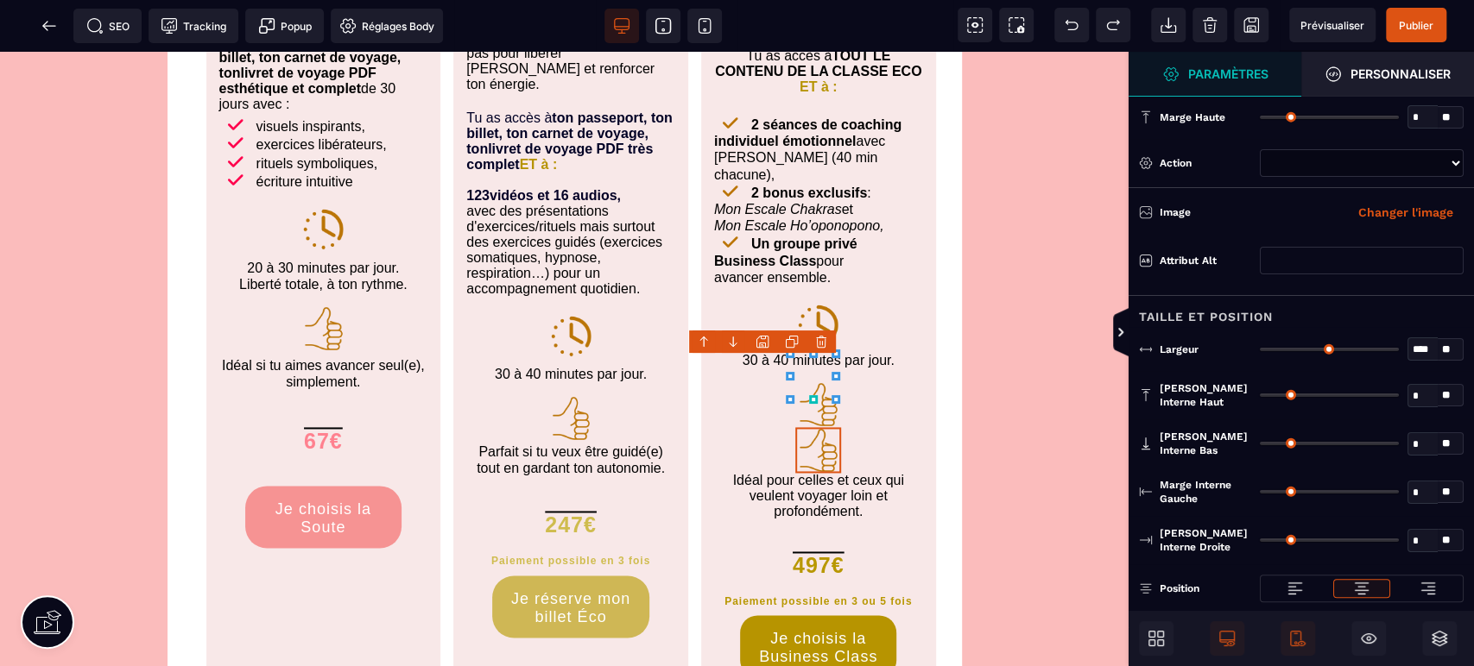
select select
select select "**"
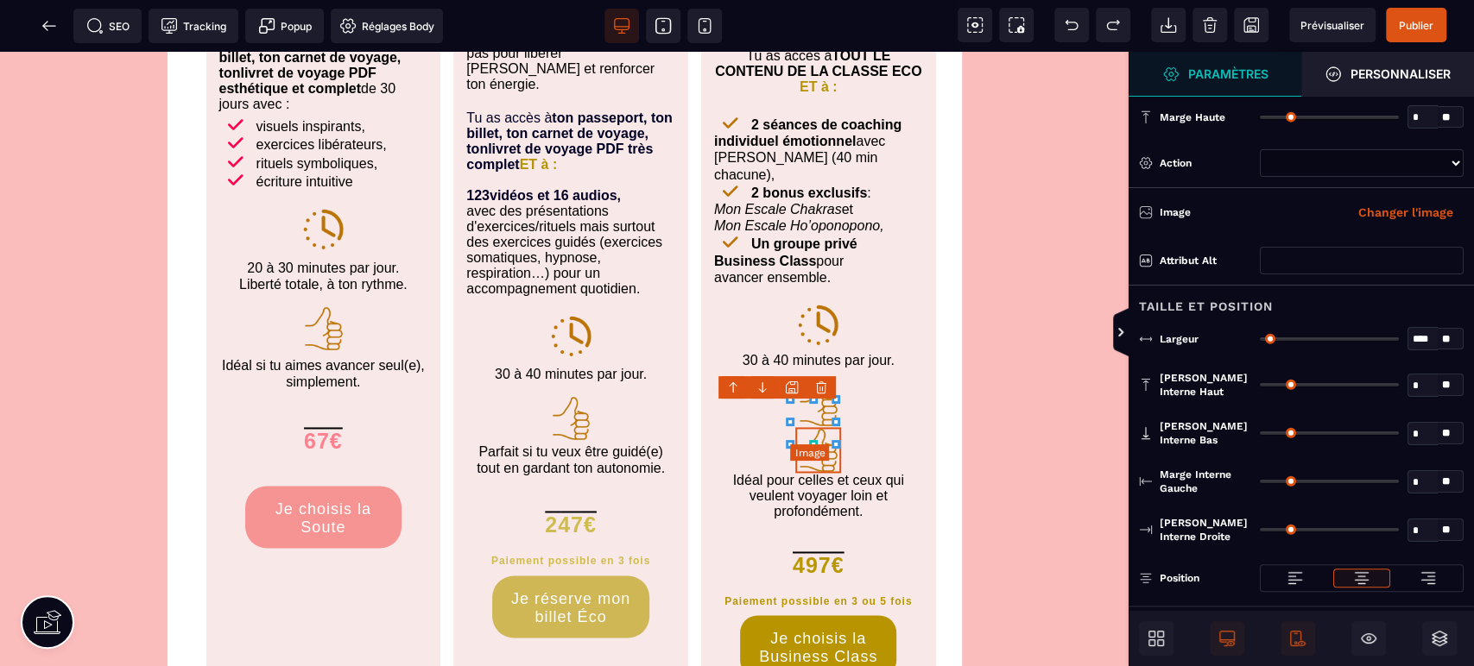
select select
select select "**"
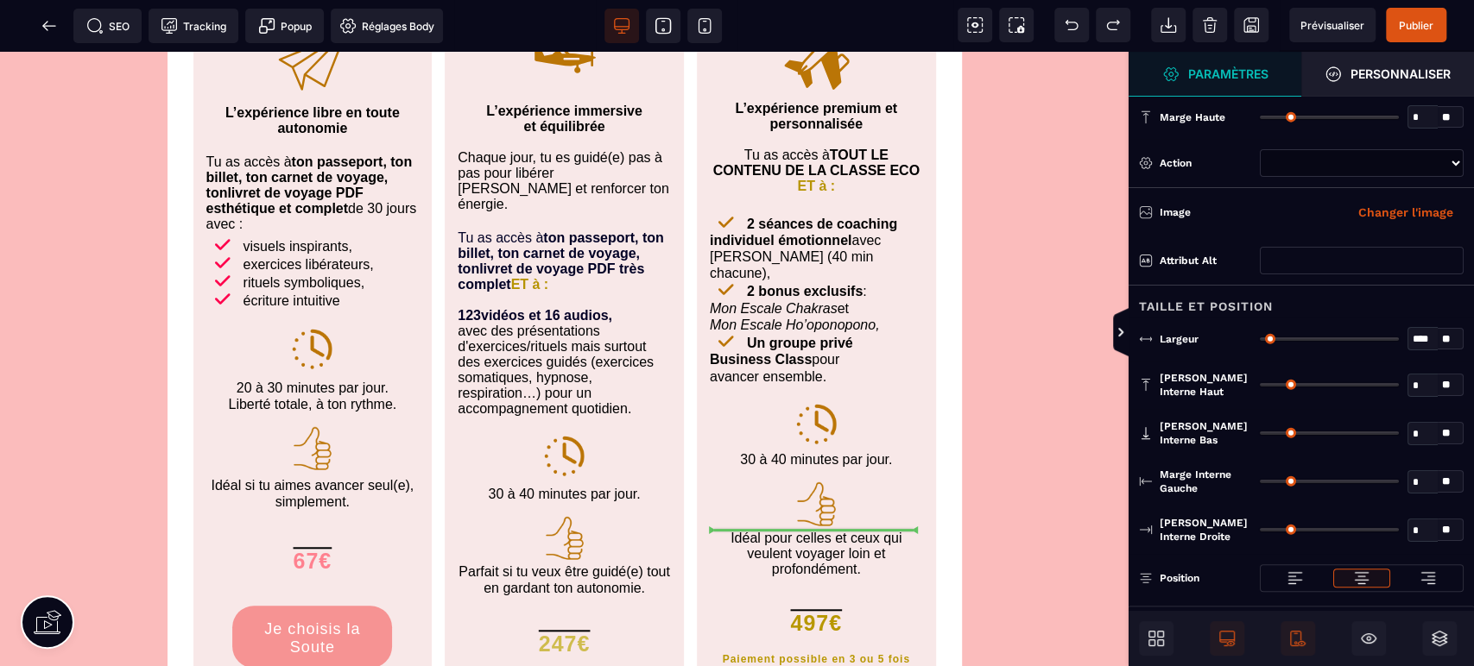
scroll to position [5242, 0]
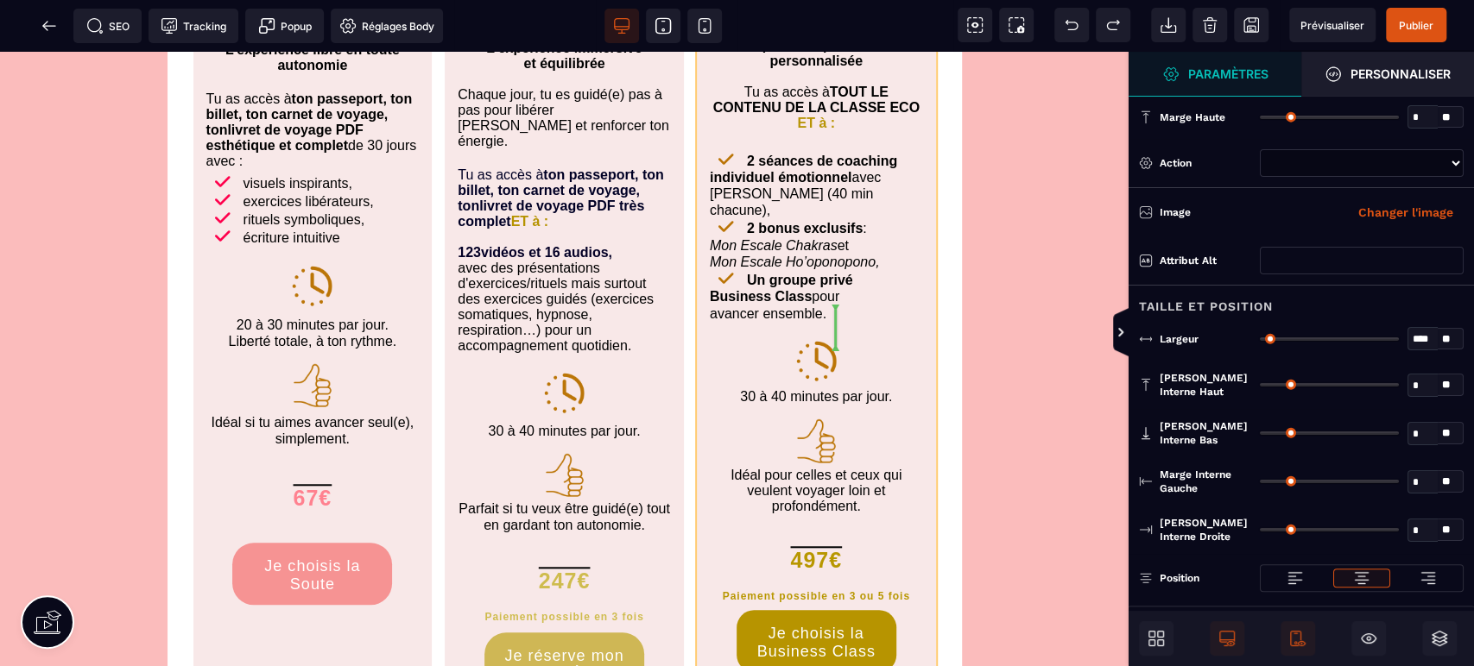
drag, startPoint x: 805, startPoint y: 413, endPoint x: 828, endPoint y: 328, distance: 87.5
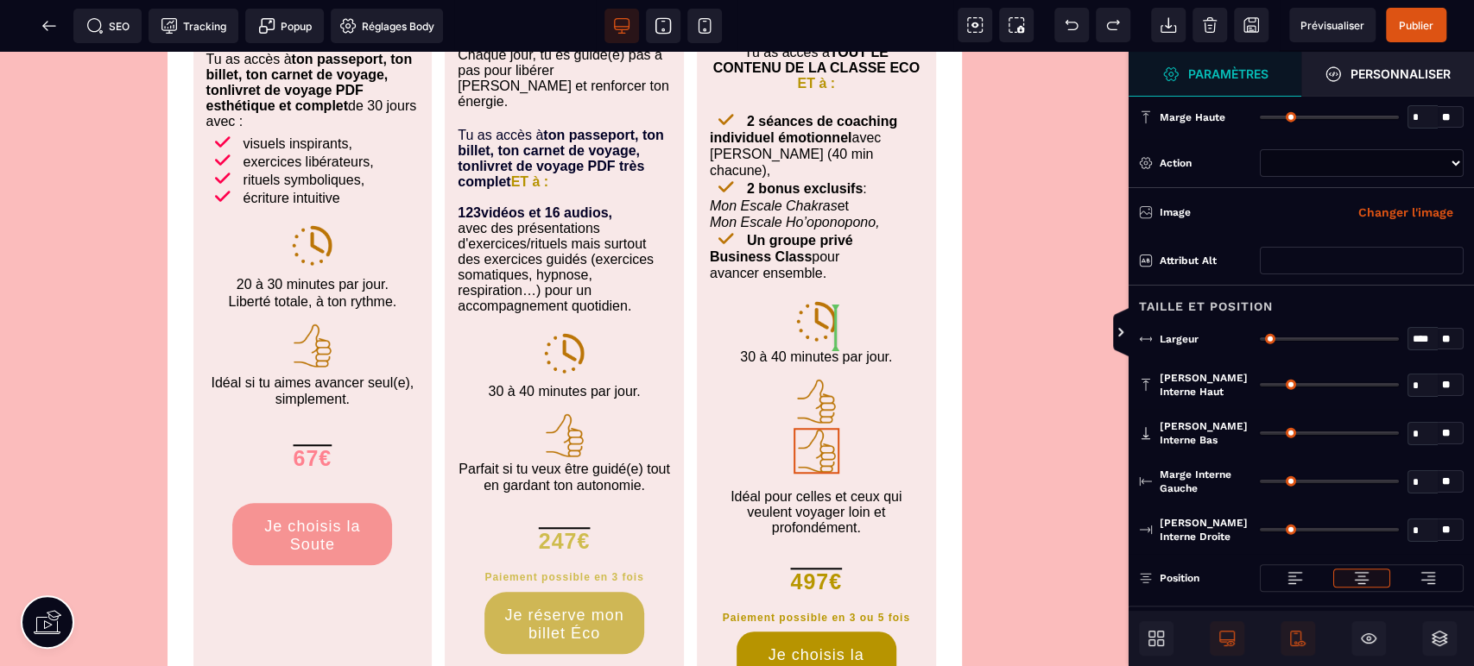
scroll to position [5226, 0]
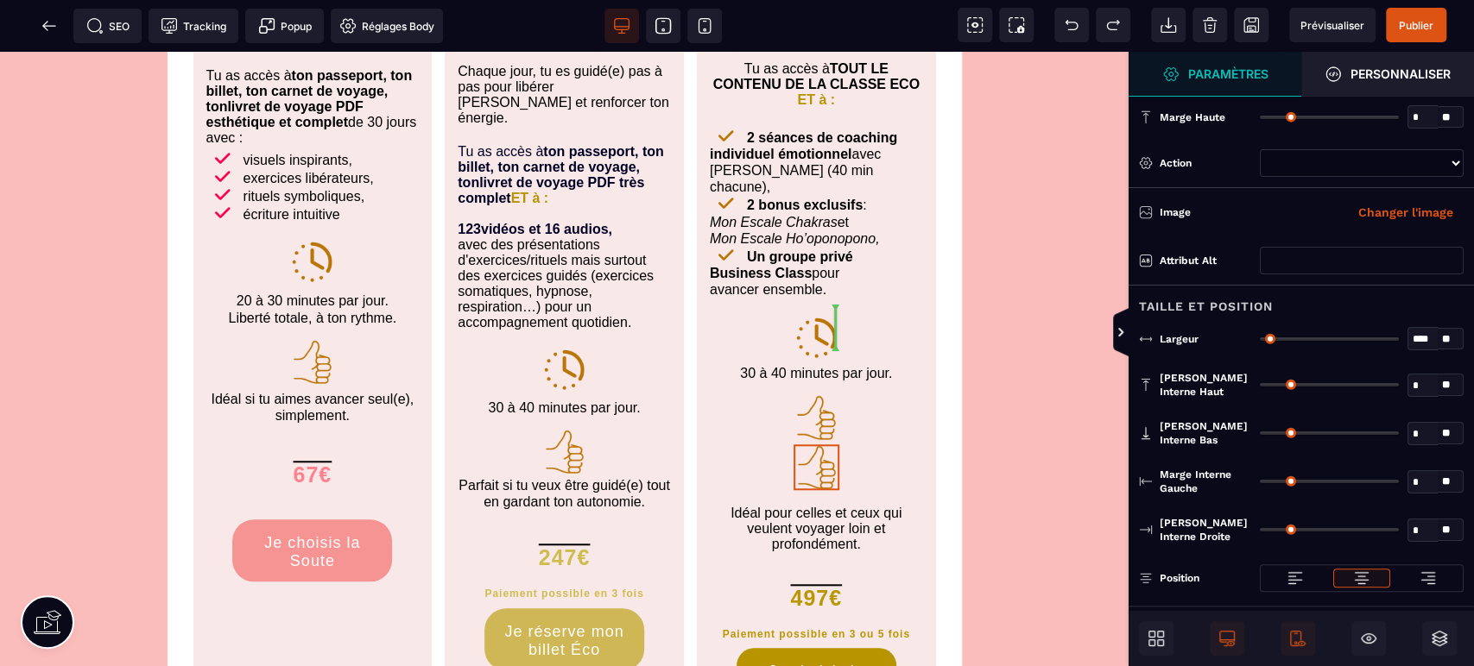
select select
select select "**"
click at [814, 394] on img at bounding box center [815, 417] width 47 height 47
select select
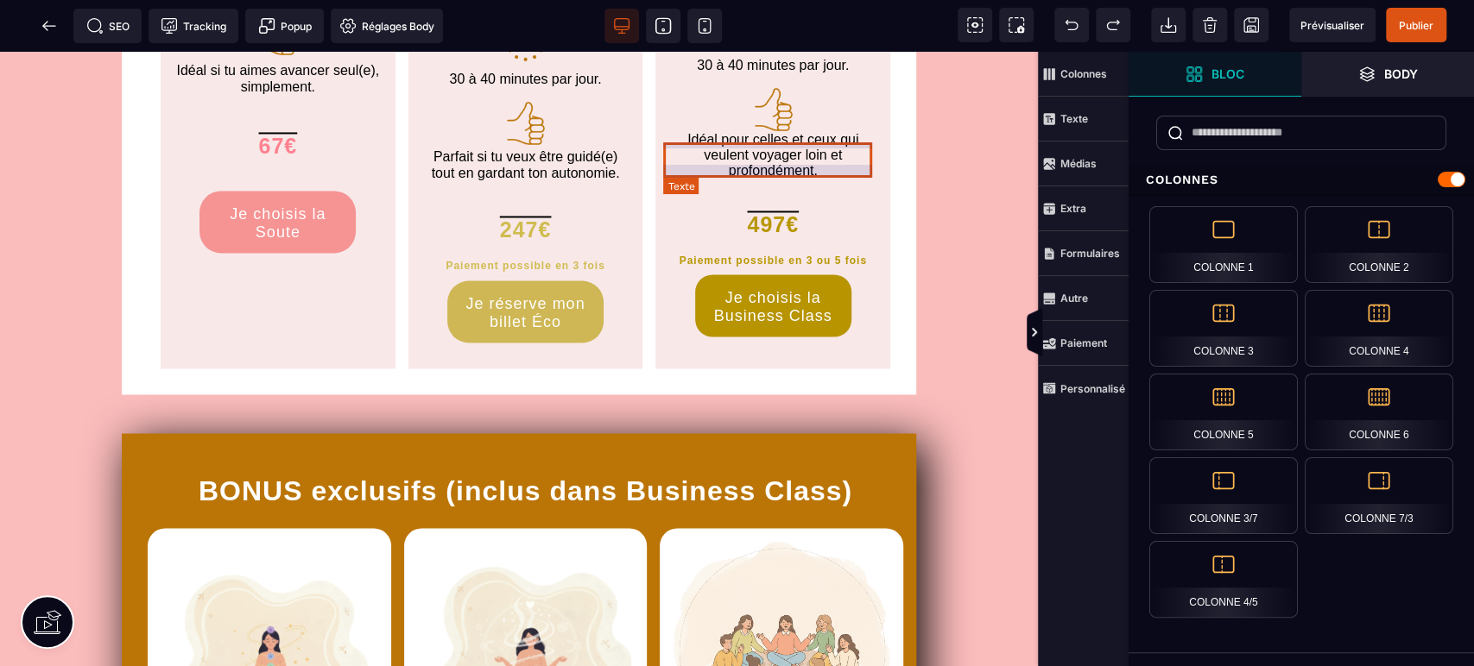
scroll to position [1773, 0]
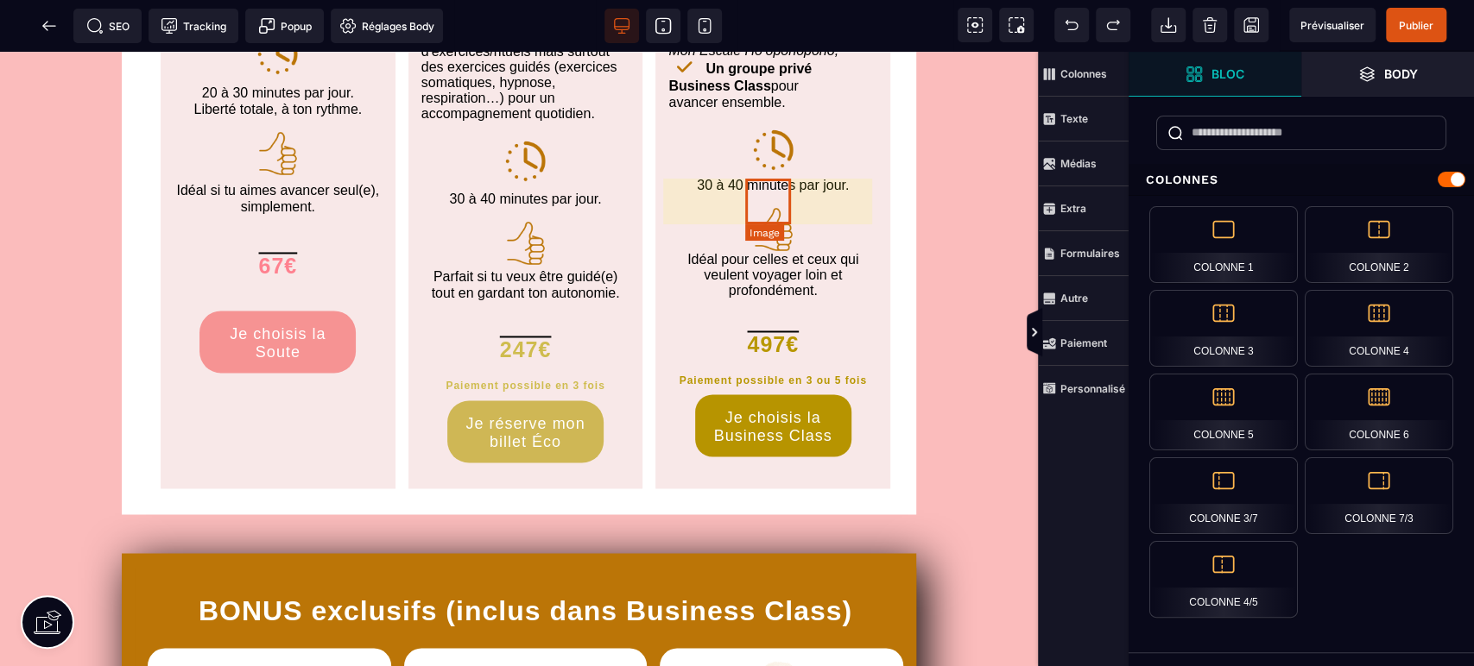
click at [778, 206] on img at bounding box center [773, 229] width 46 height 46
select select
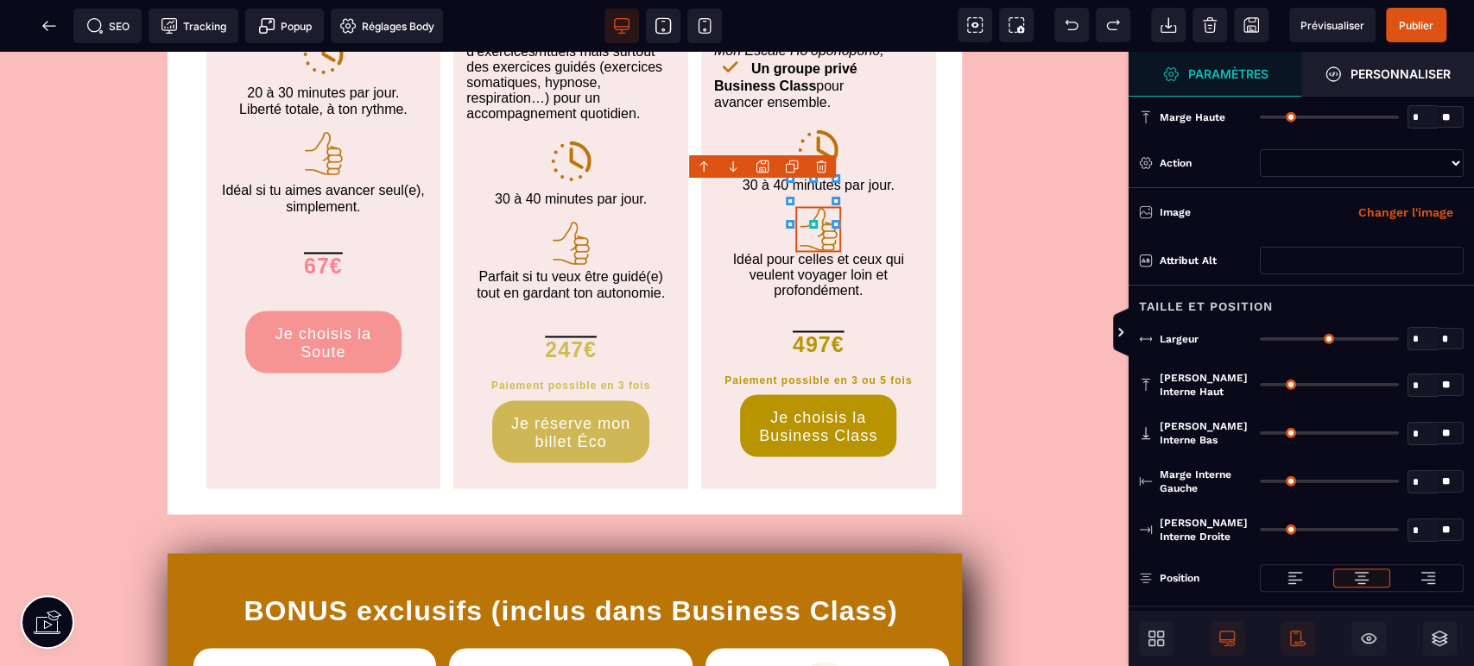
select select
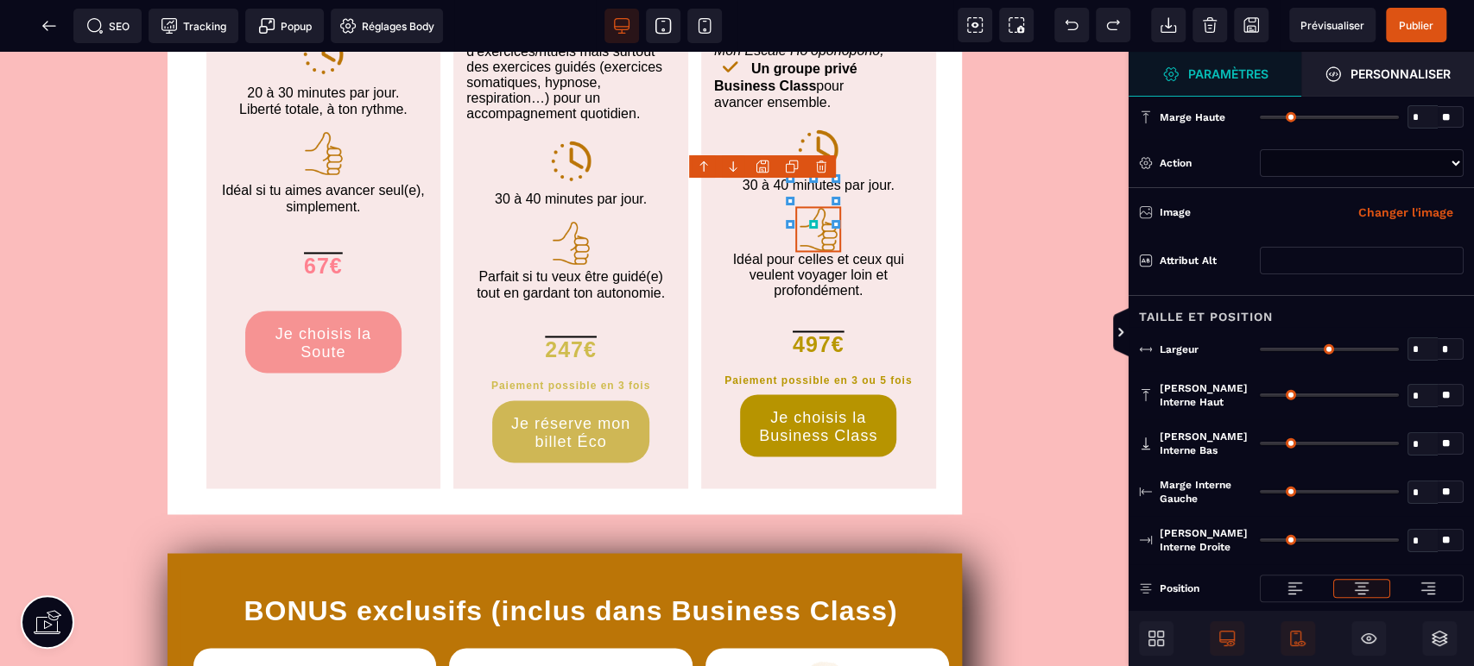
drag, startPoint x: 791, startPoint y: 160, endPoint x: 799, endPoint y: 132, distance: 28.9
click at [791, 160] on icon at bounding box center [792, 167] width 14 height 14
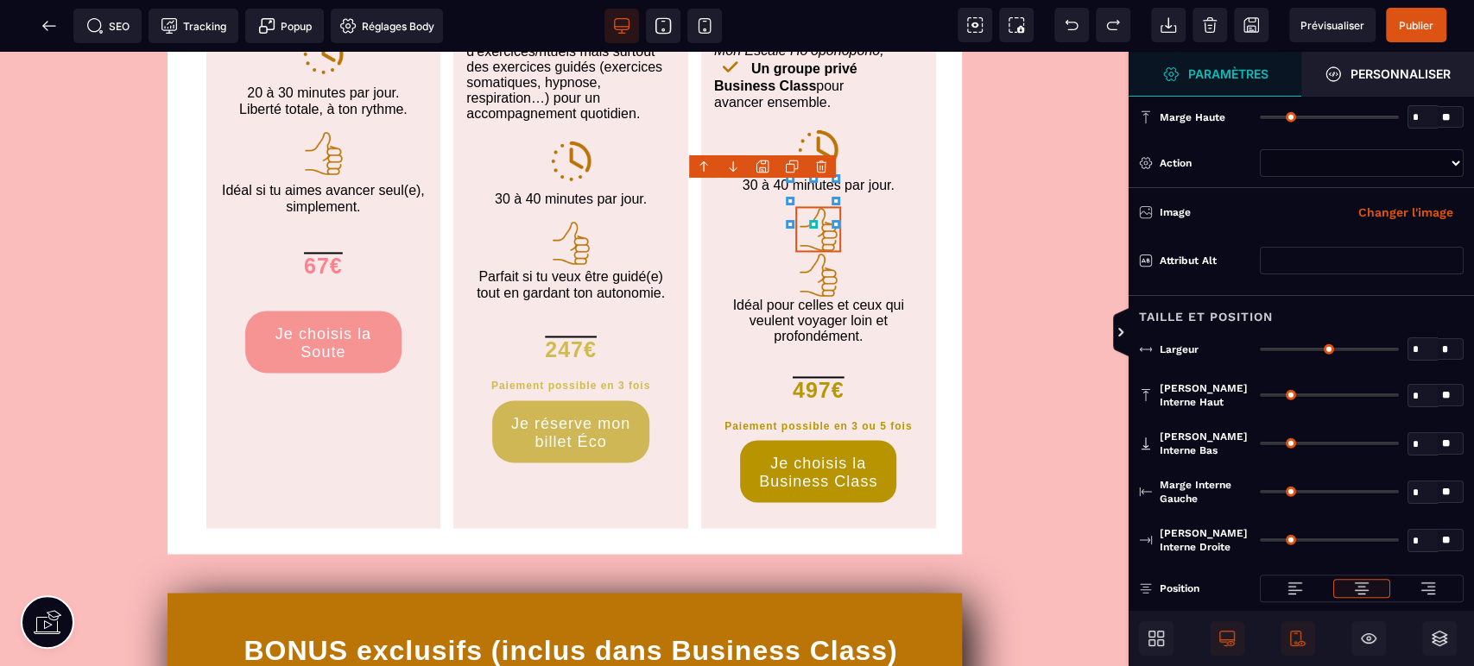
select select
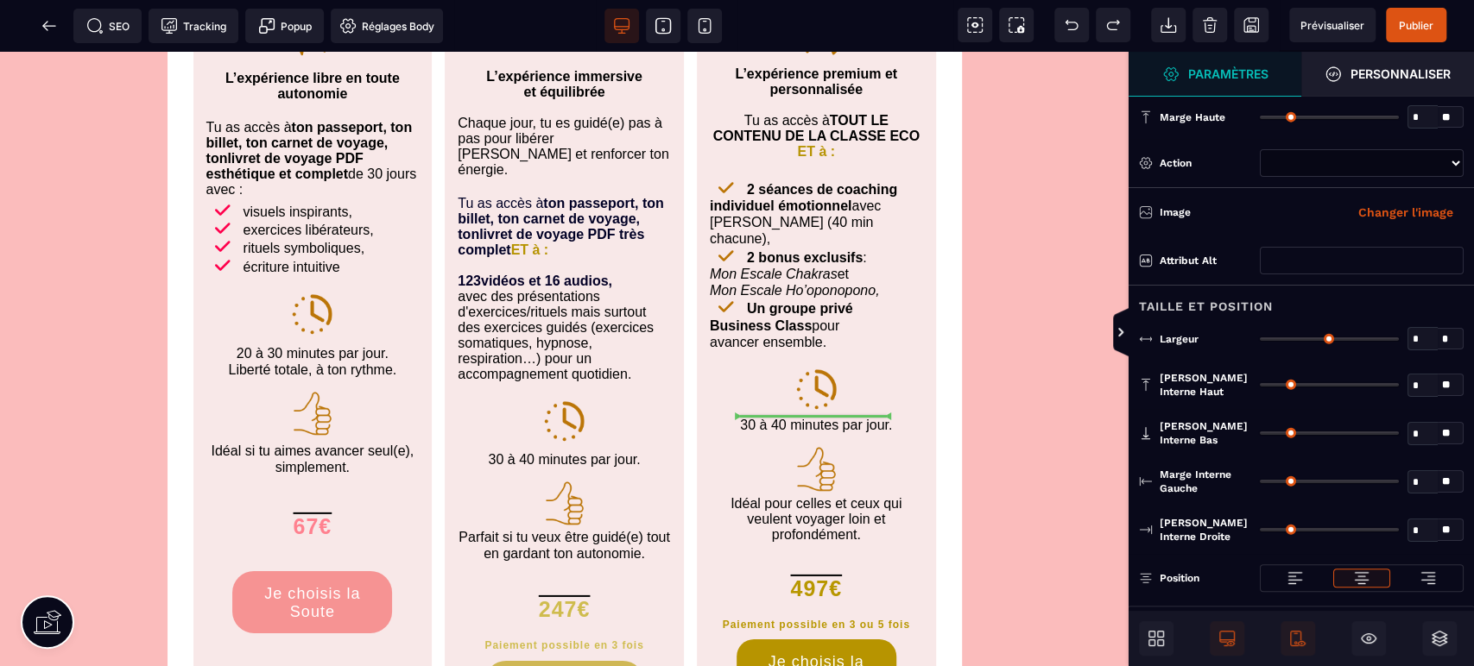
scroll to position [7911, 0]
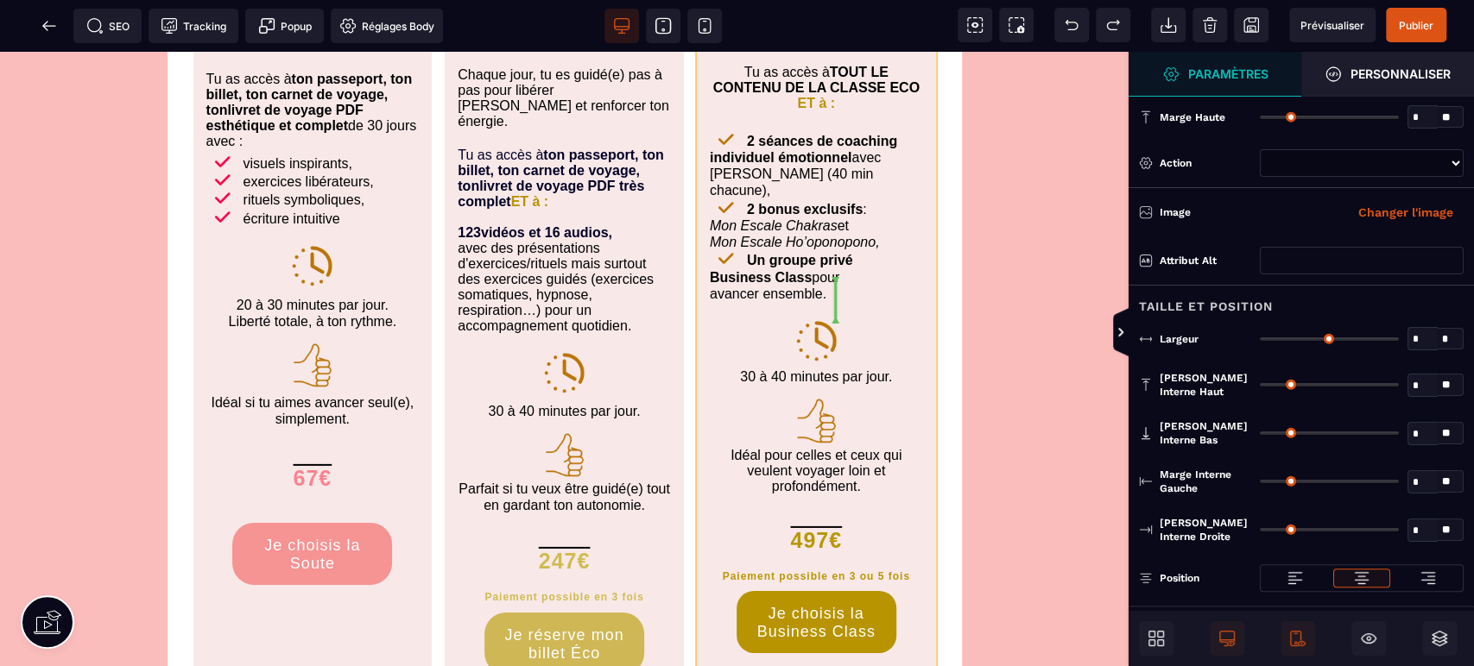
drag, startPoint x: 810, startPoint y: 240, endPoint x: 836, endPoint y: 300, distance: 64.9
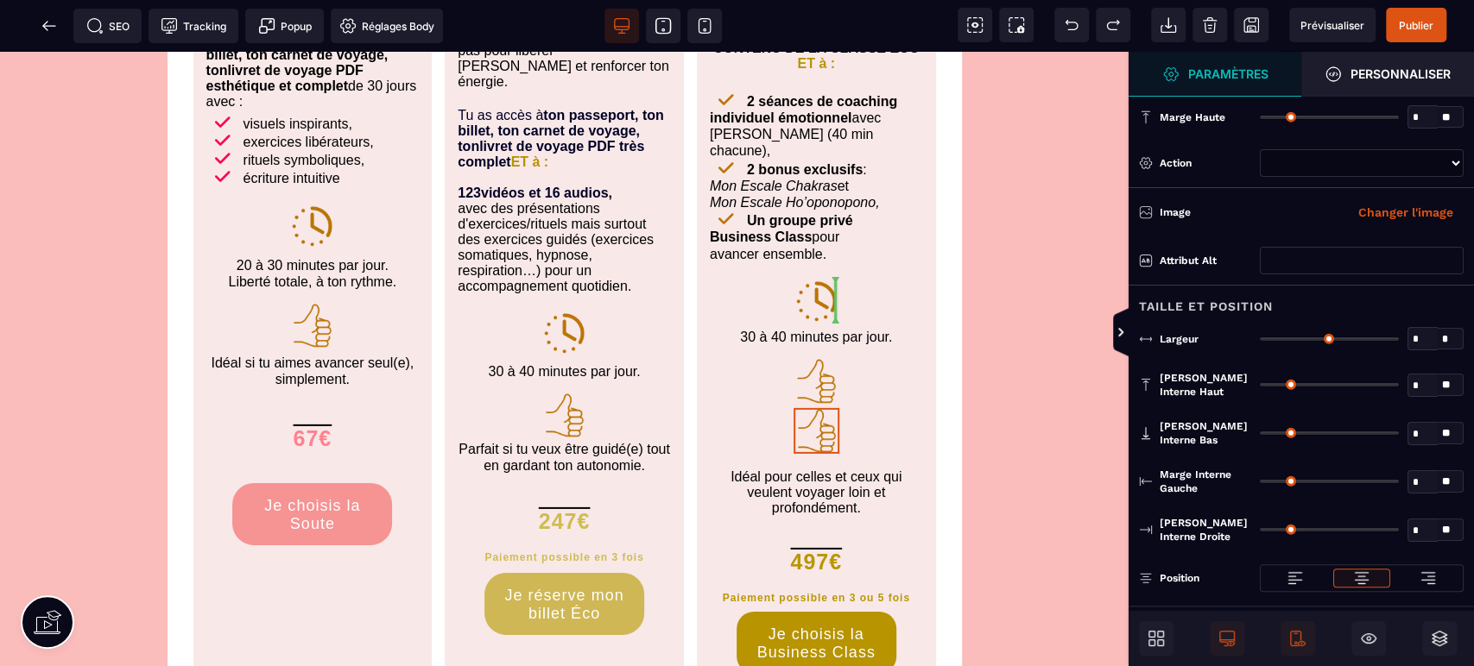
select select
type input "*"
type input "****"
type input "*"
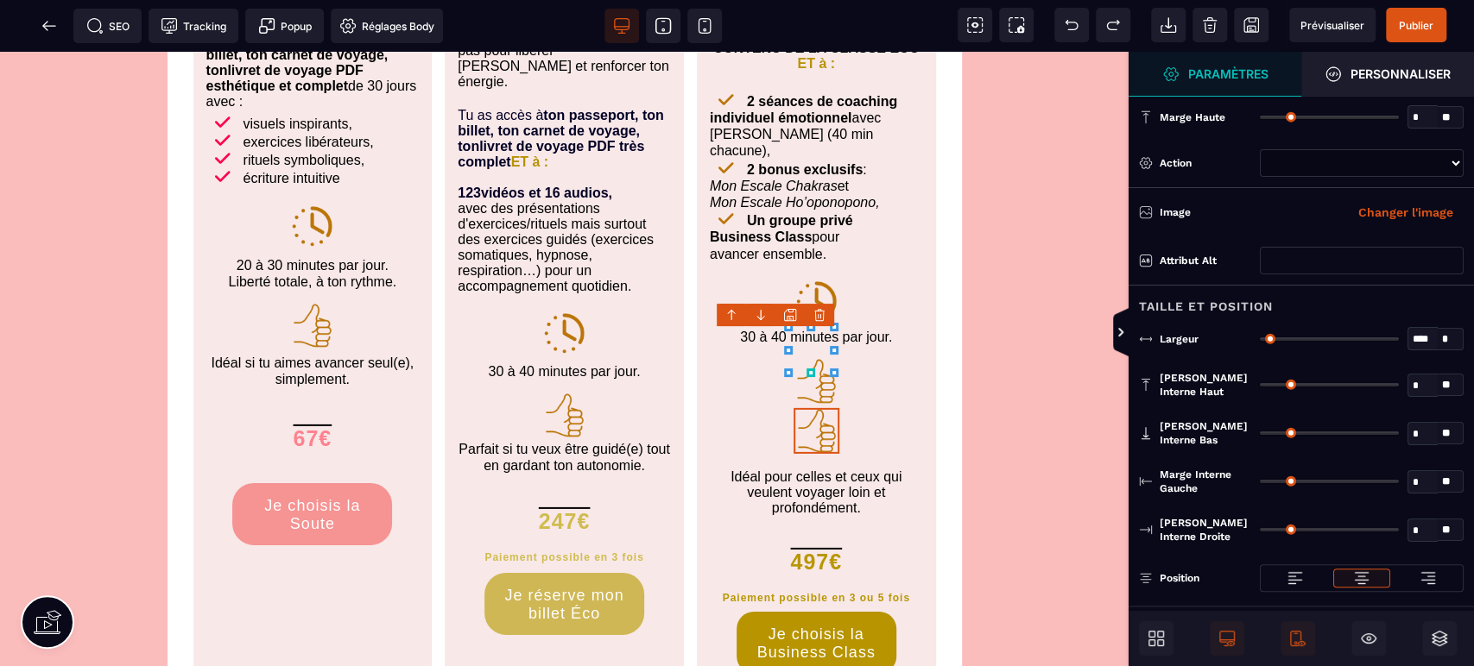
type input "*"
select select "**"
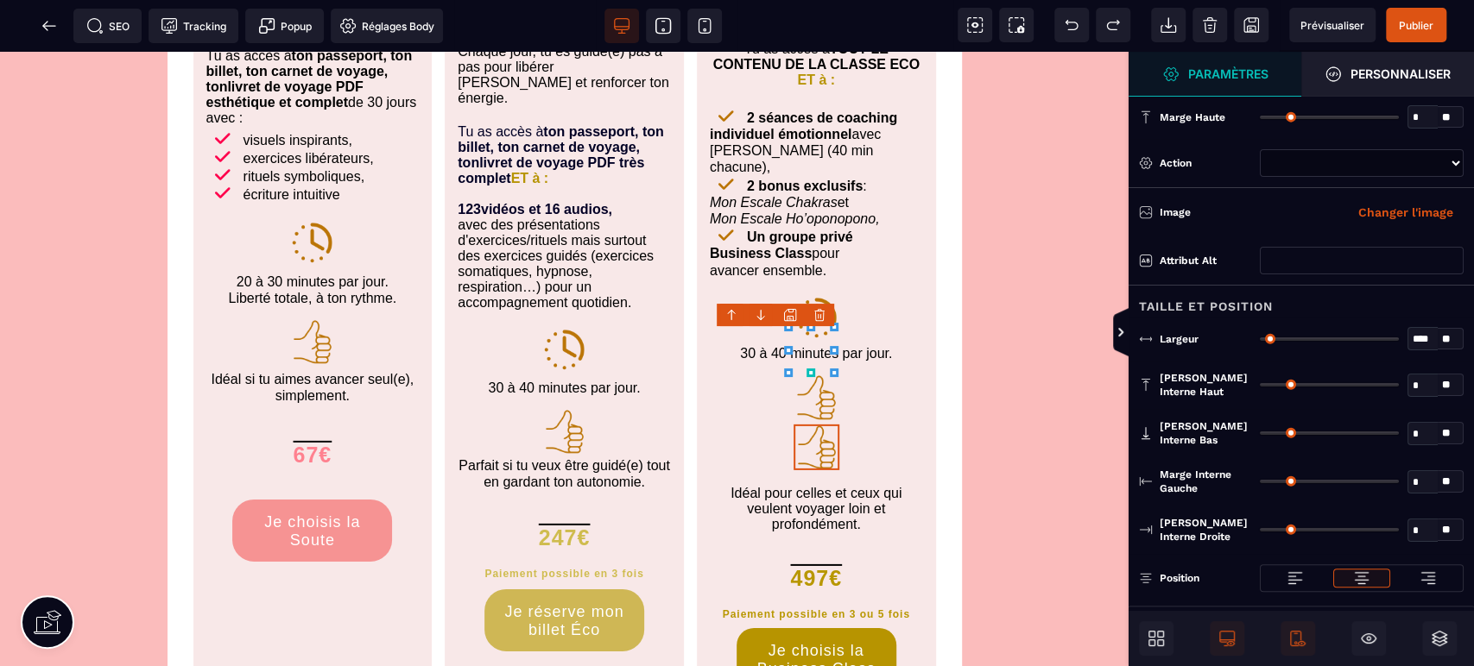
select select
select select "**"
click at [818, 375] on img at bounding box center [815, 398] width 47 height 47
select select
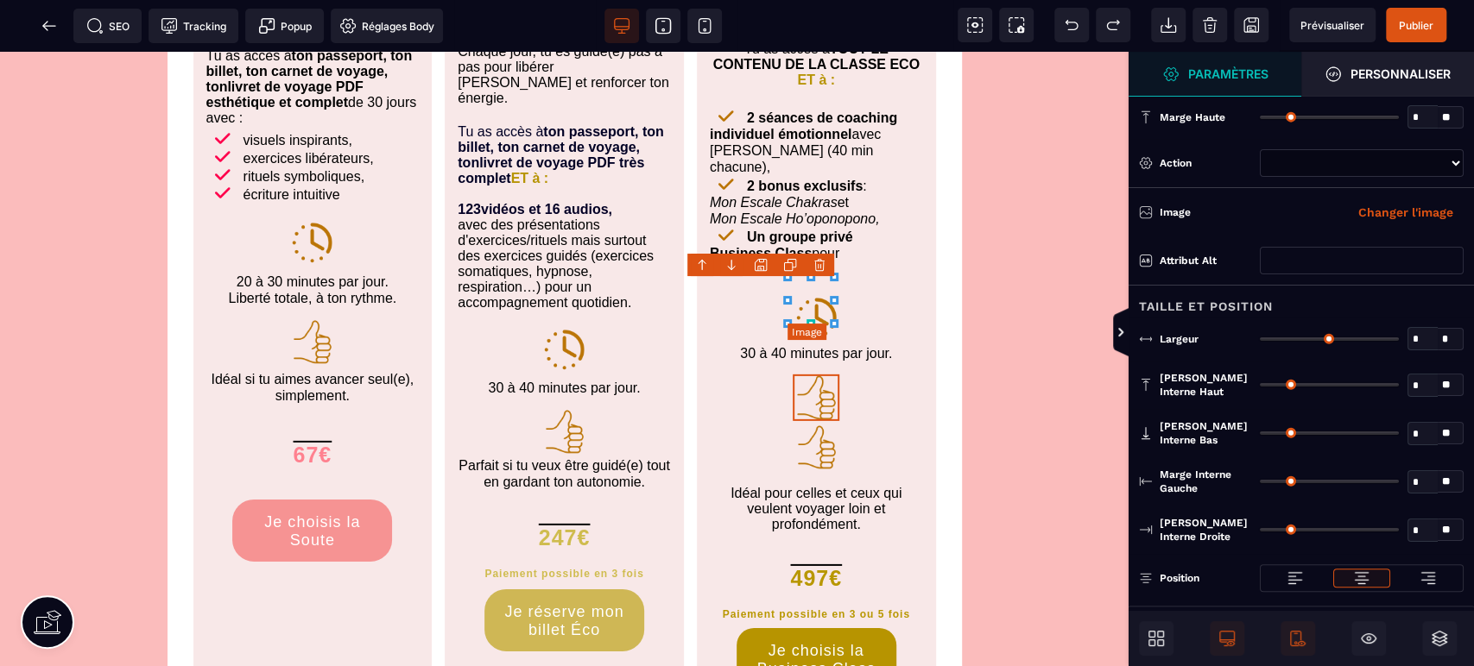
type input "**"
type input "*"
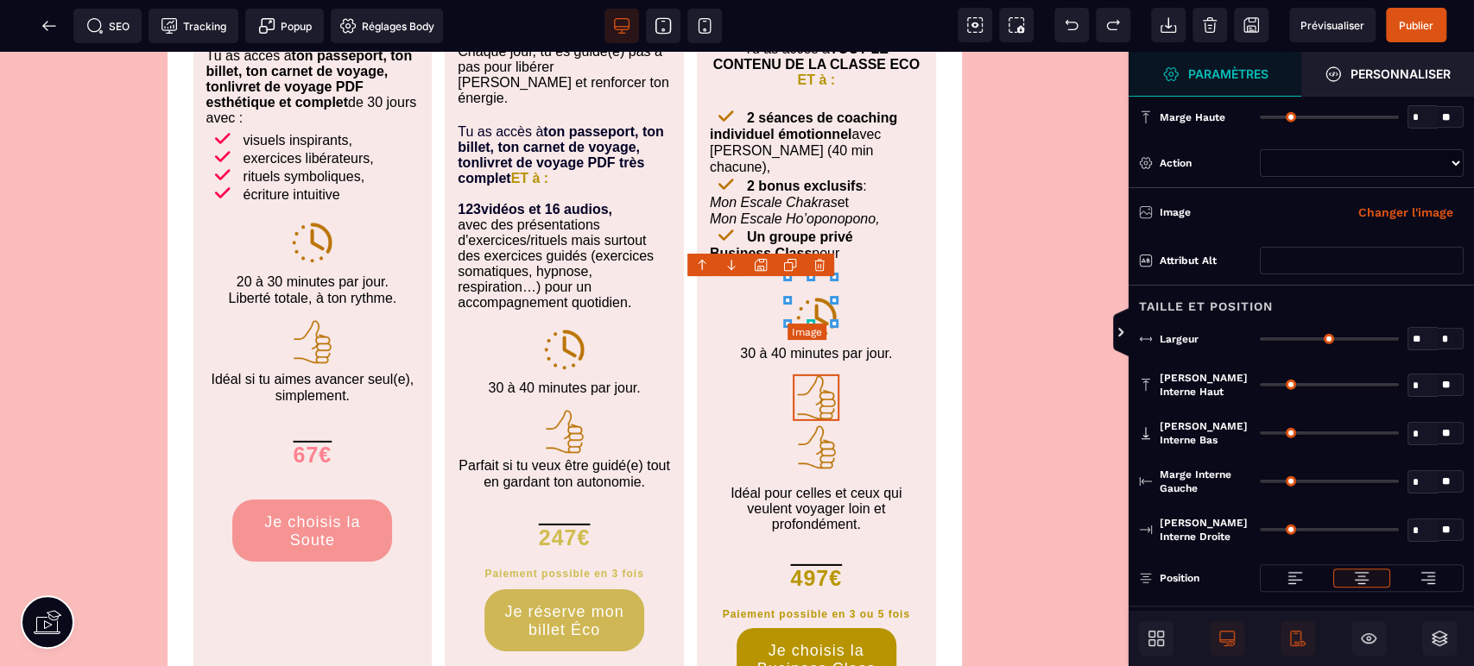
type input "*"
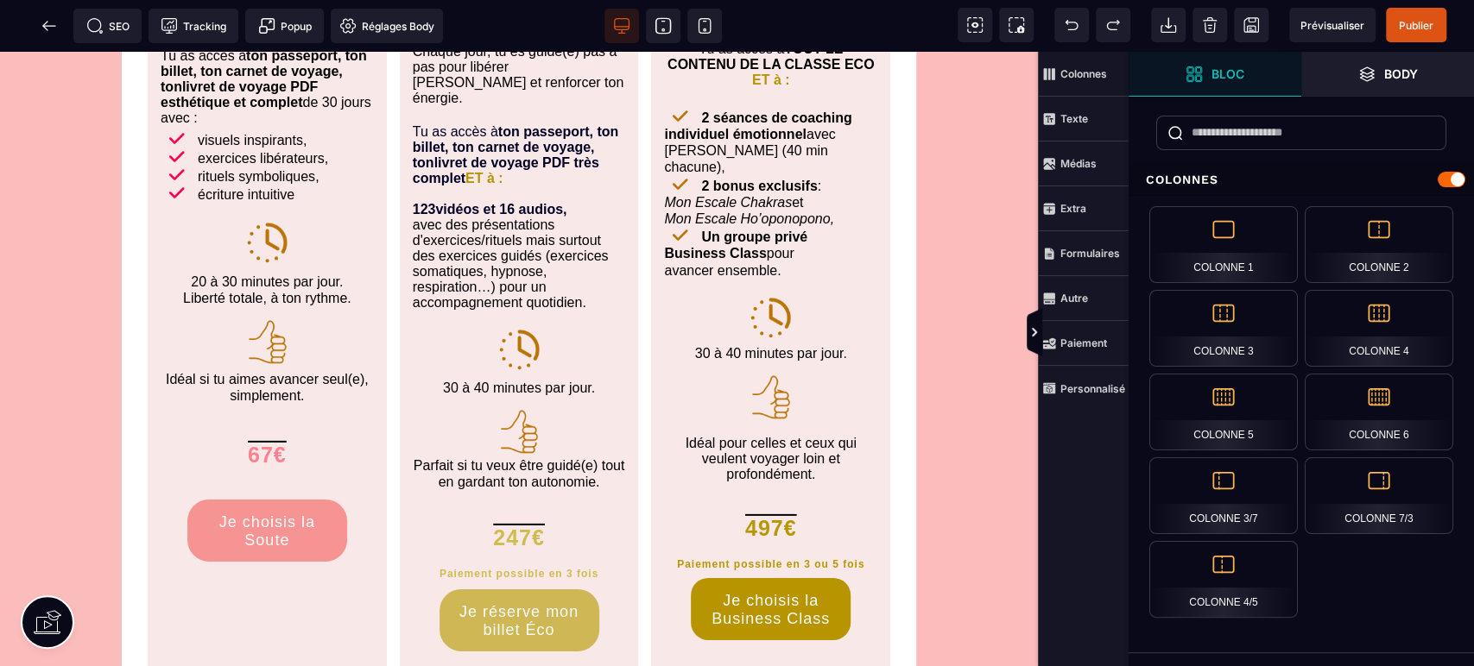
click at [659, 20] on icon at bounding box center [662, 25] width 17 height 17
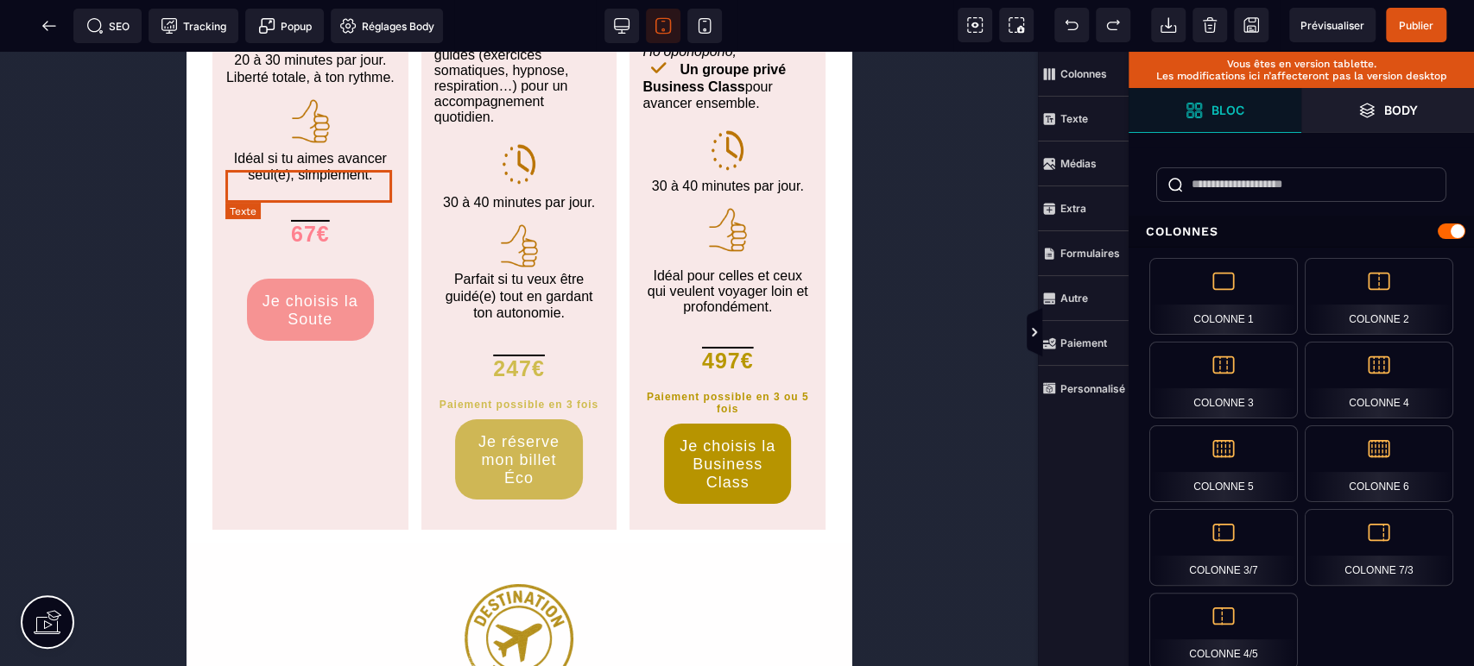
scroll to position [8392, 0]
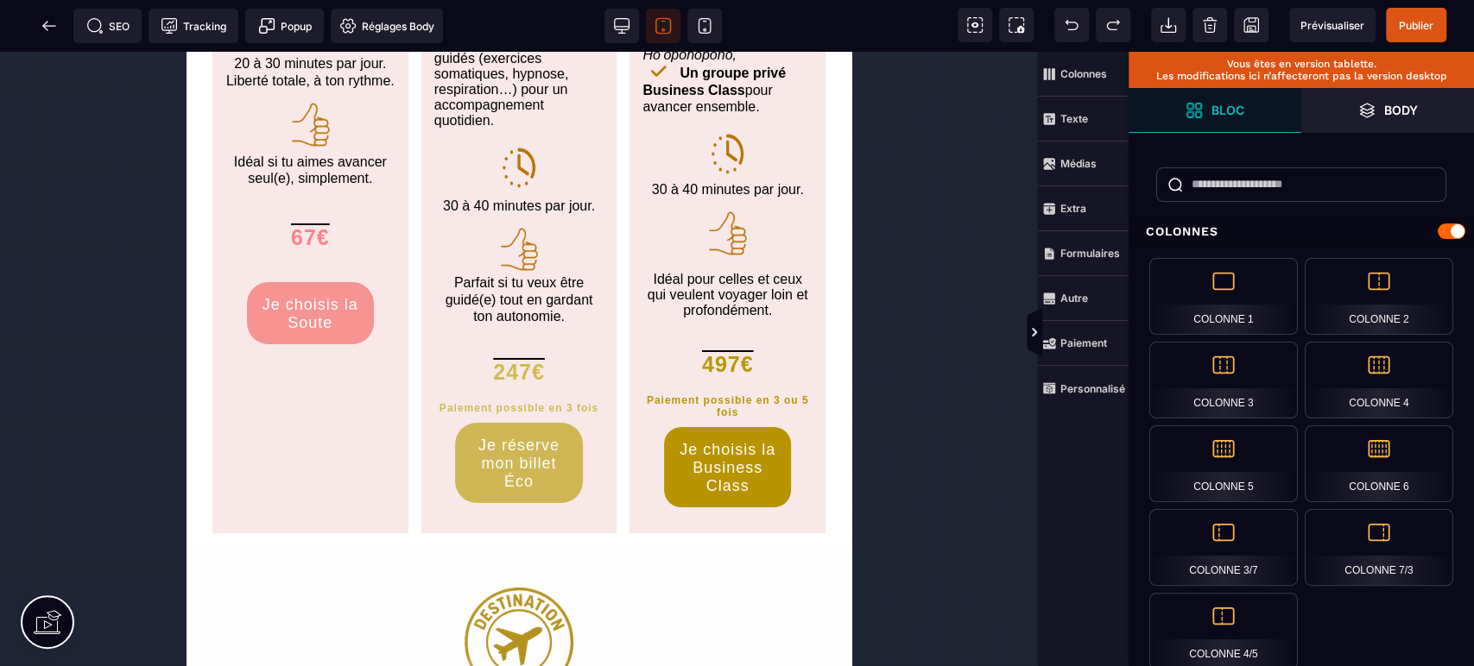
click at [705, 22] on icon at bounding box center [704, 25] width 17 height 17
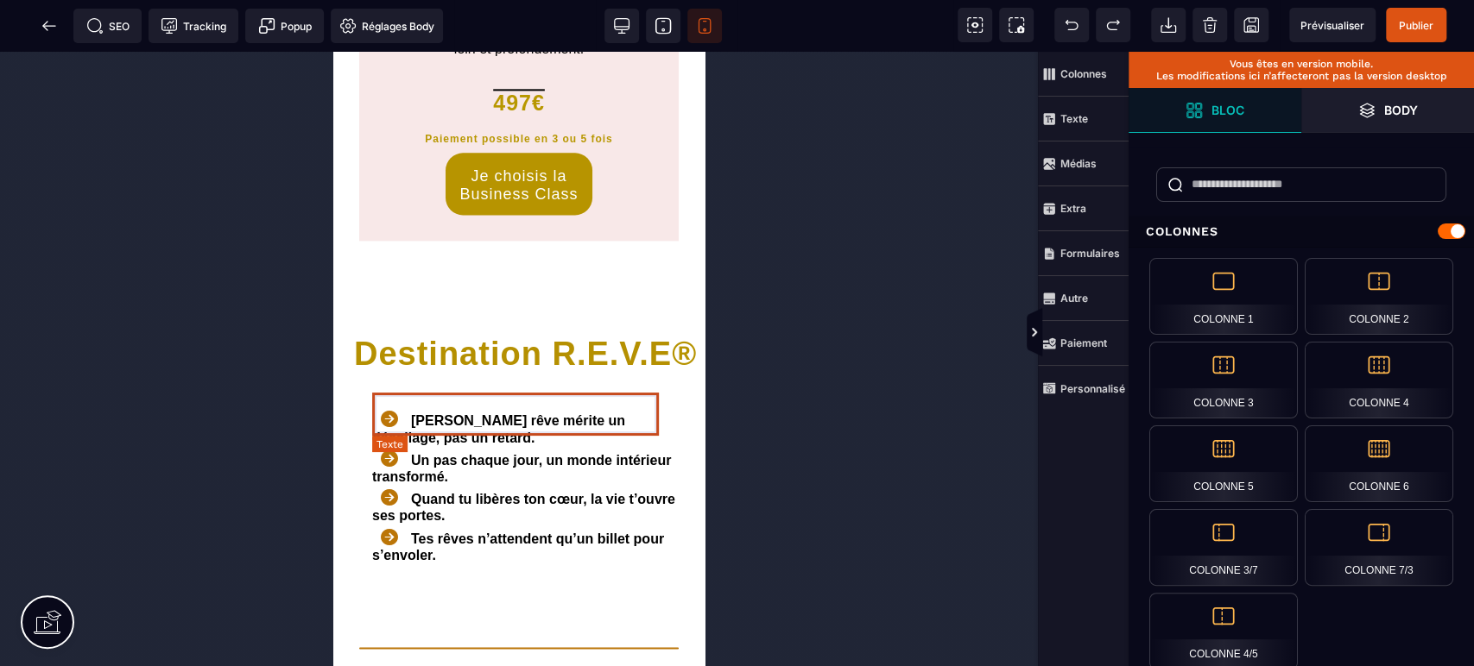
scroll to position [10435, 0]
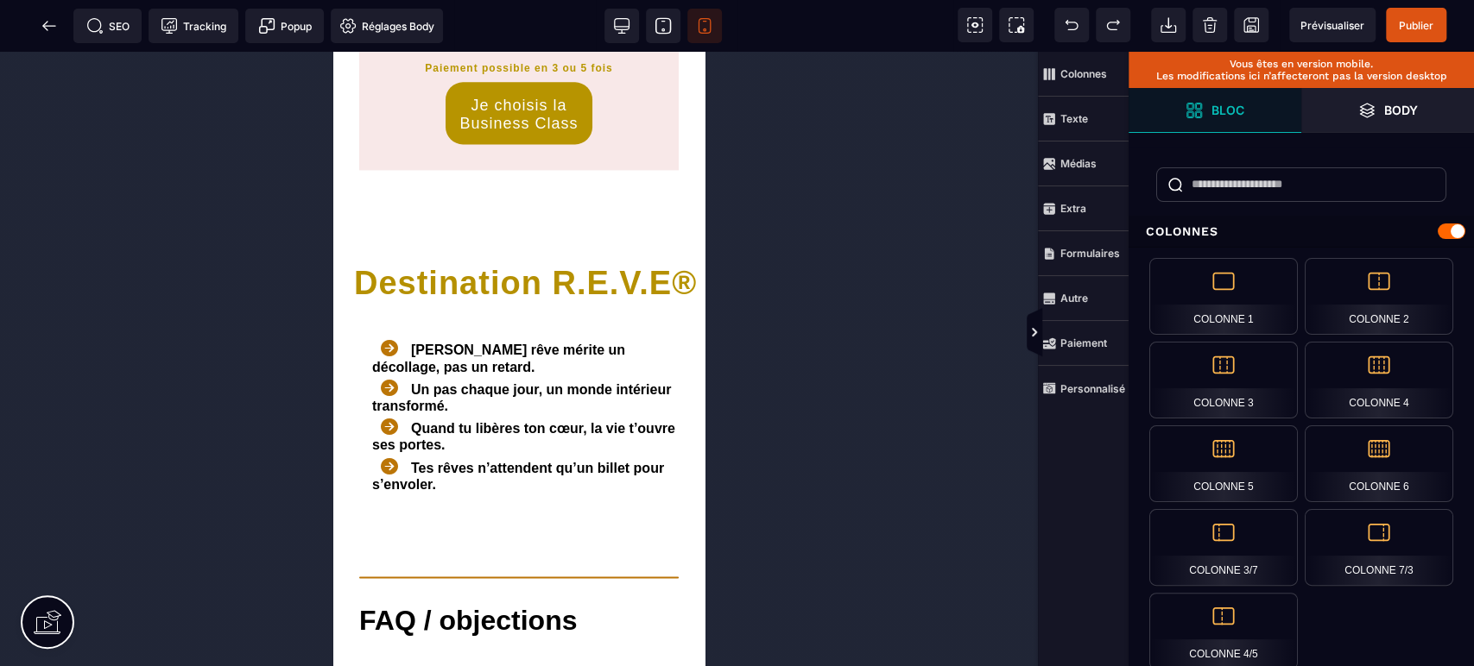
click at [622, 22] on icon at bounding box center [621, 25] width 17 height 17
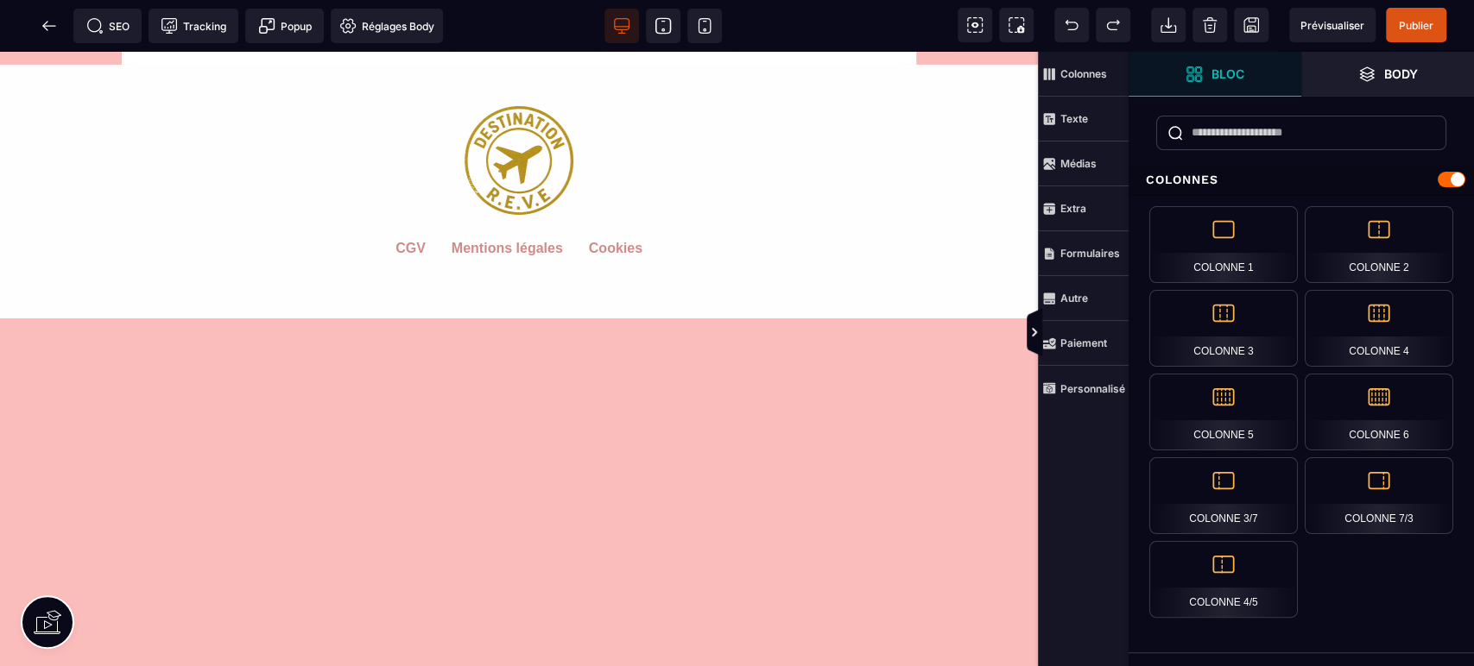
scroll to position [8483, 0]
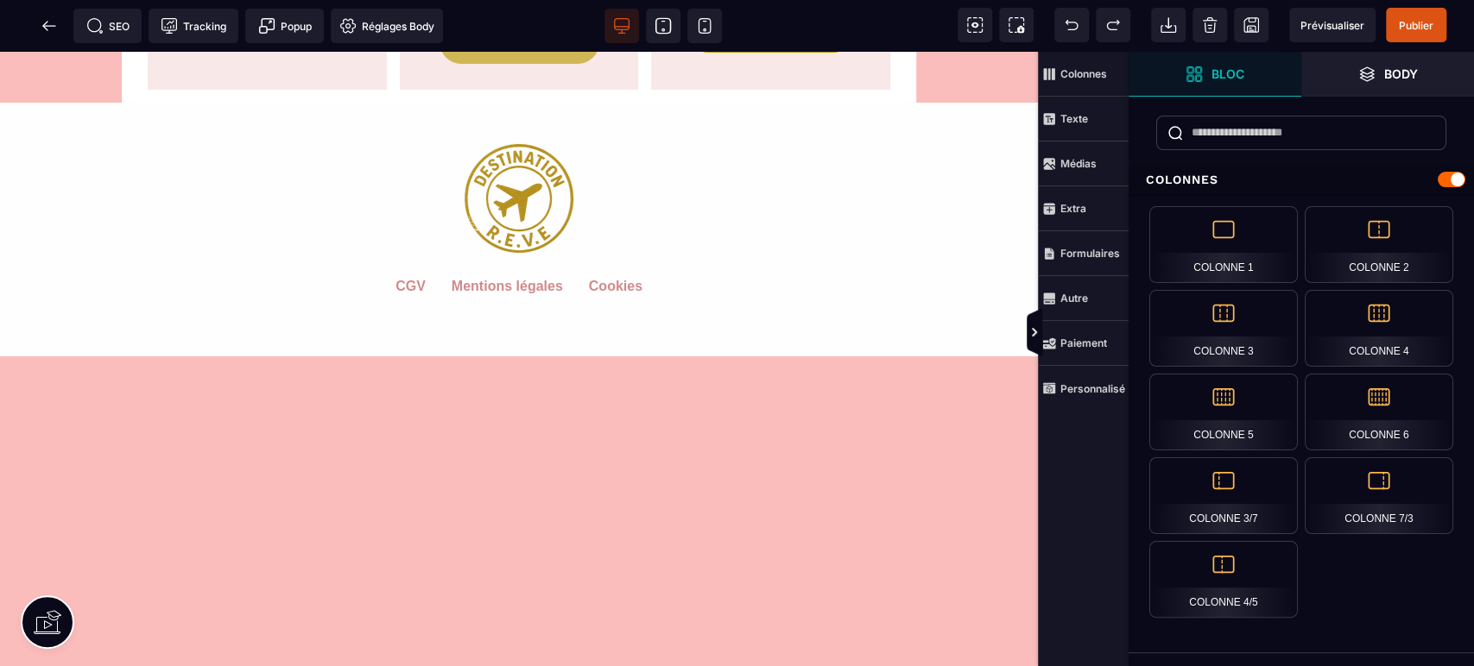
click at [1422, 22] on span "Publier" at bounding box center [1415, 25] width 35 height 13
click at [1320, 12] on span "Prévisualiser" at bounding box center [1332, 25] width 86 height 35
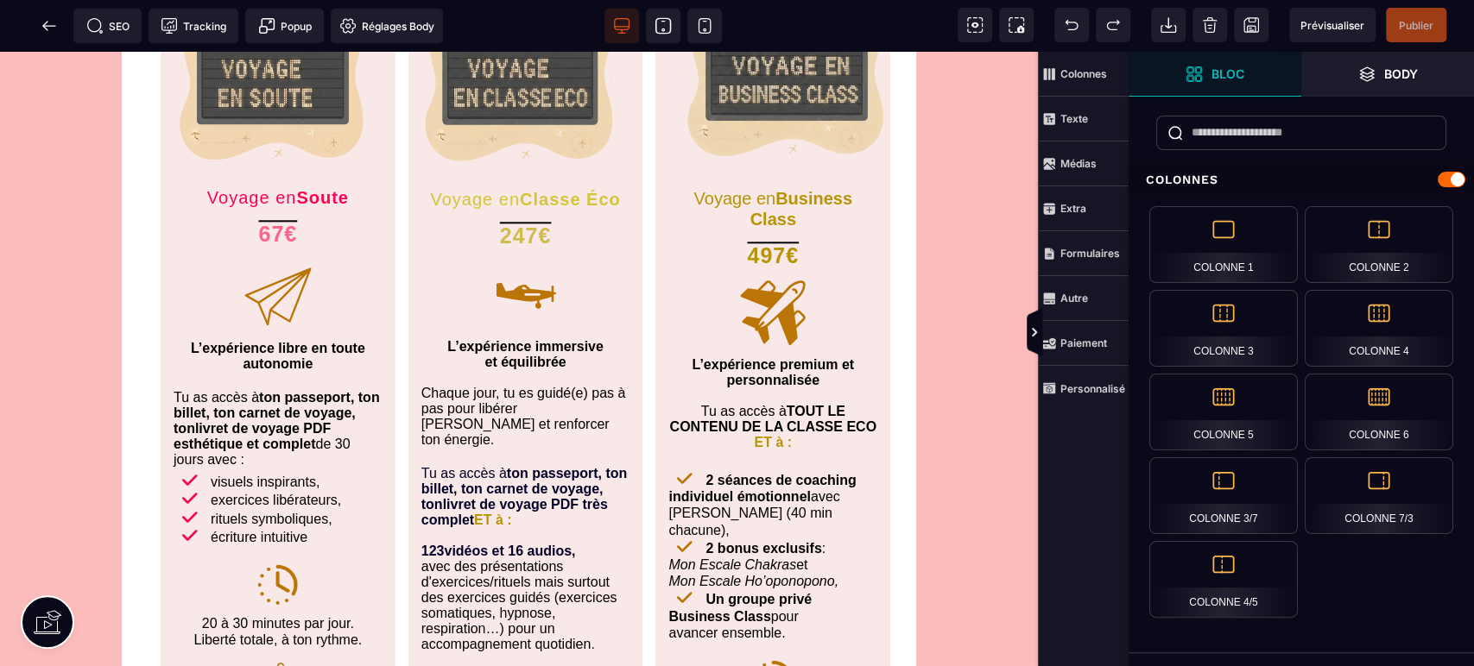
scroll to position [1360, 0]
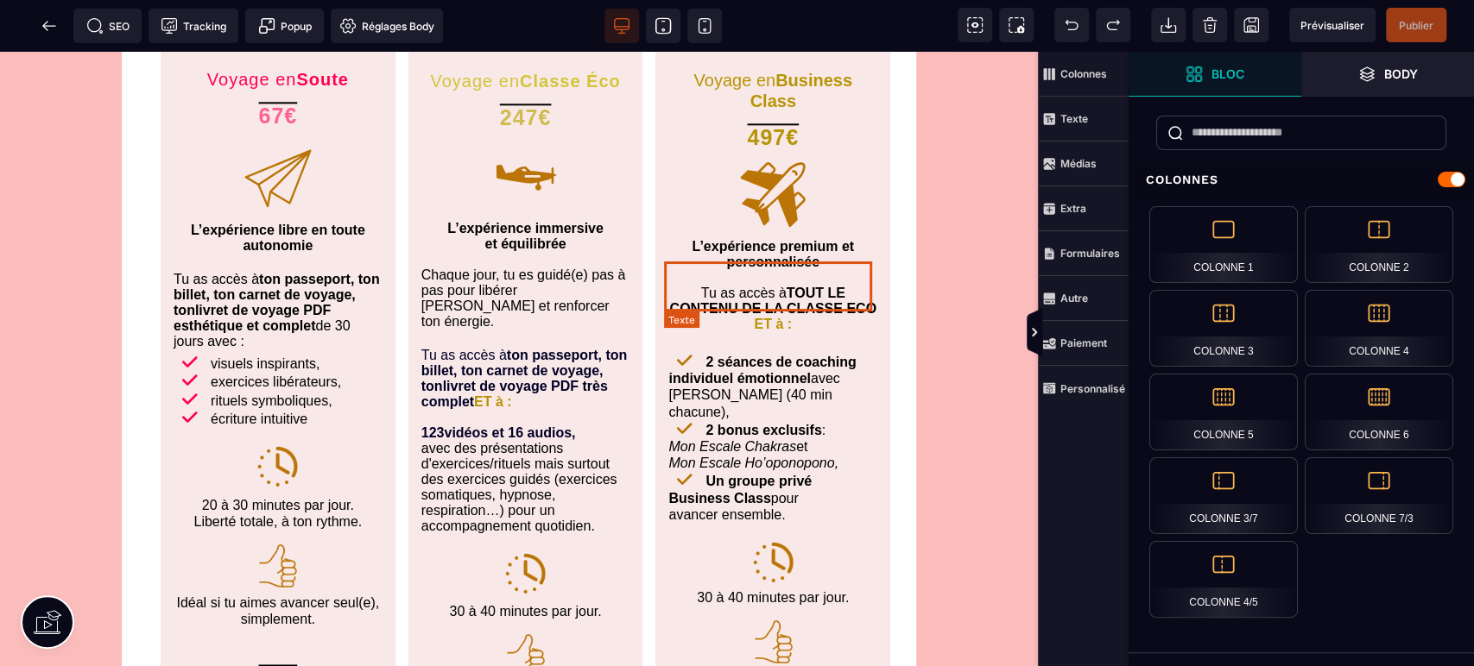
click at [683, 286] on span "Tu as accès à TOUT LE CONTENU DE LA CLASSE ECO ET à :" at bounding box center [772, 309] width 206 height 46
select select "***"
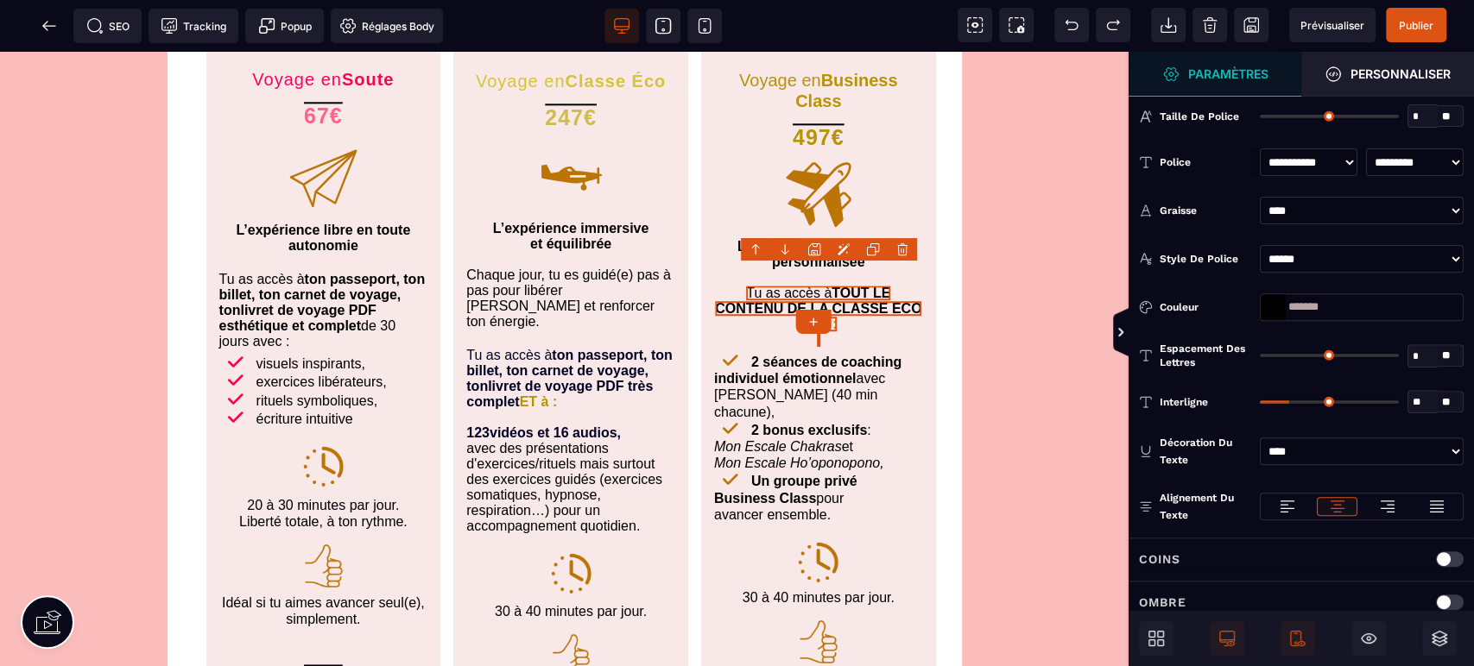
scroll to position [338, 0]
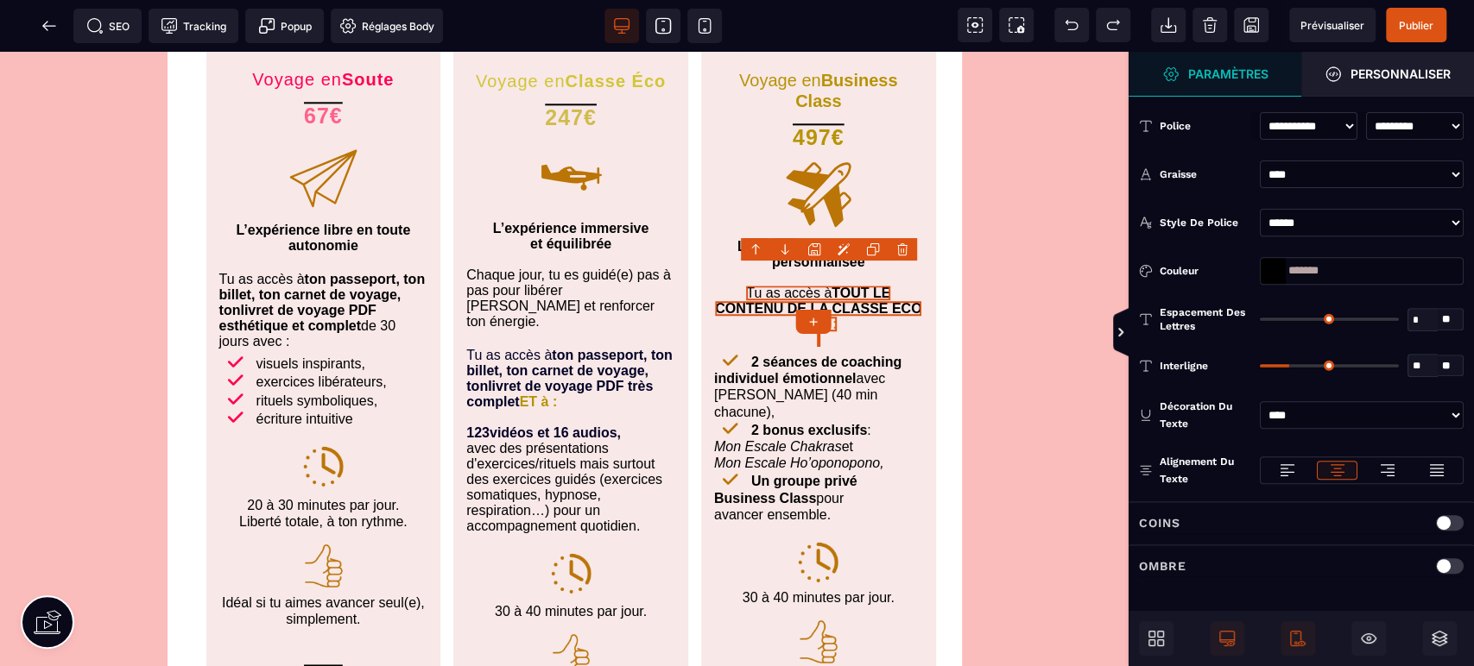
click at [1295, 465] on div at bounding box center [1286, 470] width 39 height 19
click at [800, 286] on b "TOUT LE CONTENU DE LA CLASSE ECO" at bounding box center [818, 301] width 206 height 30
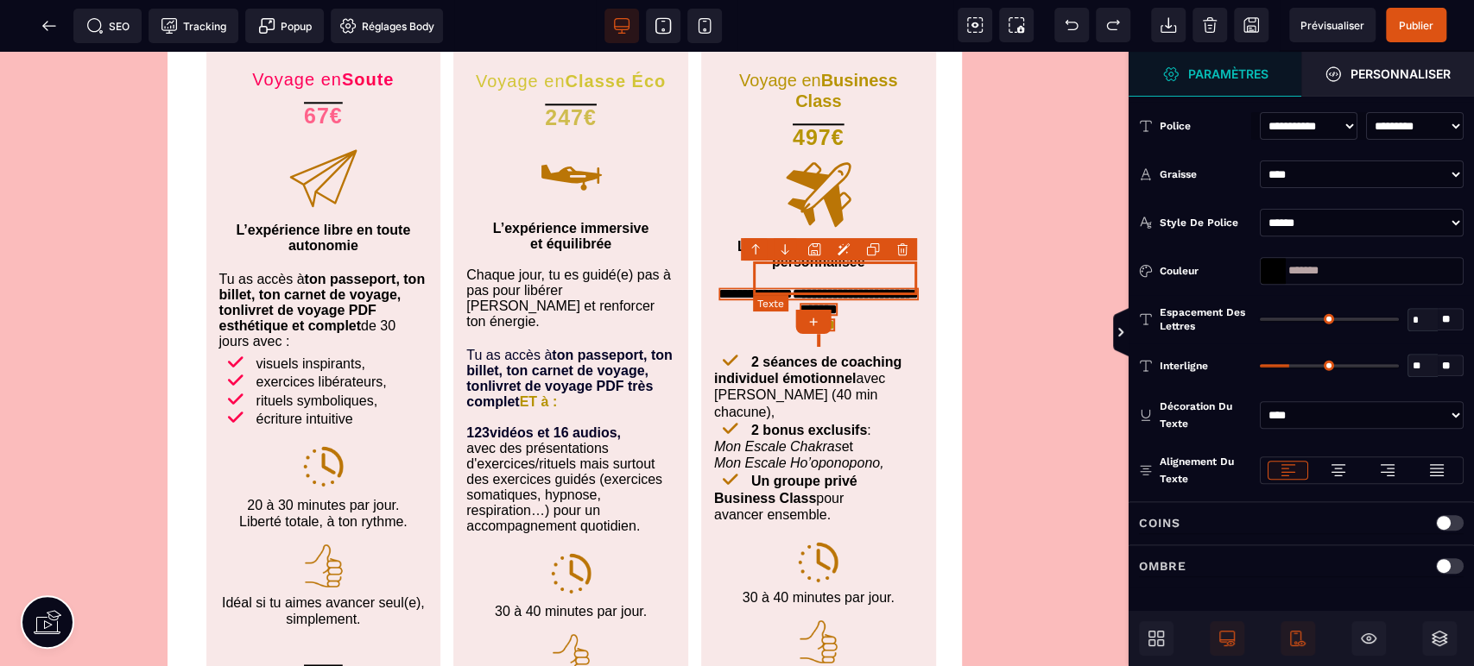
select select "***"
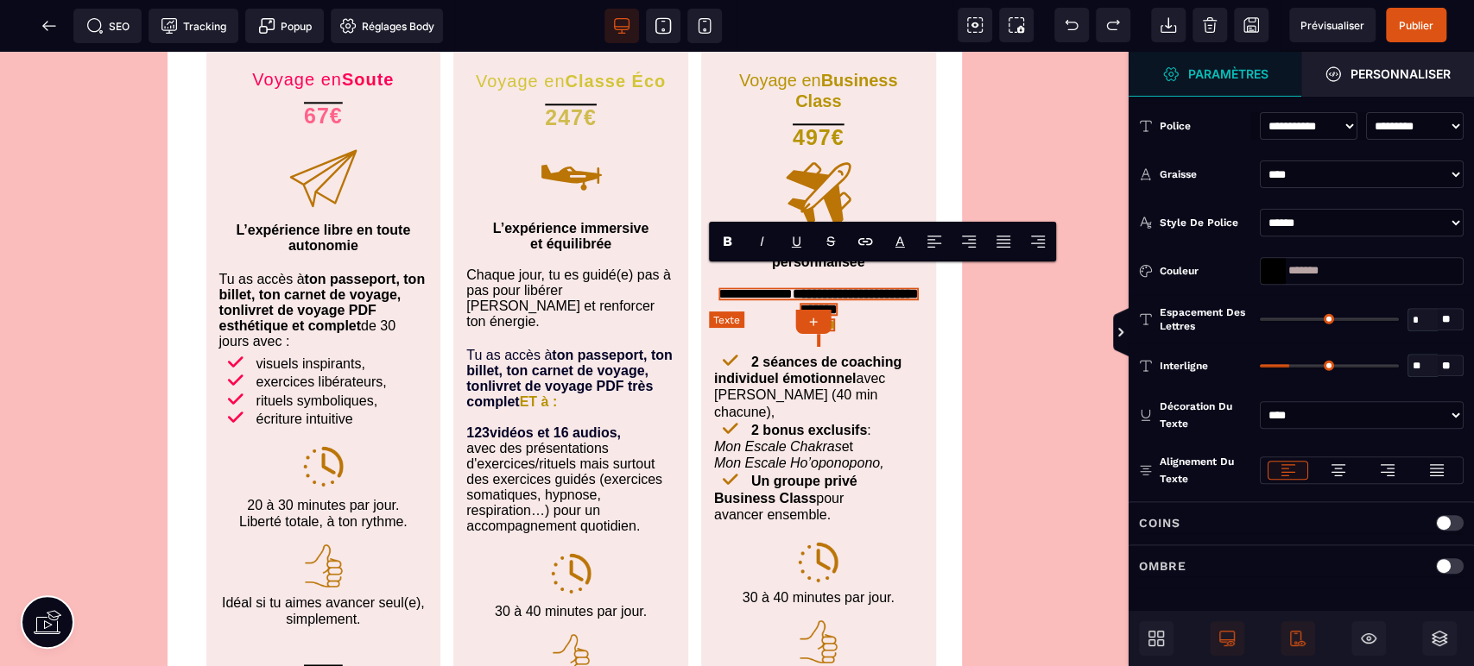
scroll to position [0, 0]
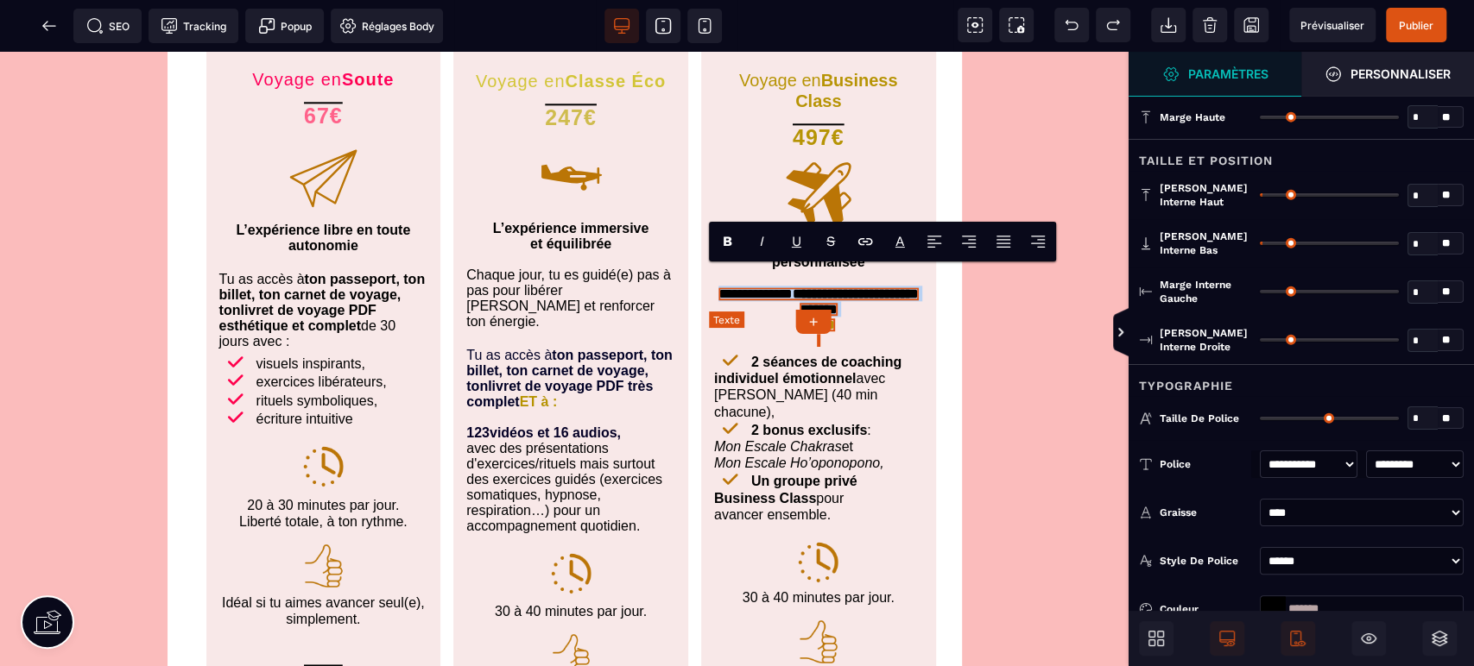
click at [800, 287] on b "**********" at bounding box center [855, 301] width 126 height 28
click at [930, 236] on icon at bounding box center [934, 236] width 14 height 1
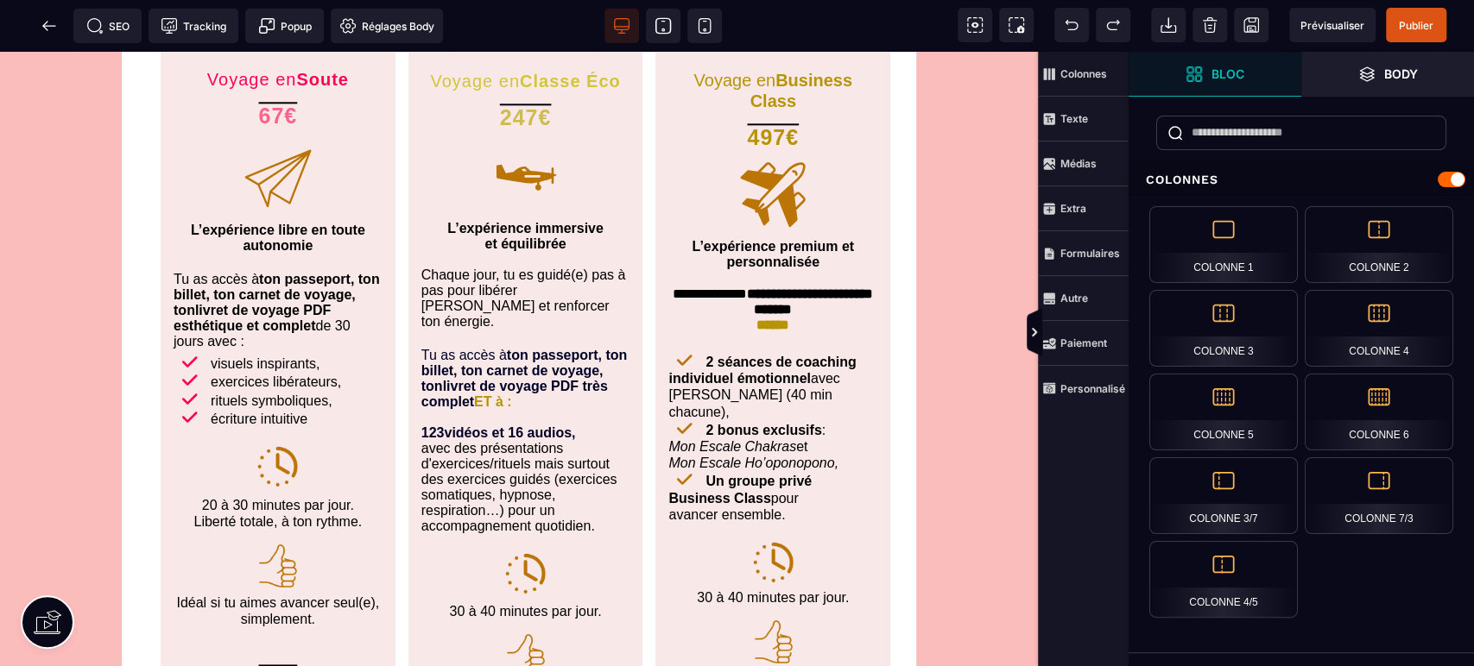
drag, startPoint x: 705, startPoint y: 18, endPoint x: 520, endPoint y: 56, distance: 189.4
click at [705, 19] on icon at bounding box center [704, 26] width 12 height 15
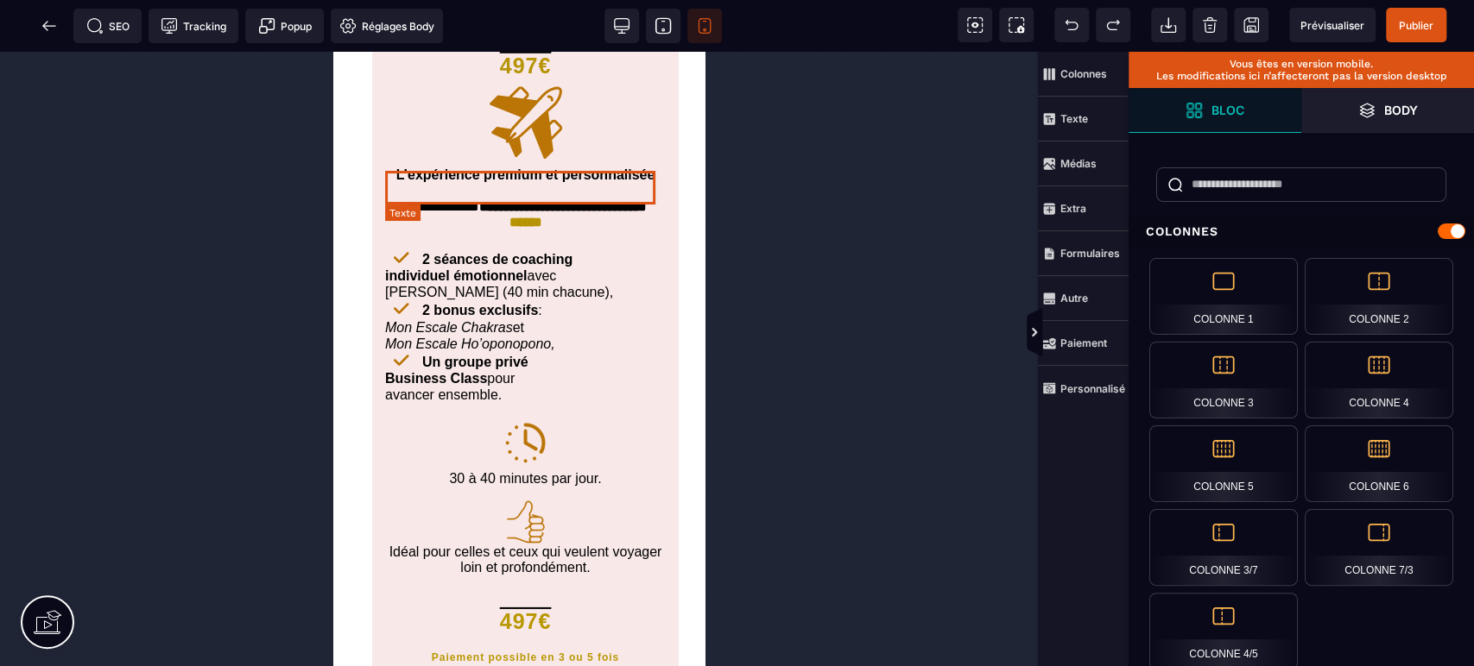
scroll to position [3407, 0]
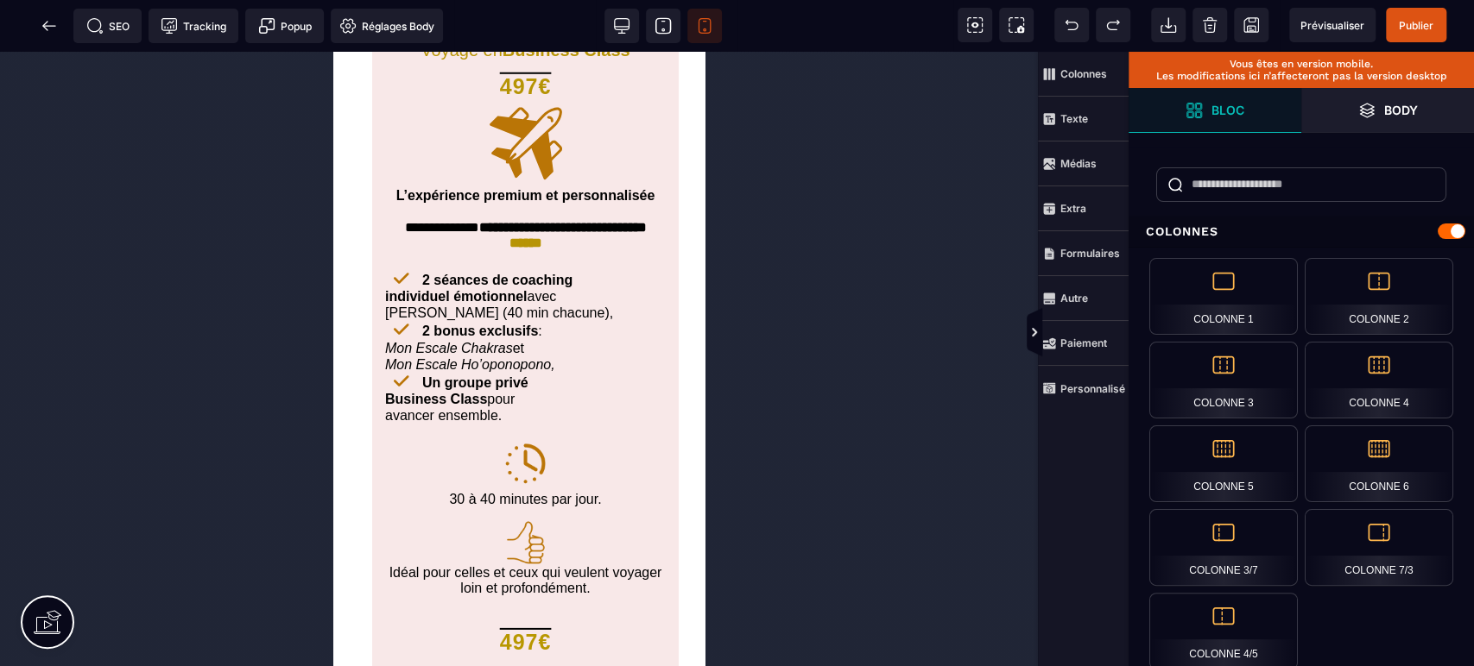
click at [664, 31] on icon at bounding box center [662, 25] width 17 height 17
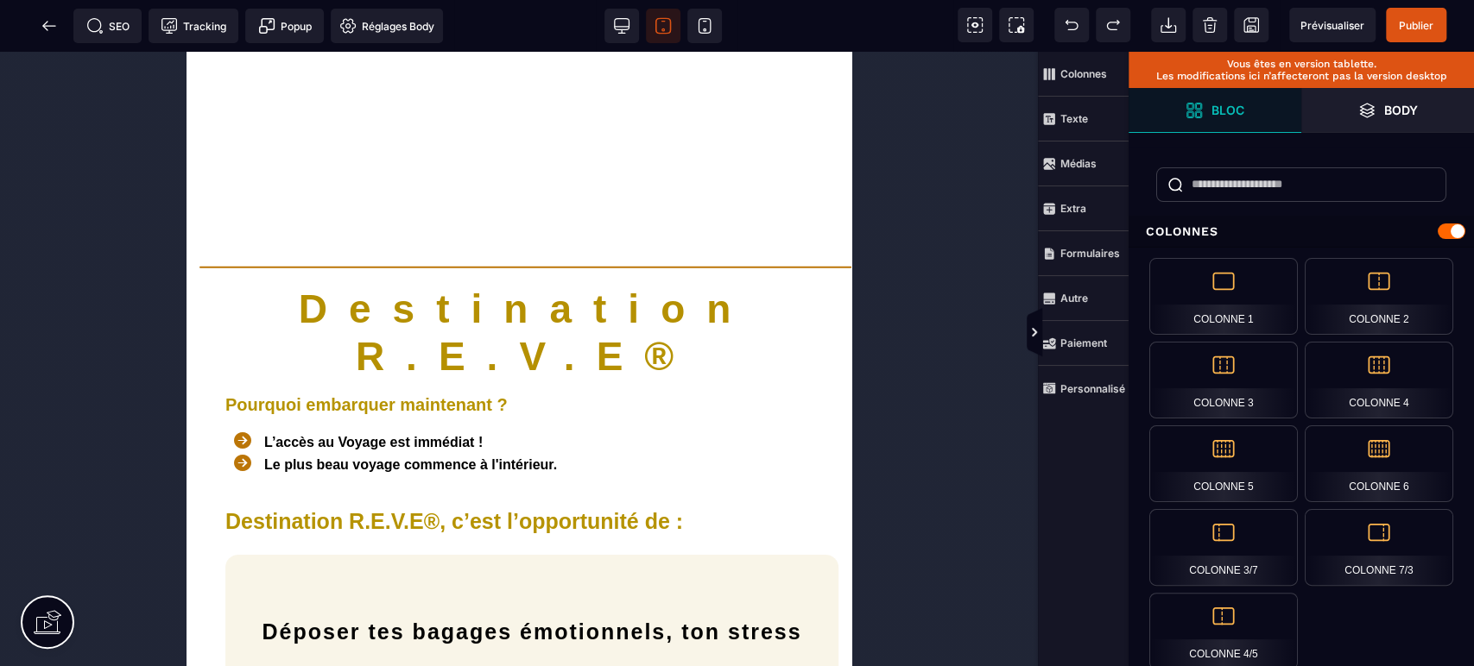
click at [617, 23] on icon at bounding box center [621, 25] width 17 height 17
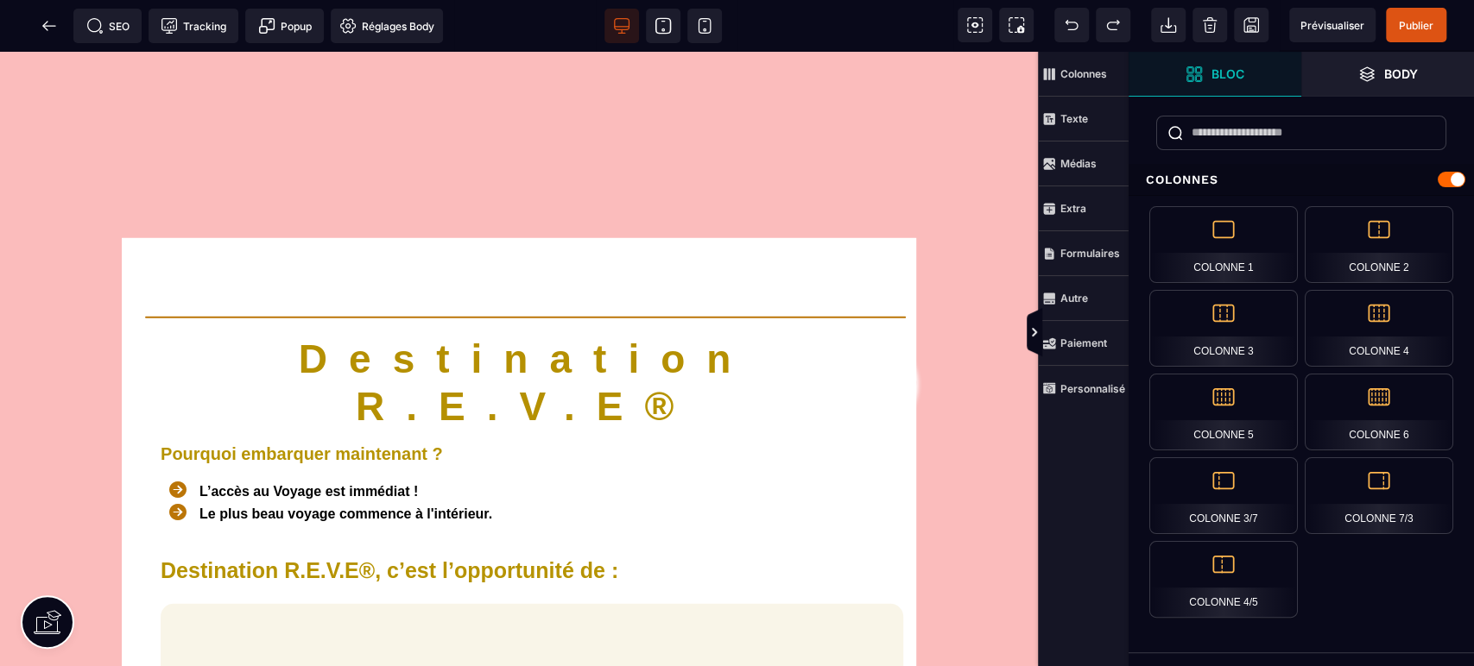
click at [1414, 20] on span "Publier" at bounding box center [1415, 25] width 35 height 13
click at [1316, 19] on div at bounding box center [737, 333] width 1474 height 666
click at [1351, 11] on span "Prévisualiser" at bounding box center [1332, 25] width 86 height 35
